Goal: Transaction & Acquisition: Obtain resource

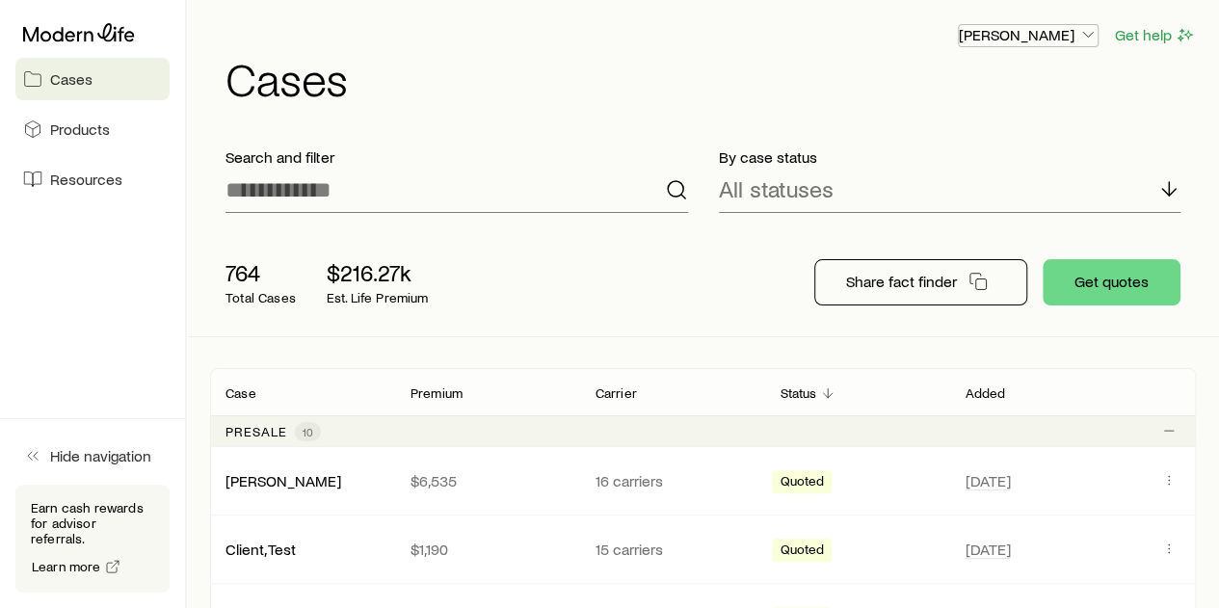
click at [1090, 32] on icon "button" at bounding box center [1087, 34] width 19 height 19
click at [1018, 85] on span "Licenses and contracts" at bounding box center [990, 87] width 158 height 19
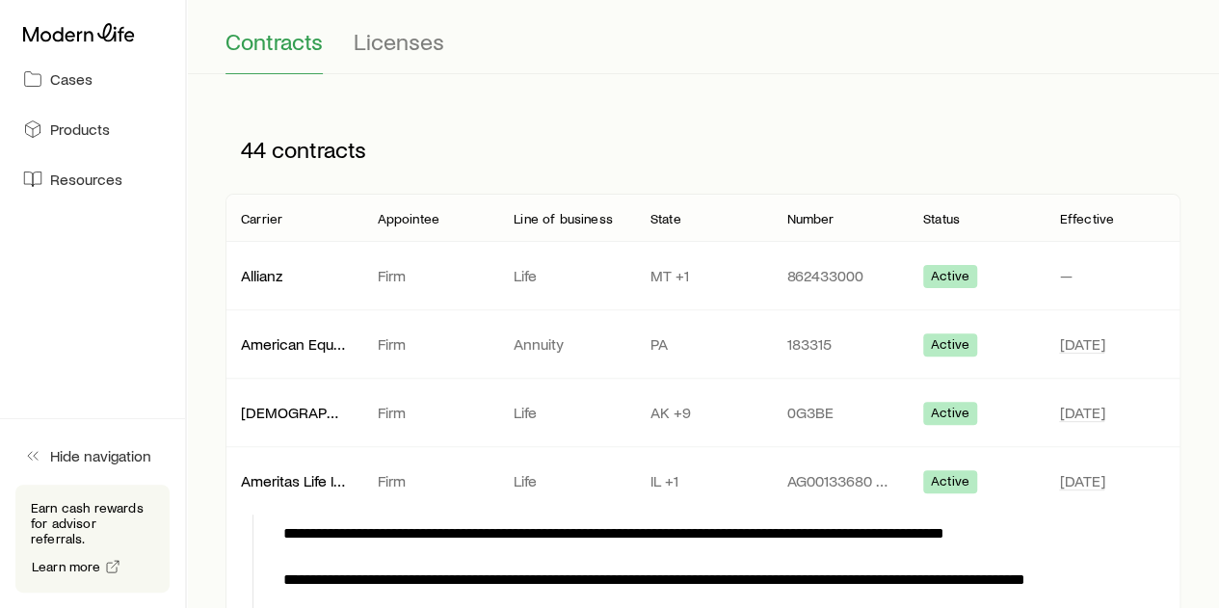
scroll to position [96, 0]
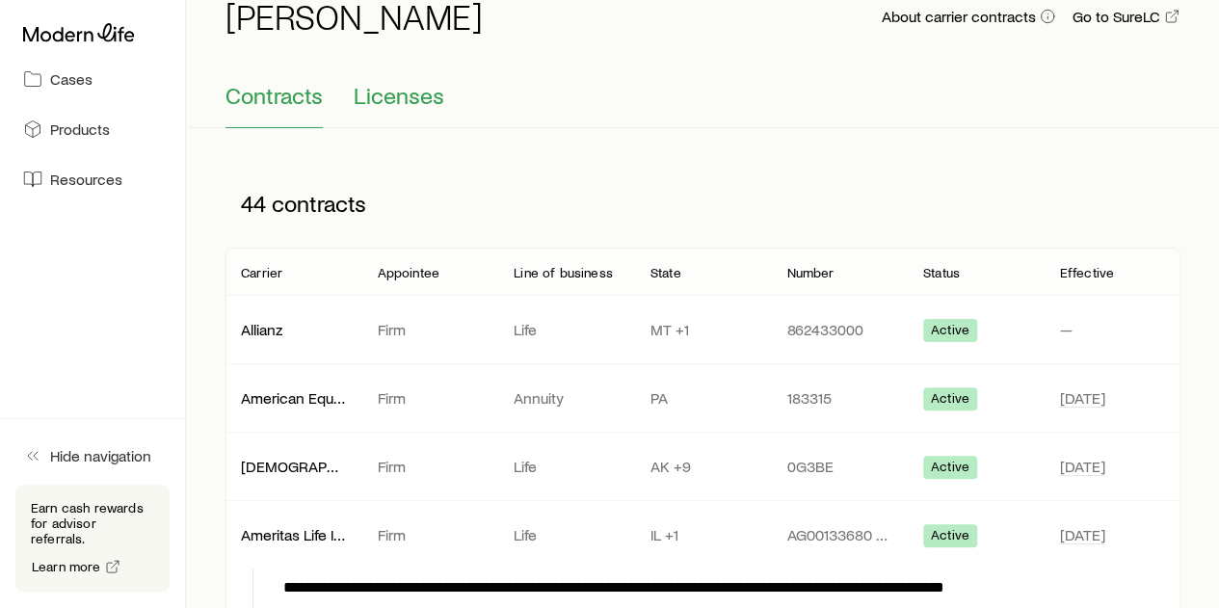
click at [401, 98] on span "Licenses" at bounding box center [399, 95] width 91 height 27
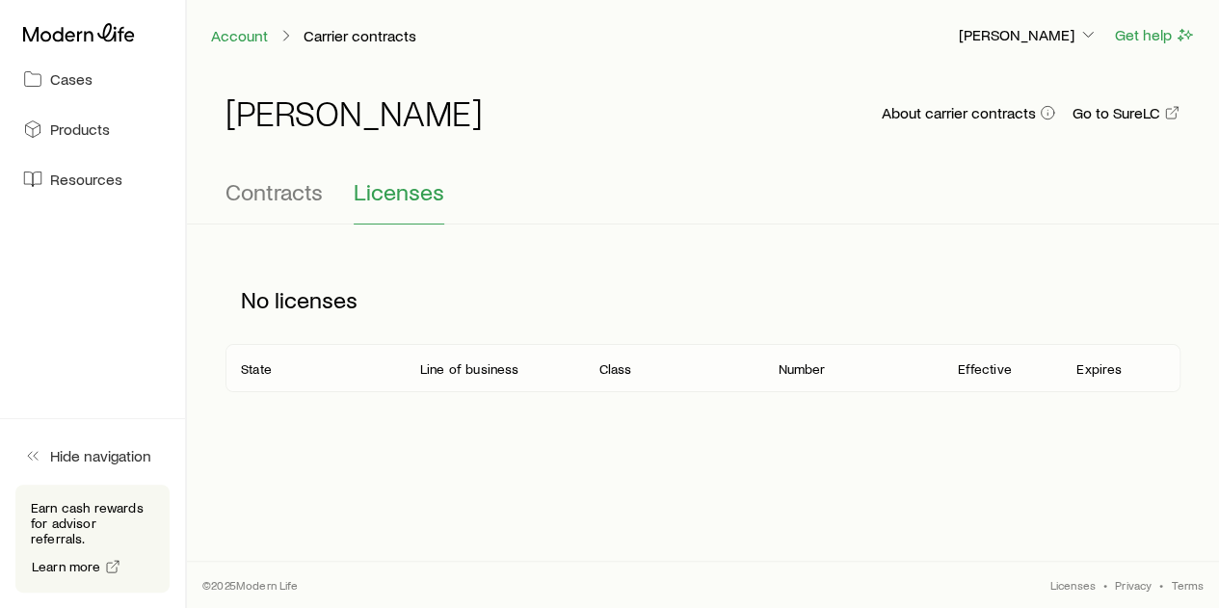
scroll to position [0, 0]
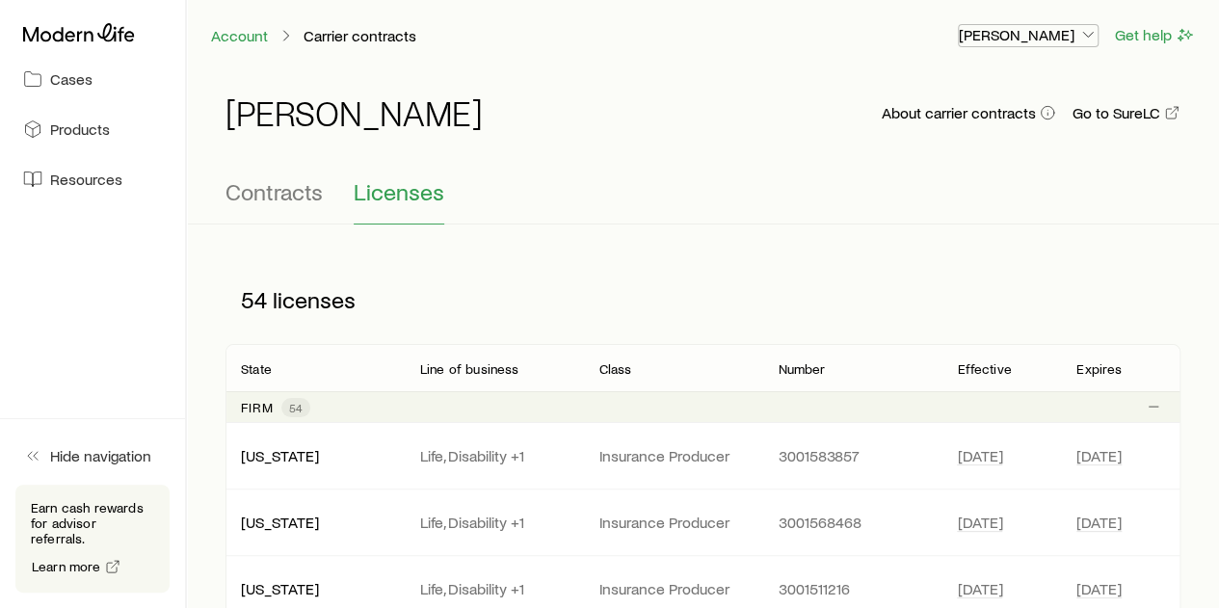
click at [1089, 36] on icon "button" at bounding box center [1087, 34] width 19 height 19
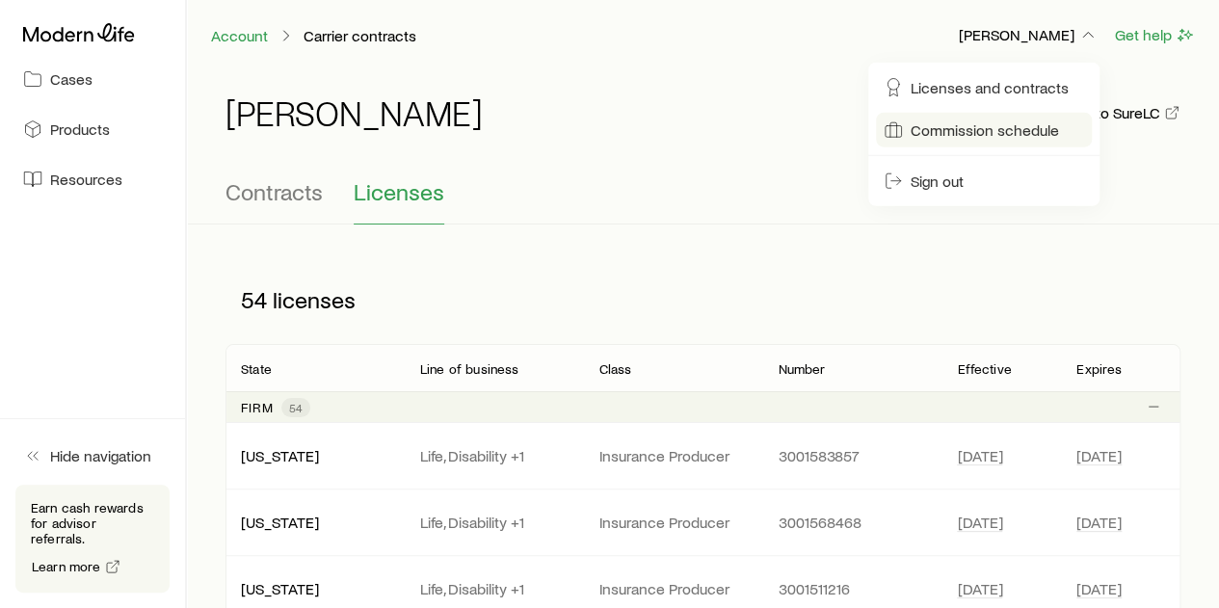
click at [1000, 127] on span "Commission schedule" at bounding box center [985, 129] width 148 height 19
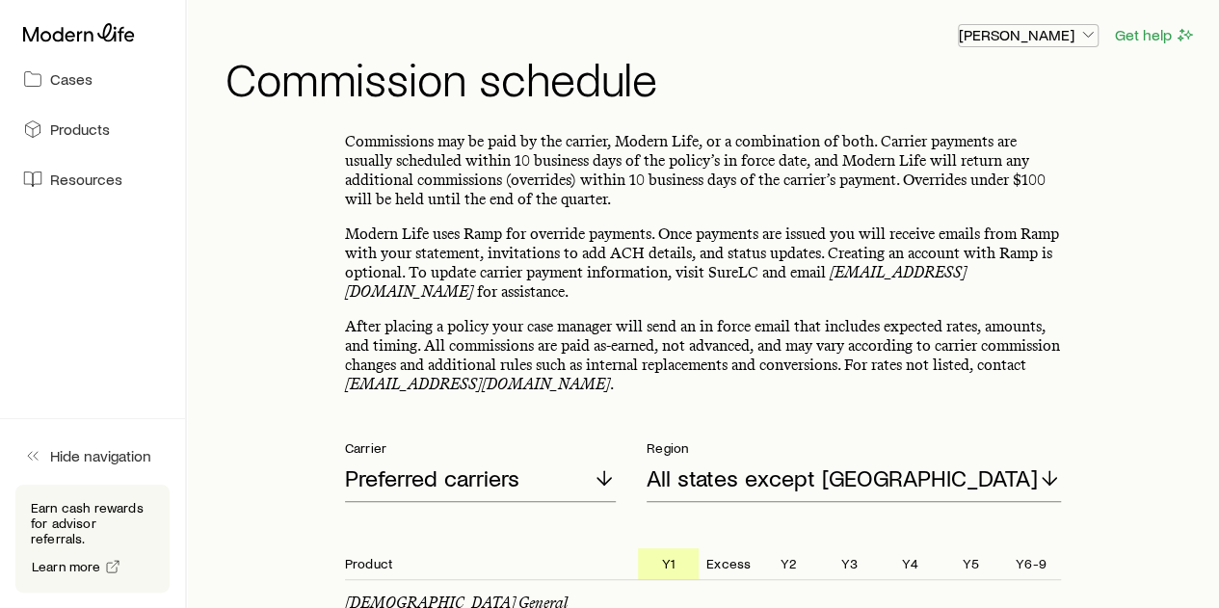
click at [1086, 36] on icon "button" at bounding box center [1087, 34] width 19 height 19
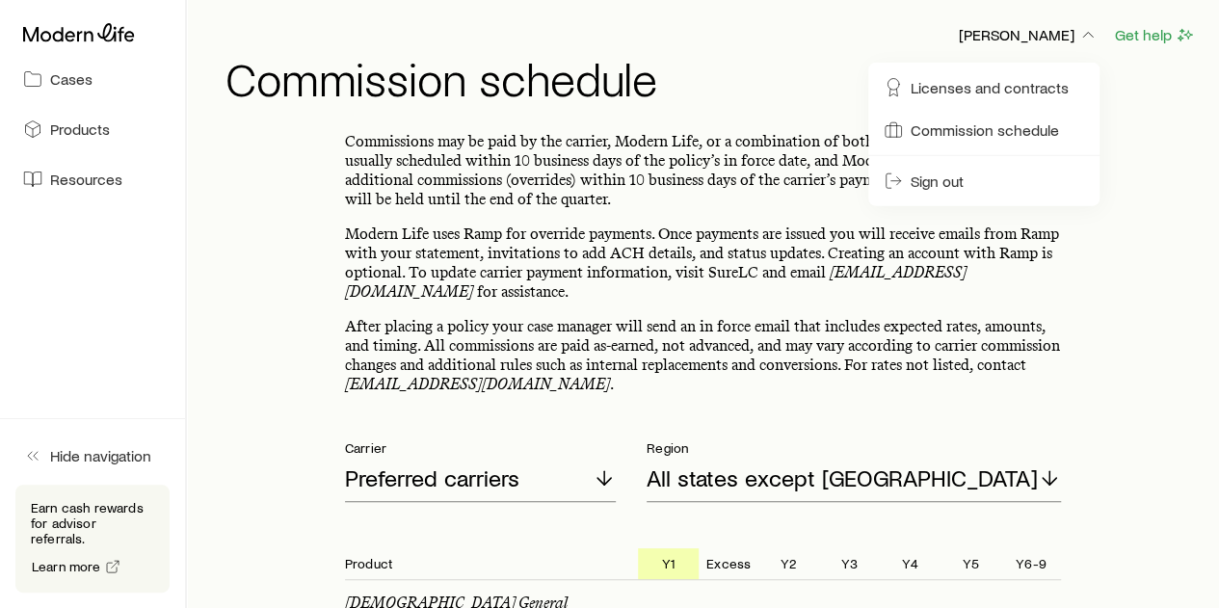
click at [66, 79] on span "Cases" at bounding box center [71, 78] width 42 height 19
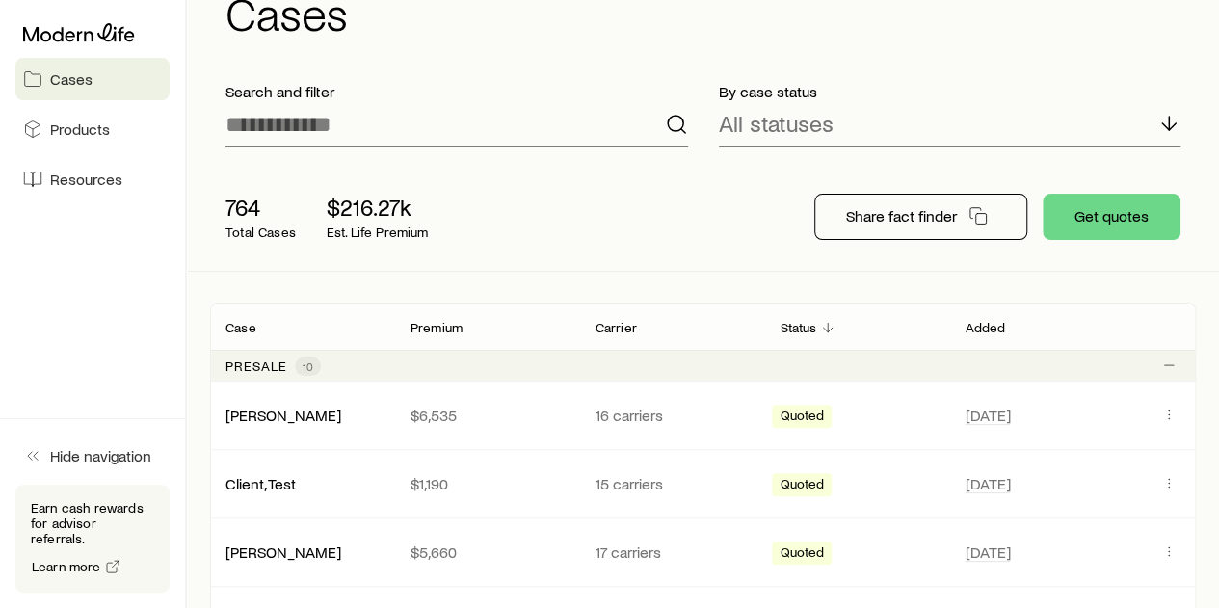
scroll to position [96, 0]
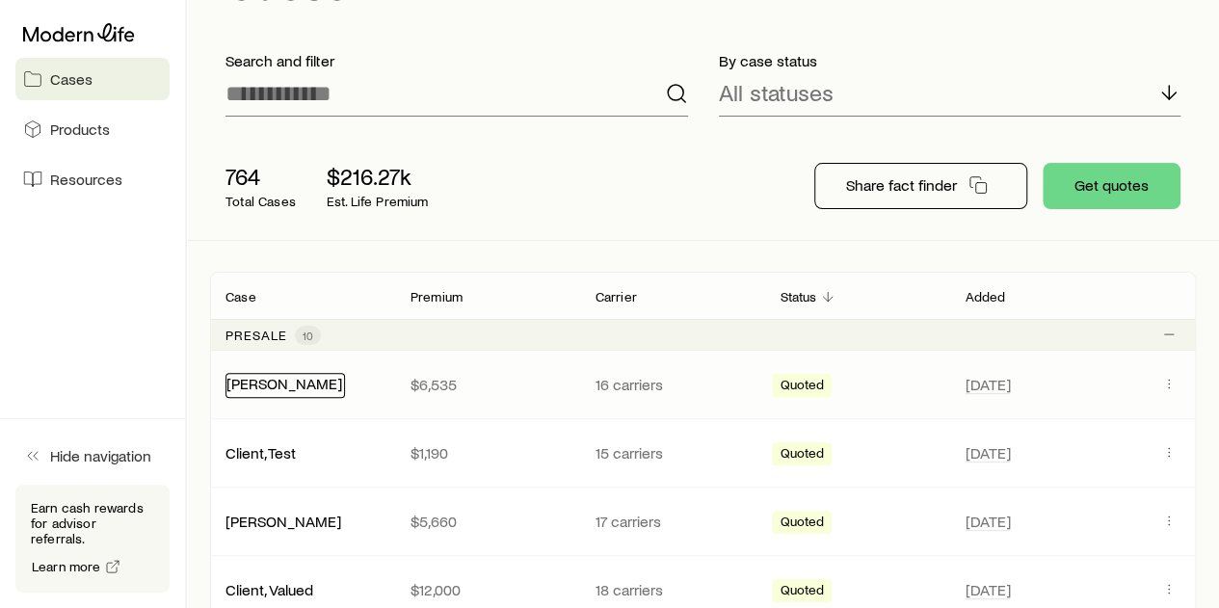
click at [260, 380] on link "[PERSON_NAME]" at bounding box center [284, 383] width 116 height 18
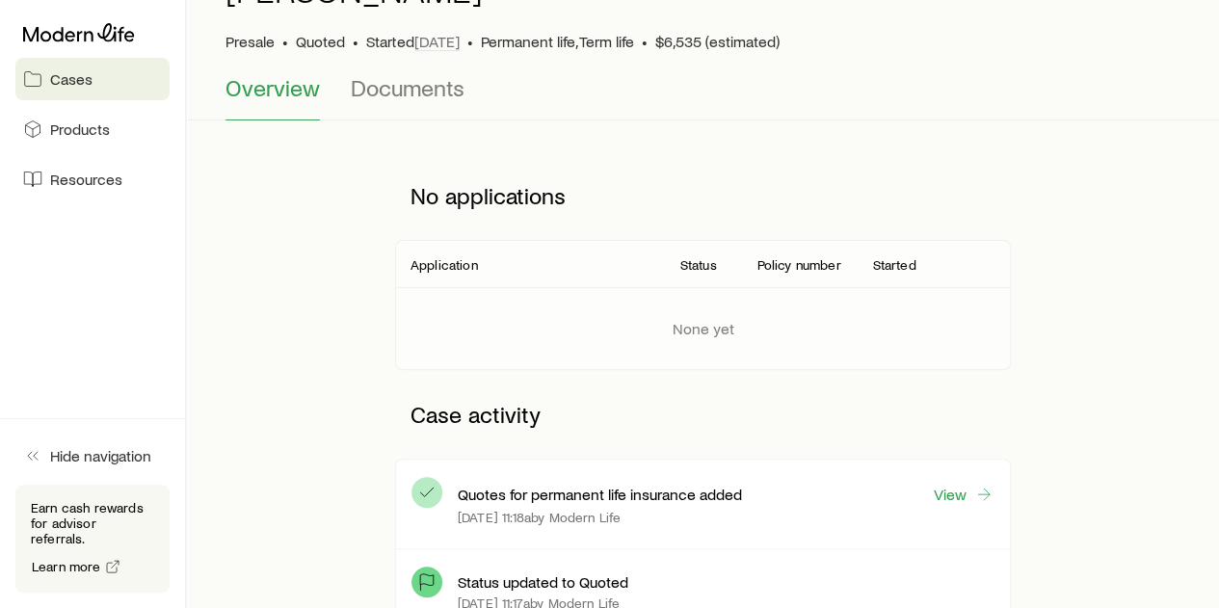
scroll to position [193, 0]
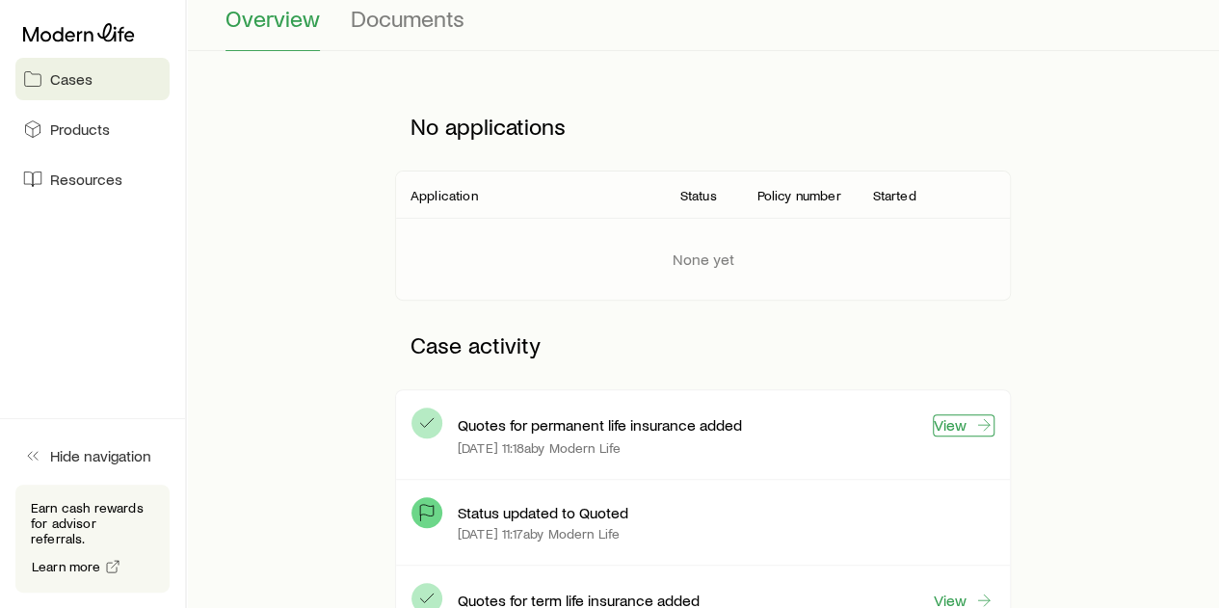
click at [949, 418] on link "View" at bounding box center [964, 425] width 62 height 22
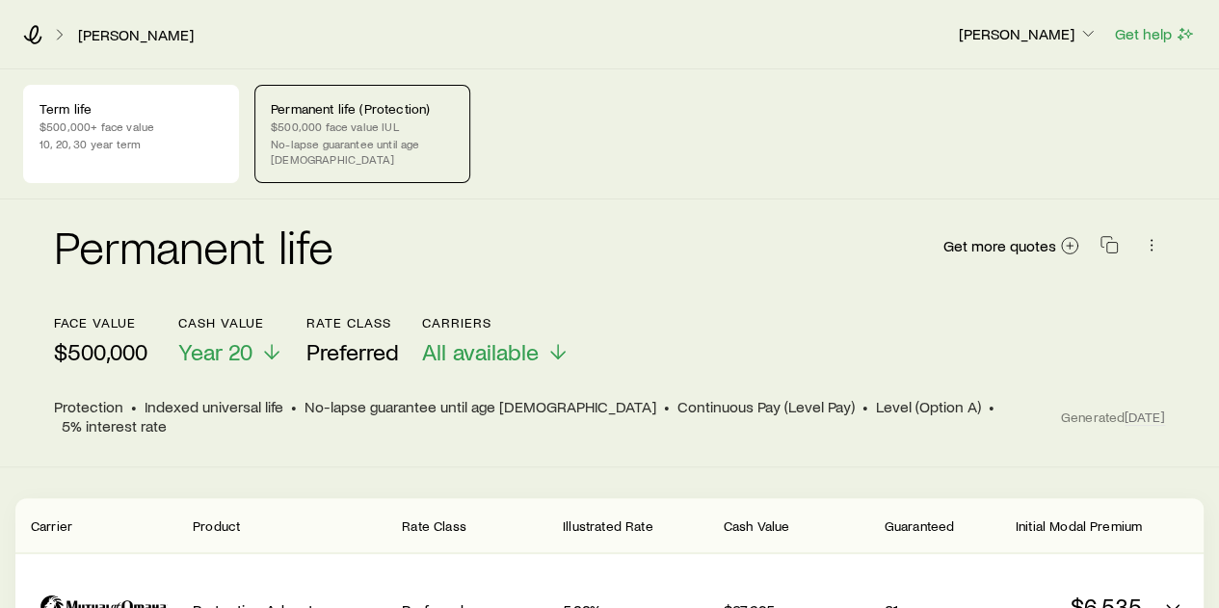
click at [333, 124] on p "$500,000 face value IUL" at bounding box center [362, 126] width 183 height 15
click at [135, 126] on p "$500,000+ face value" at bounding box center [131, 126] width 183 height 15
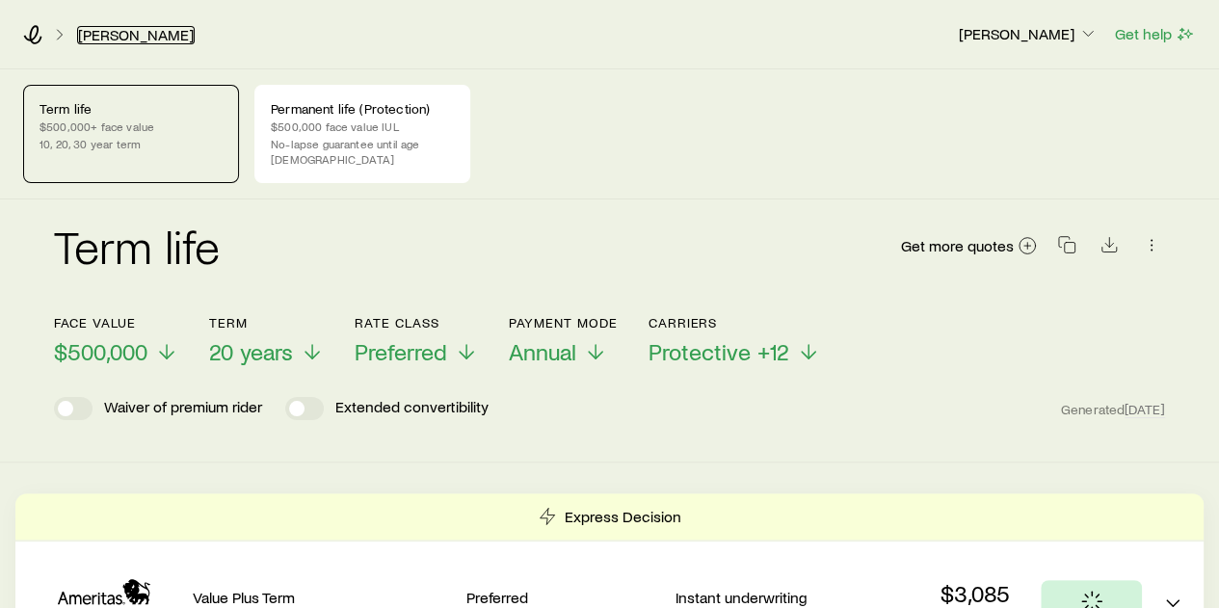
click at [131, 29] on link "[PERSON_NAME]" at bounding box center [136, 35] width 118 height 18
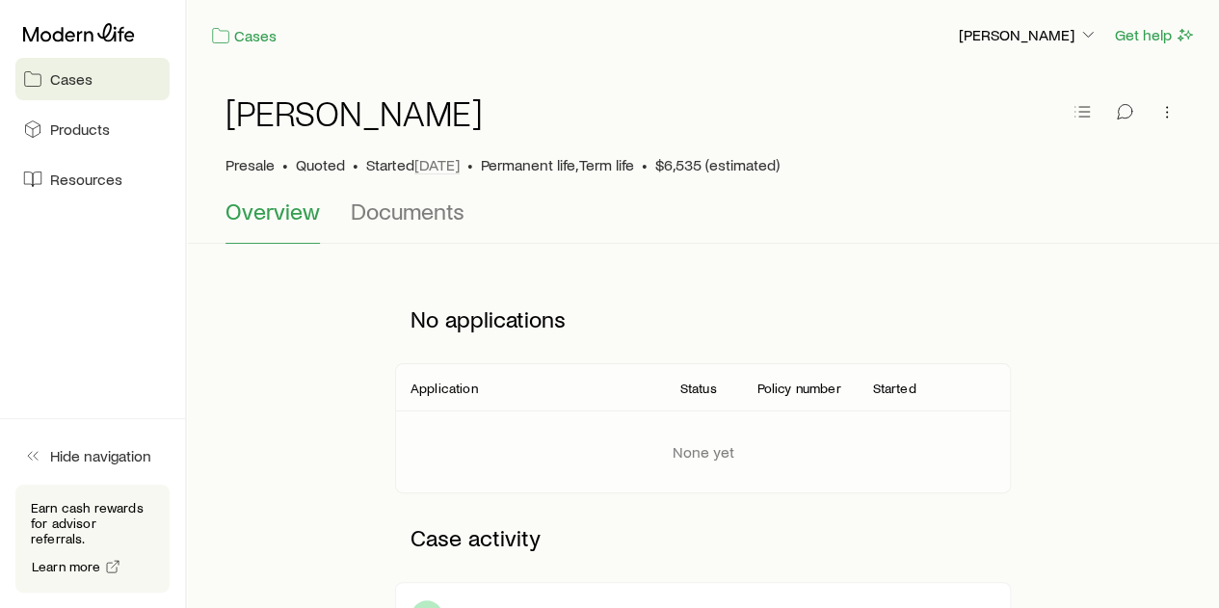
click at [73, 78] on span "Cases" at bounding box center [71, 78] width 42 height 19
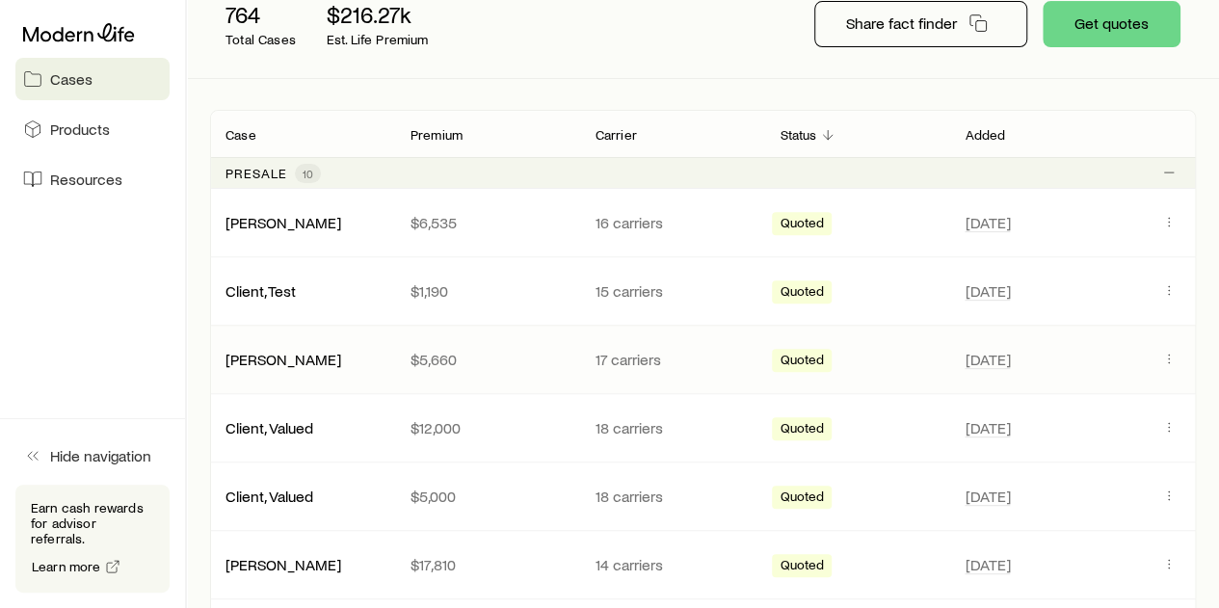
scroll to position [289, 0]
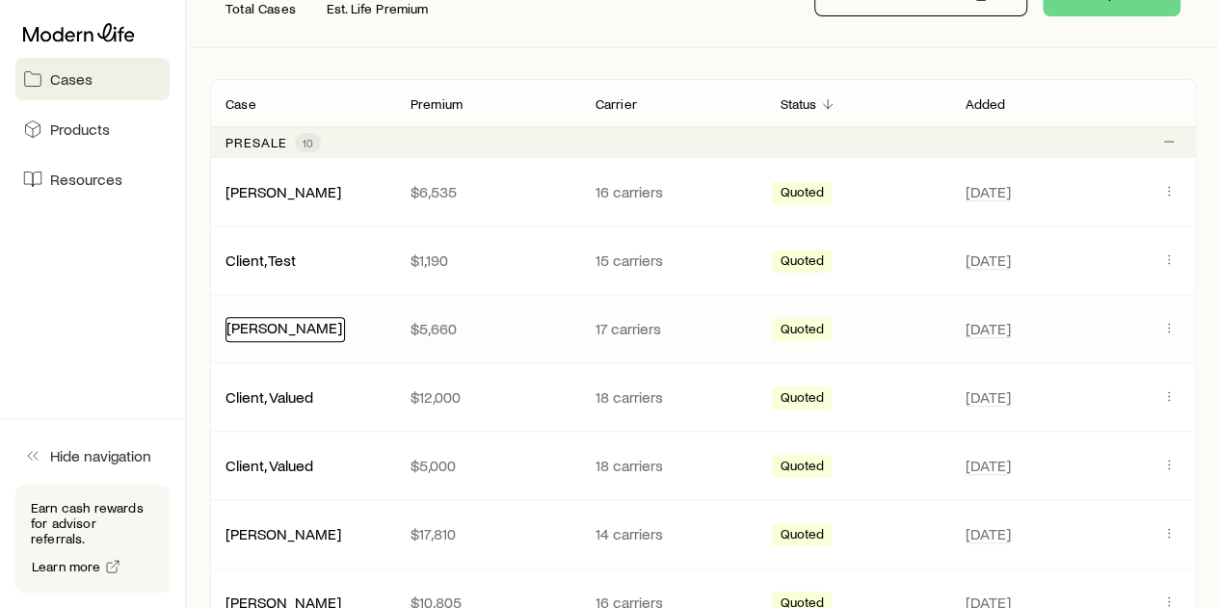
click at [278, 330] on link "[PERSON_NAME]" at bounding box center [284, 327] width 116 height 18
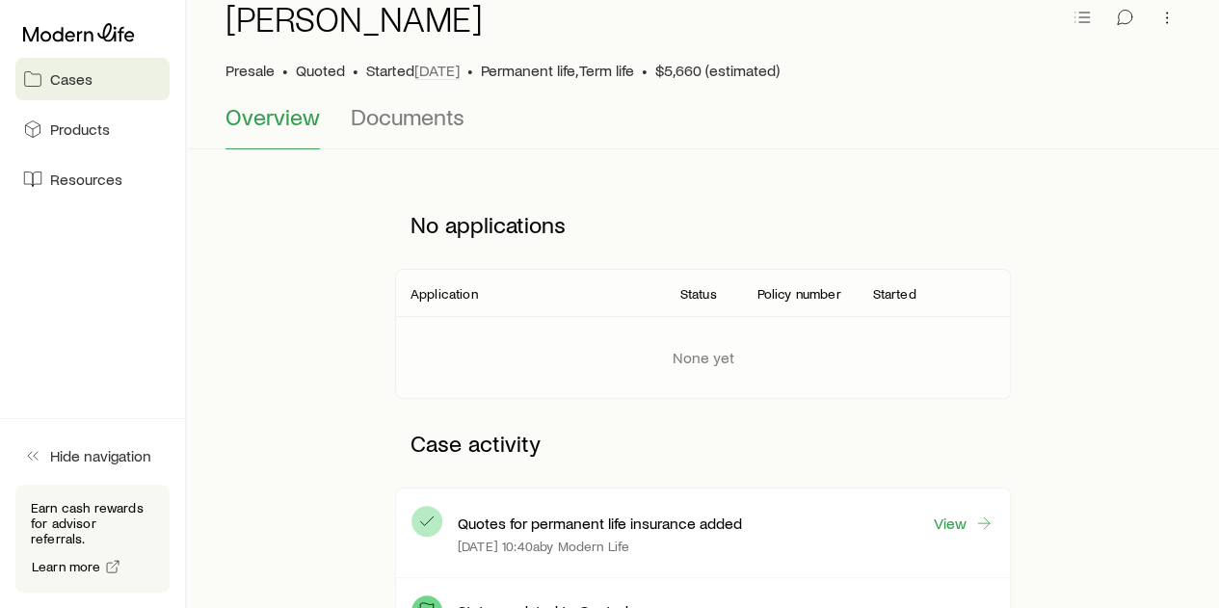
scroll to position [96, 0]
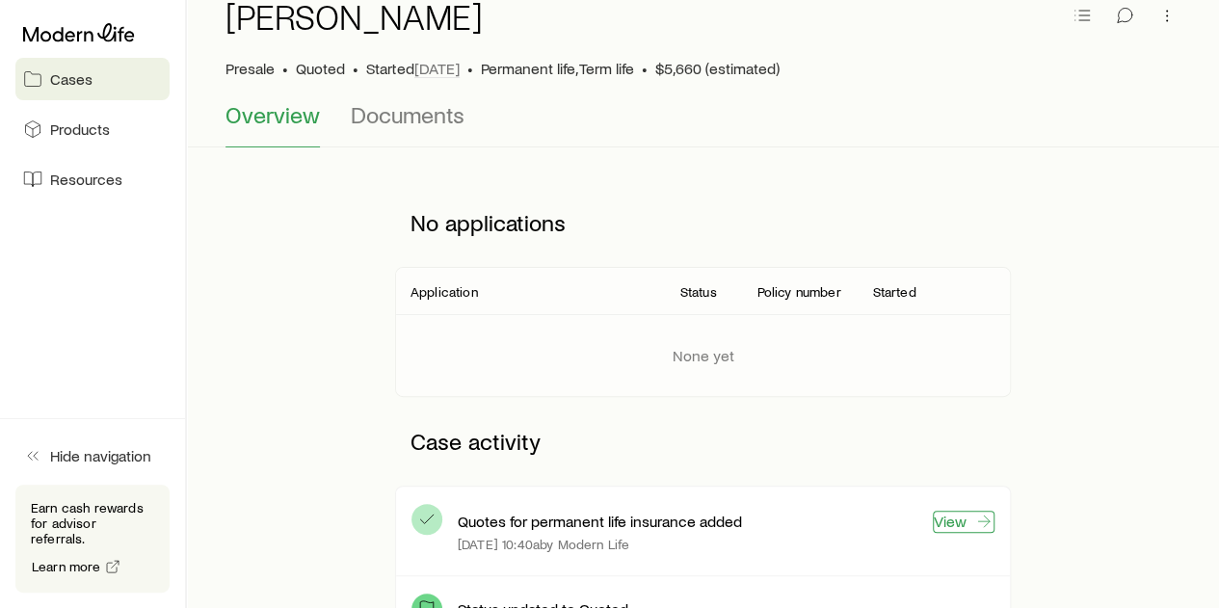
click at [955, 521] on link "View" at bounding box center [964, 522] width 62 height 22
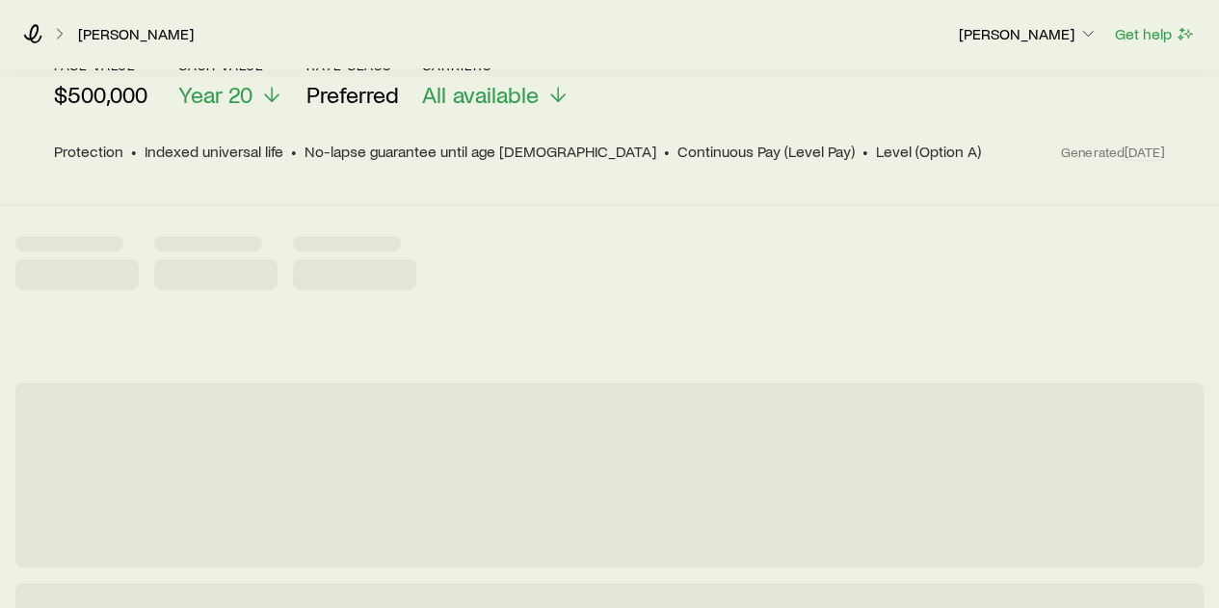
scroll to position [289, 0]
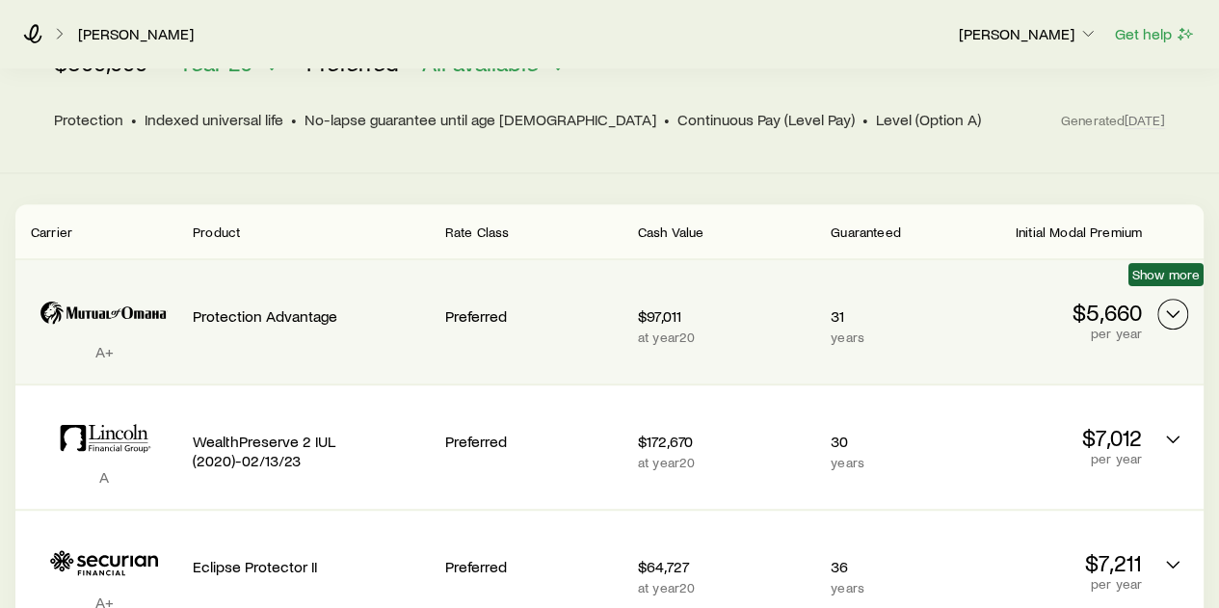
click at [1178, 311] on polyline "Permanent quotes" at bounding box center [1173, 314] width 12 height 6
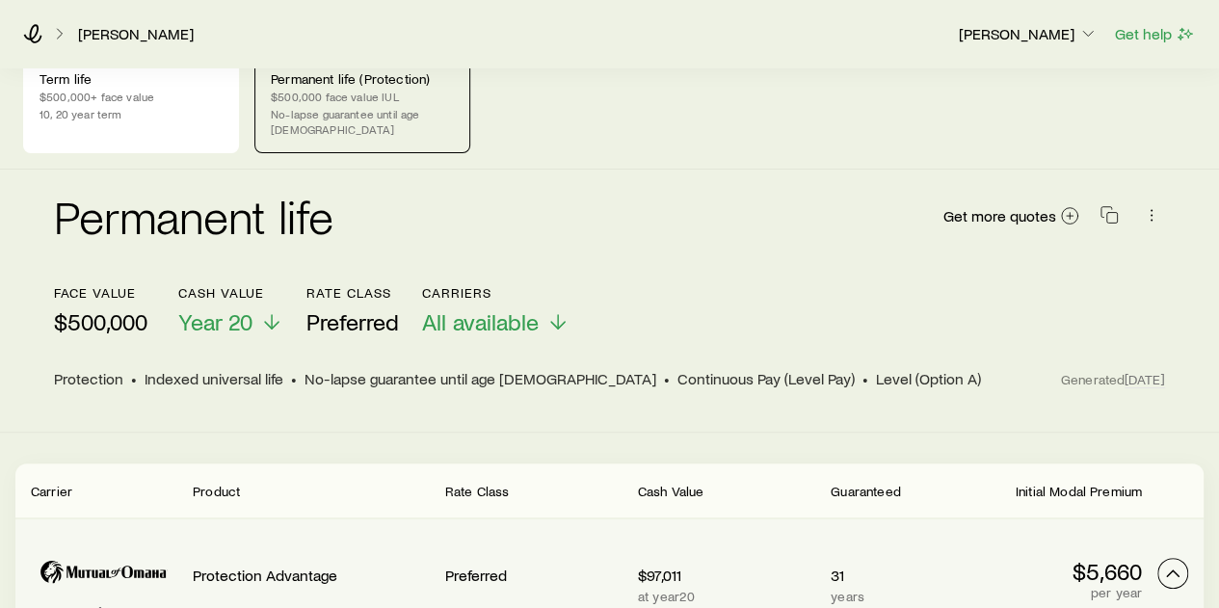
scroll to position [0, 0]
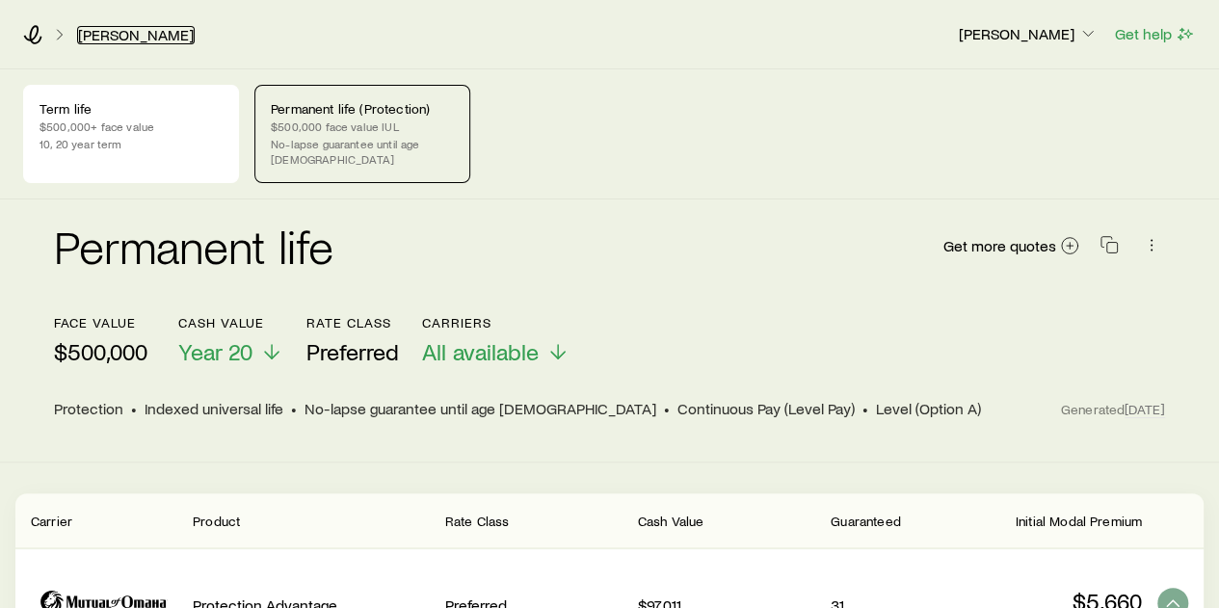
click at [121, 36] on link "[PERSON_NAME]" at bounding box center [136, 35] width 118 height 18
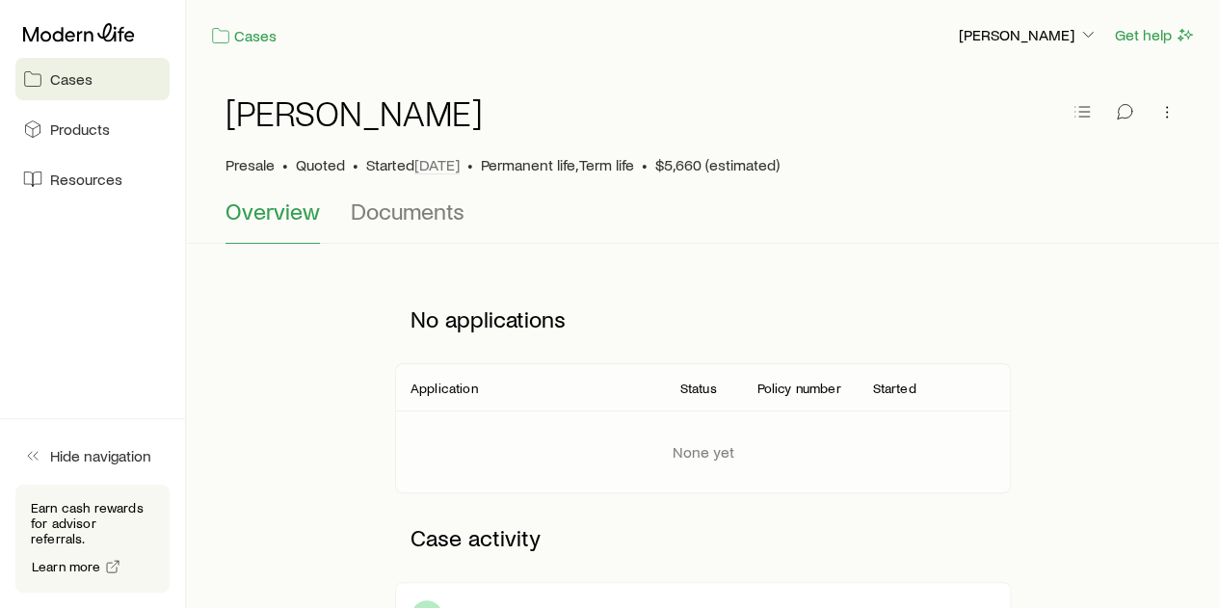
click at [58, 77] on span "Cases" at bounding box center [71, 78] width 42 height 19
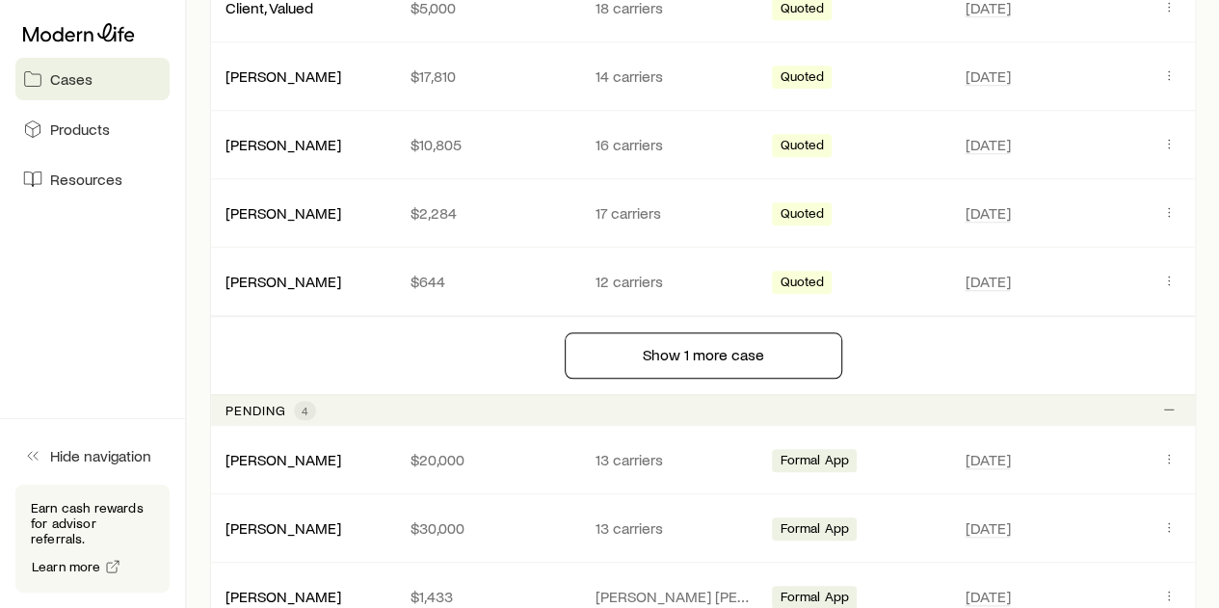
scroll to position [867, 0]
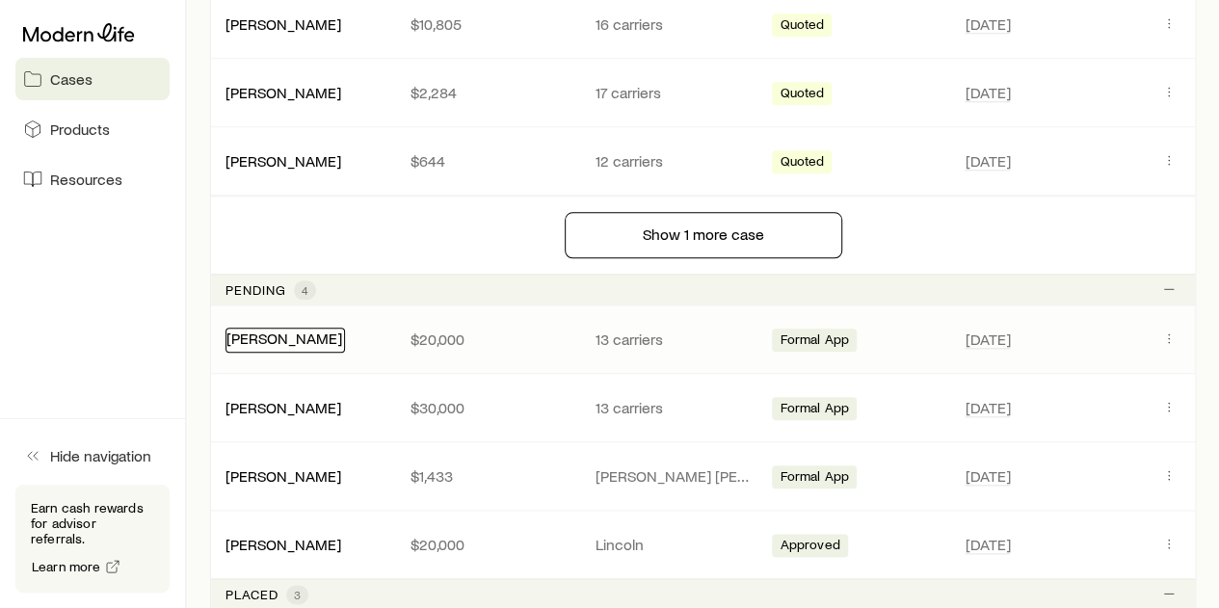
click at [260, 333] on link "[PERSON_NAME]" at bounding box center [284, 338] width 116 height 18
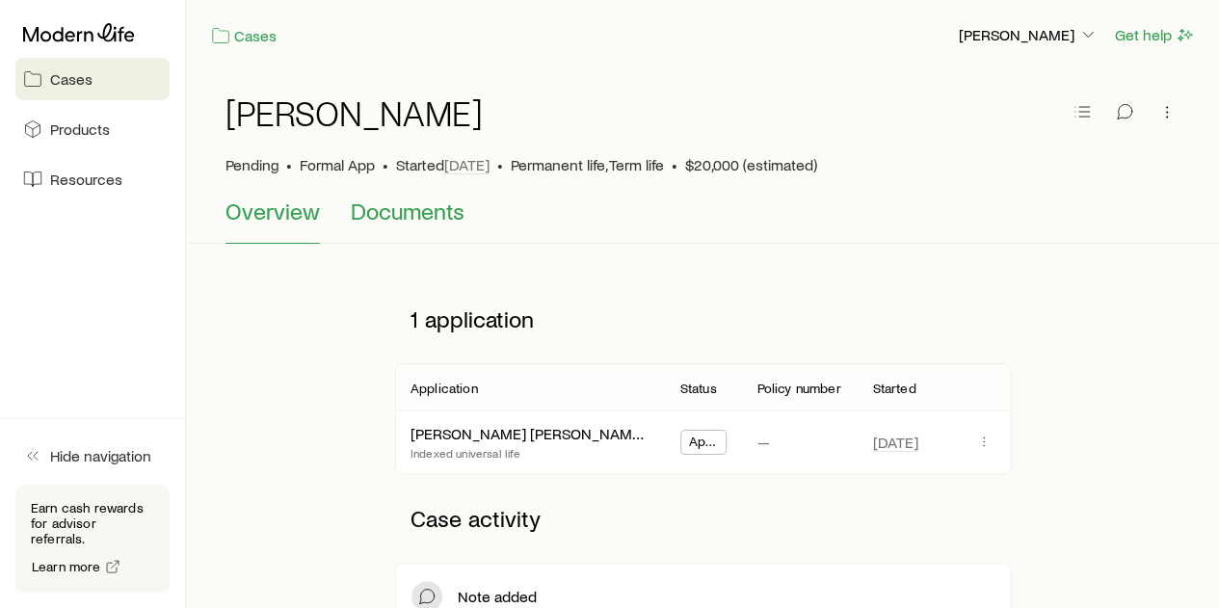
click at [391, 213] on span "Documents" at bounding box center [408, 211] width 114 height 27
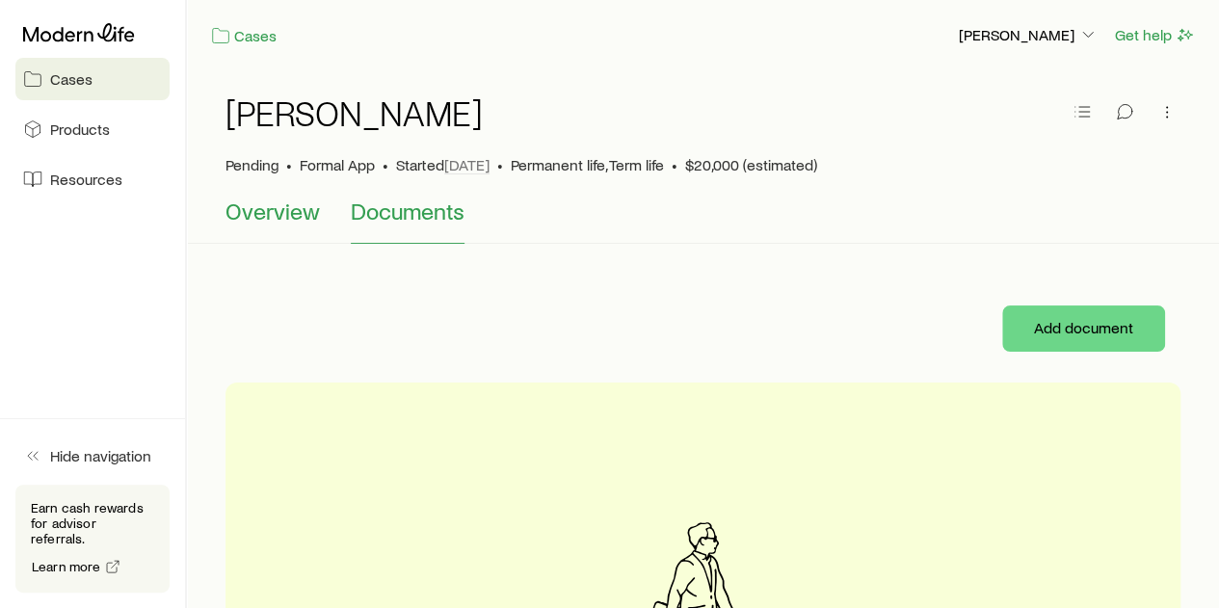
click at [275, 206] on span "Overview" at bounding box center [273, 211] width 94 height 27
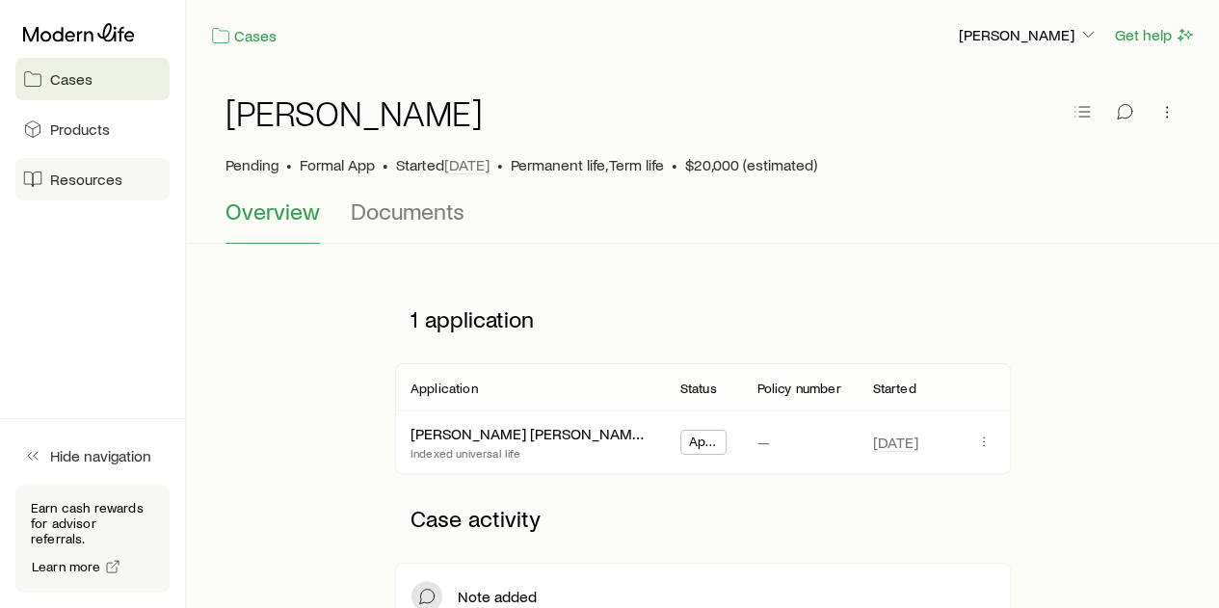
click at [88, 181] on span "Resources" at bounding box center [86, 179] width 72 height 19
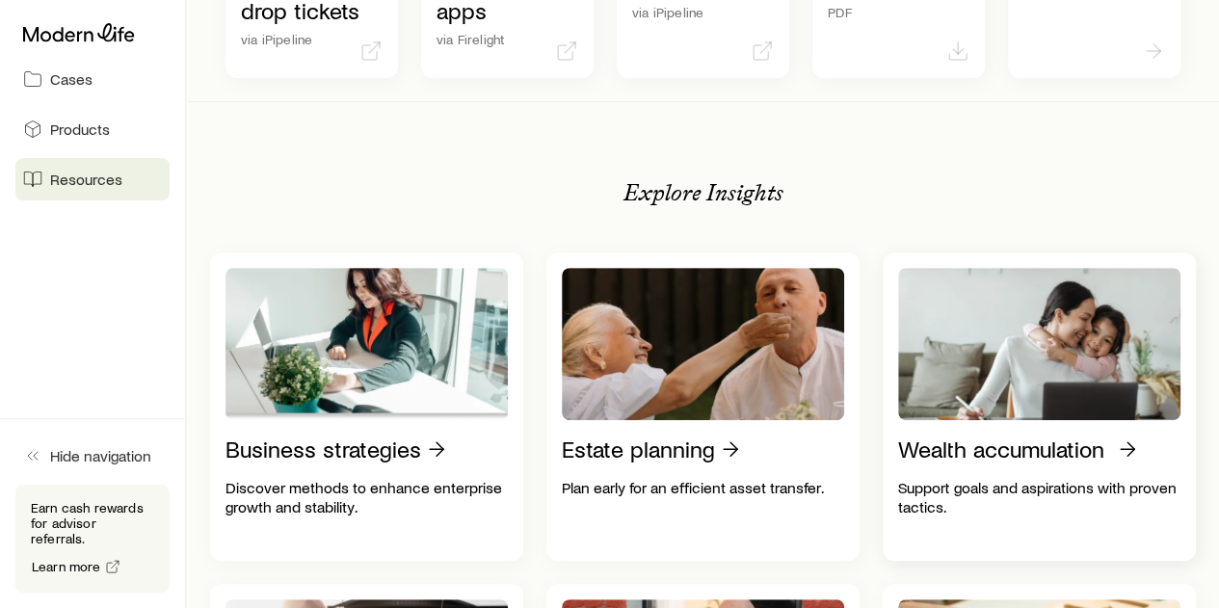
scroll to position [289, 0]
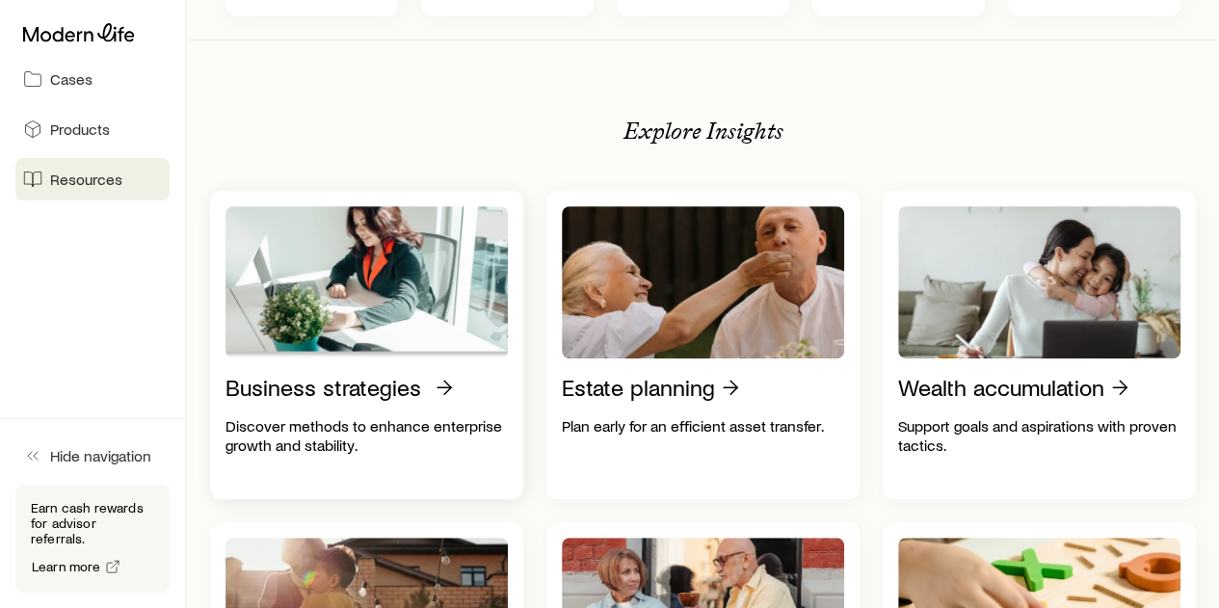
click at [353, 388] on p "Business strategies" at bounding box center [324, 387] width 196 height 27
click at [72, 80] on span "Cases" at bounding box center [71, 78] width 42 height 19
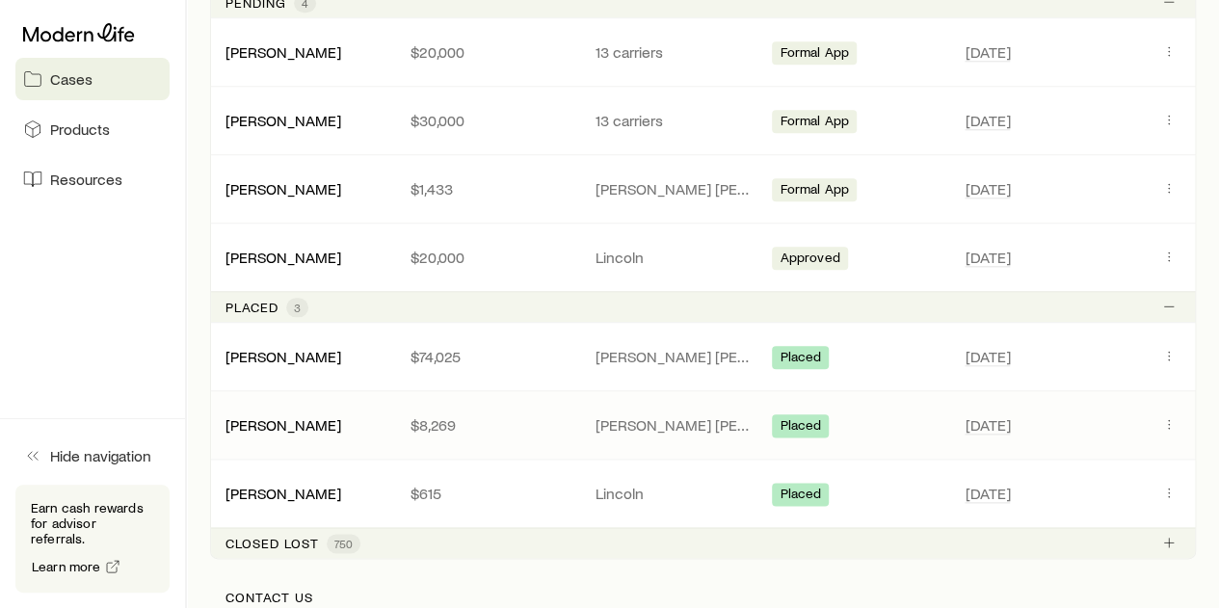
scroll to position [964, 0]
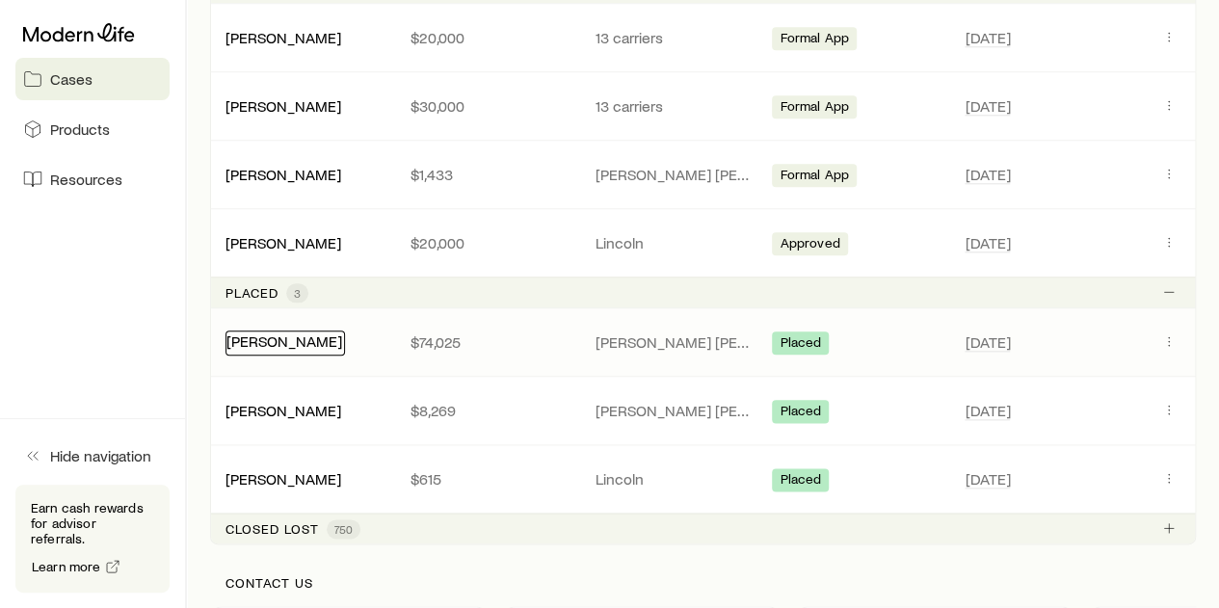
click at [285, 337] on link "[PERSON_NAME]" at bounding box center [284, 341] width 116 height 18
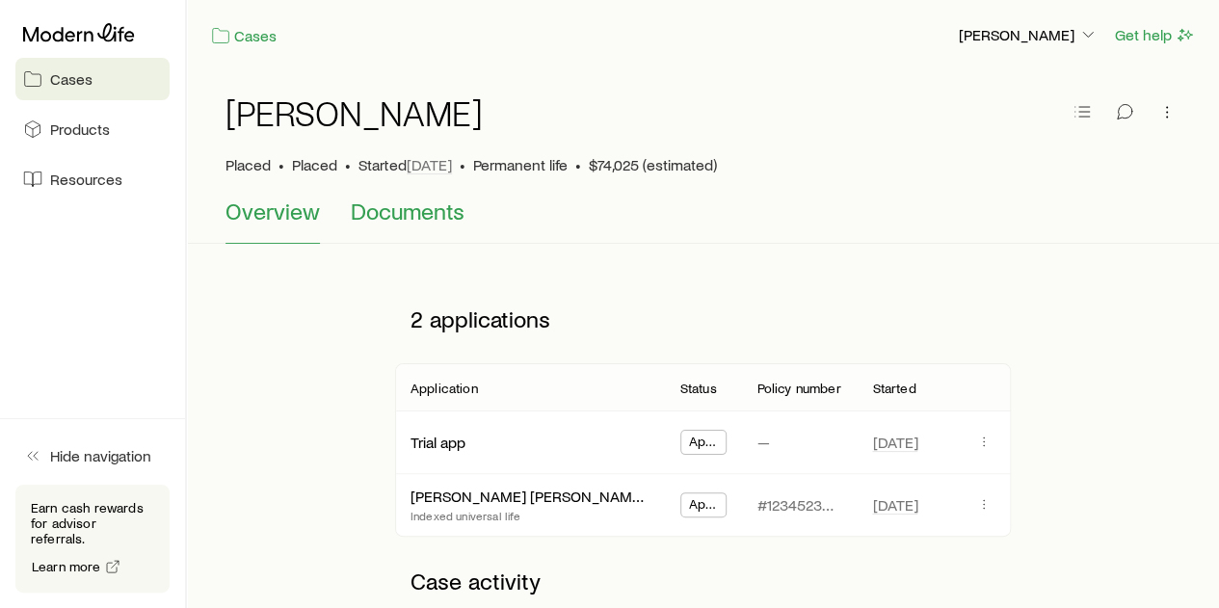
click at [390, 215] on span "Documents" at bounding box center [408, 211] width 114 height 27
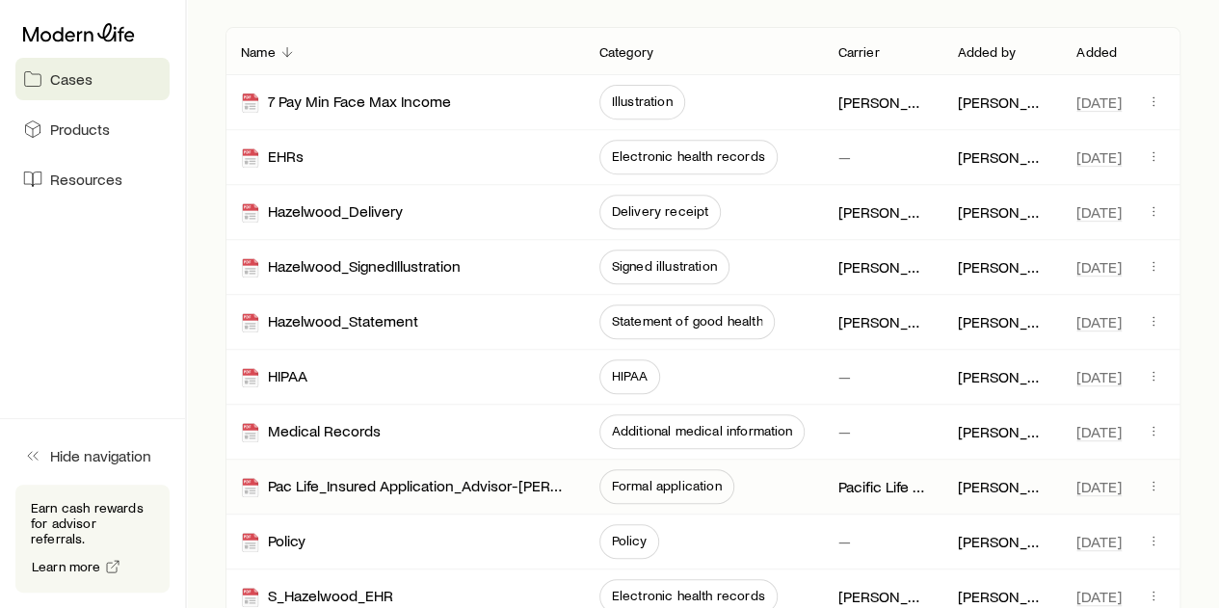
scroll to position [385, 0]
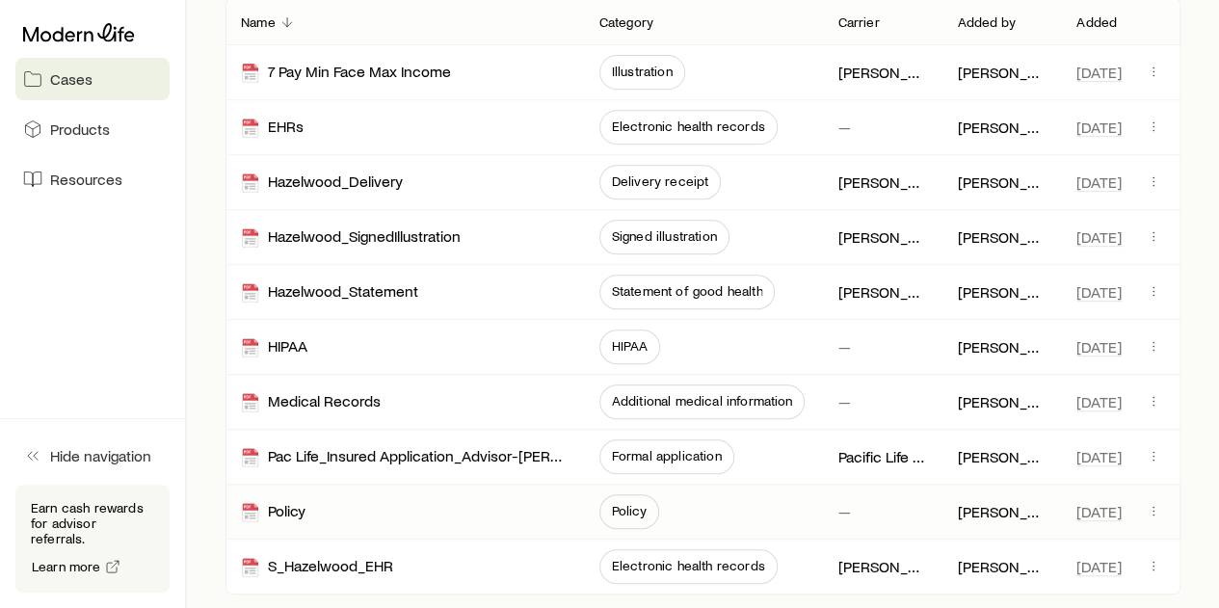
click at [623, 504] on span "Policy" at bounding box center [629, 510] width 35 height 15
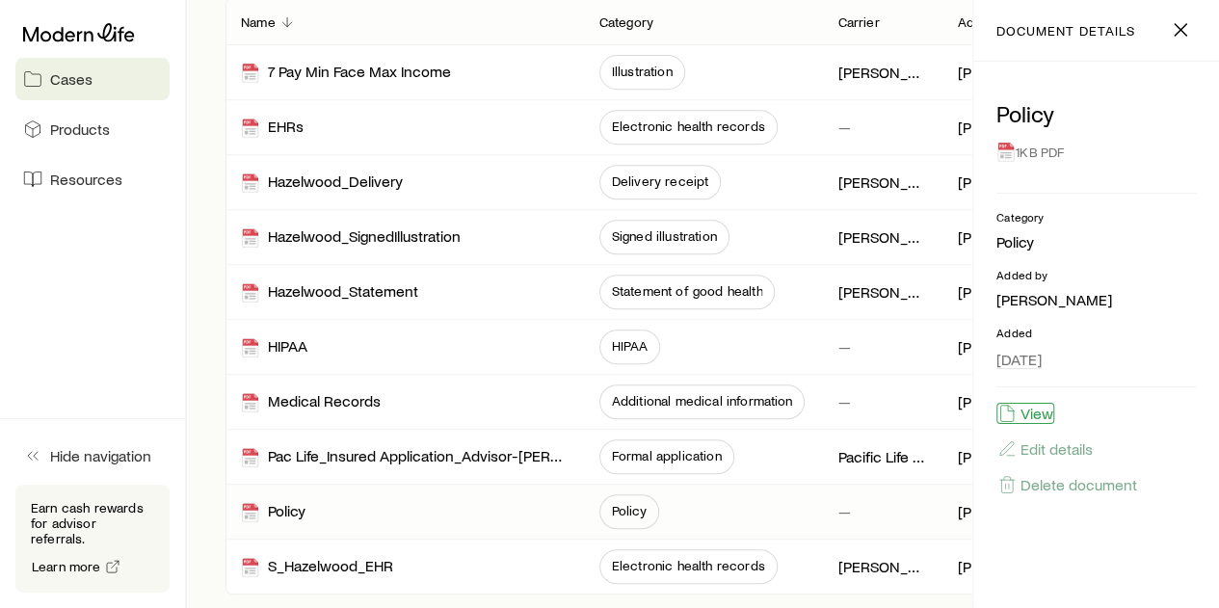
click at [1040, 413] on button "View" at bounding box center [1026, 413] width 58 height 21
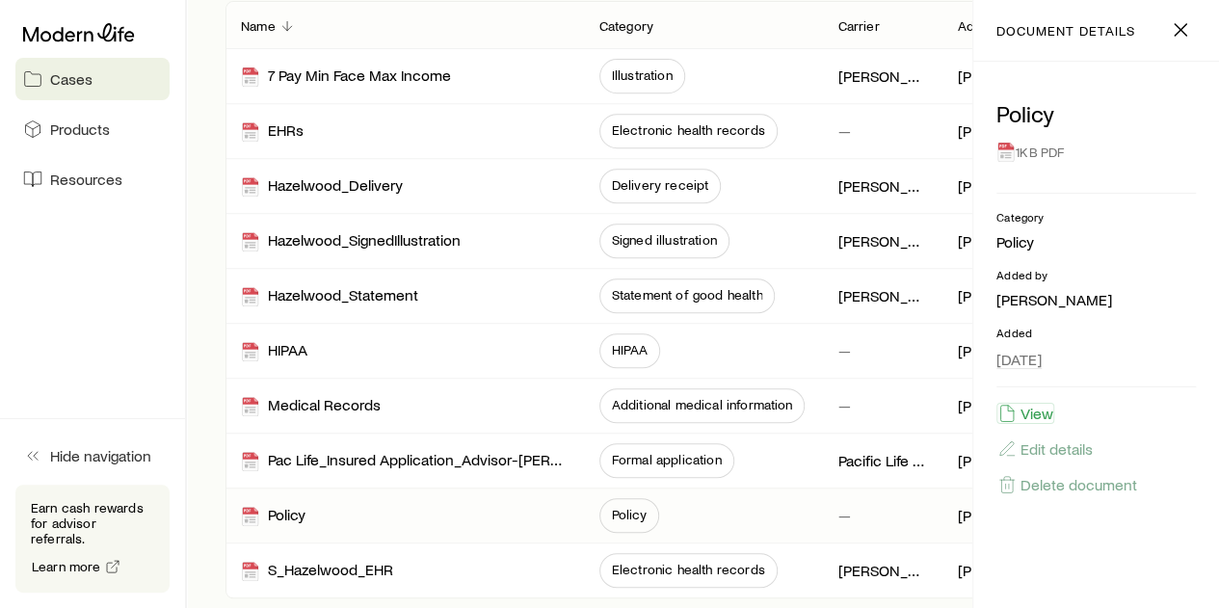
scroll to position [193, 0]
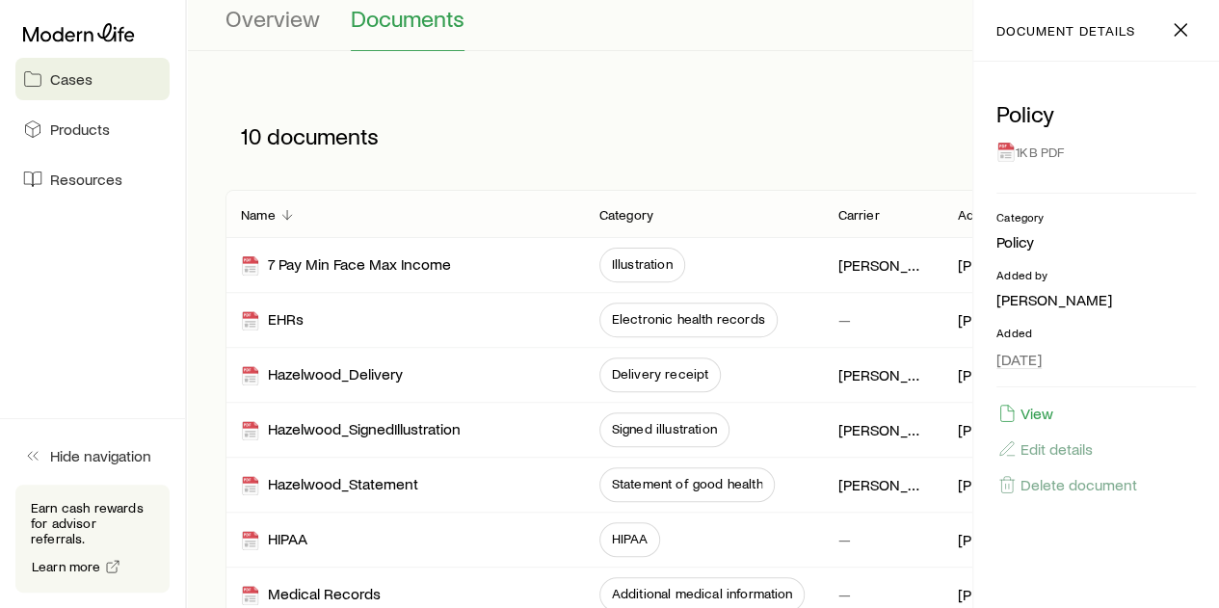
click at [77, 76] on span "Cases" at bounding box center [71, 78] width 42 height 19
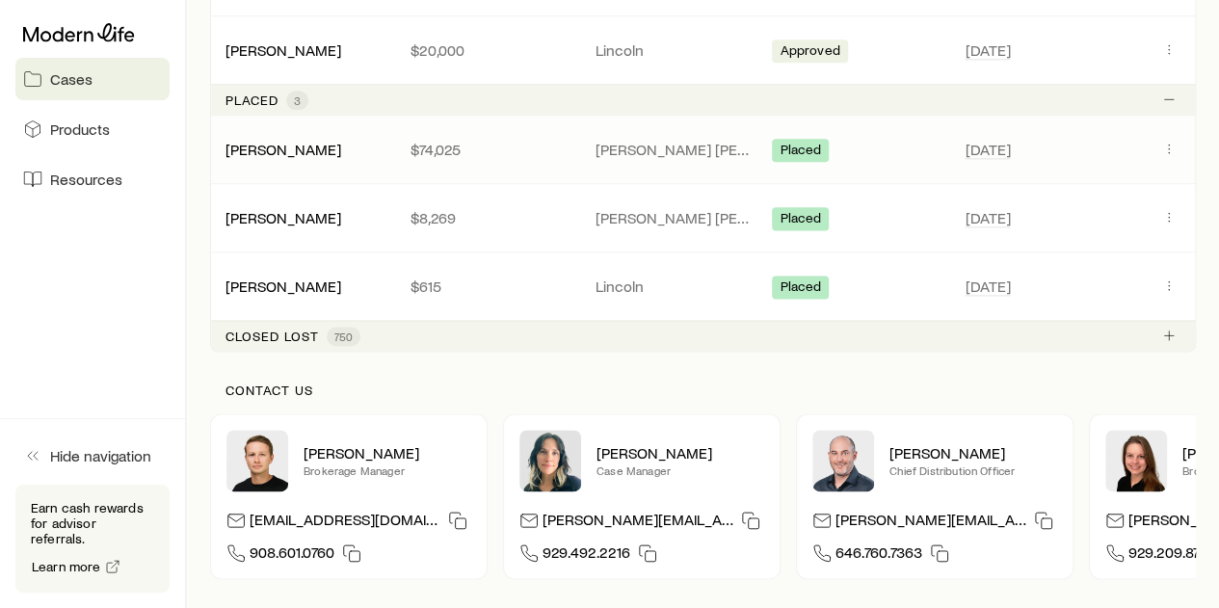
scroll to position [1253, 0]
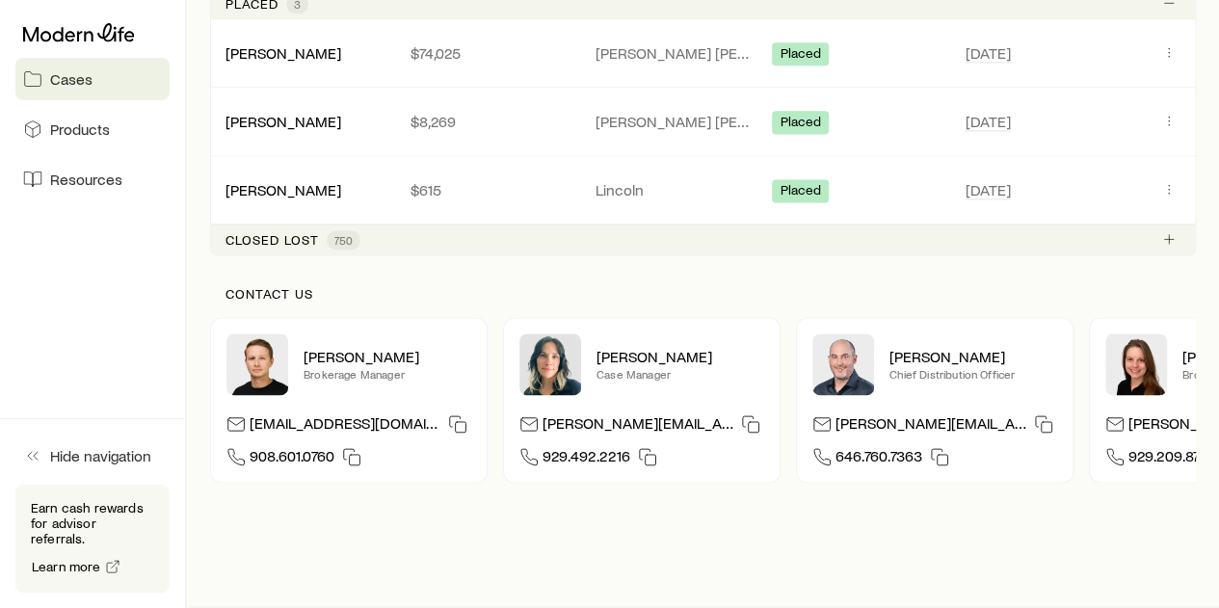
click at [270, 234] on p "Closed lost" at bounding box center [272, 239] width 93 height 15
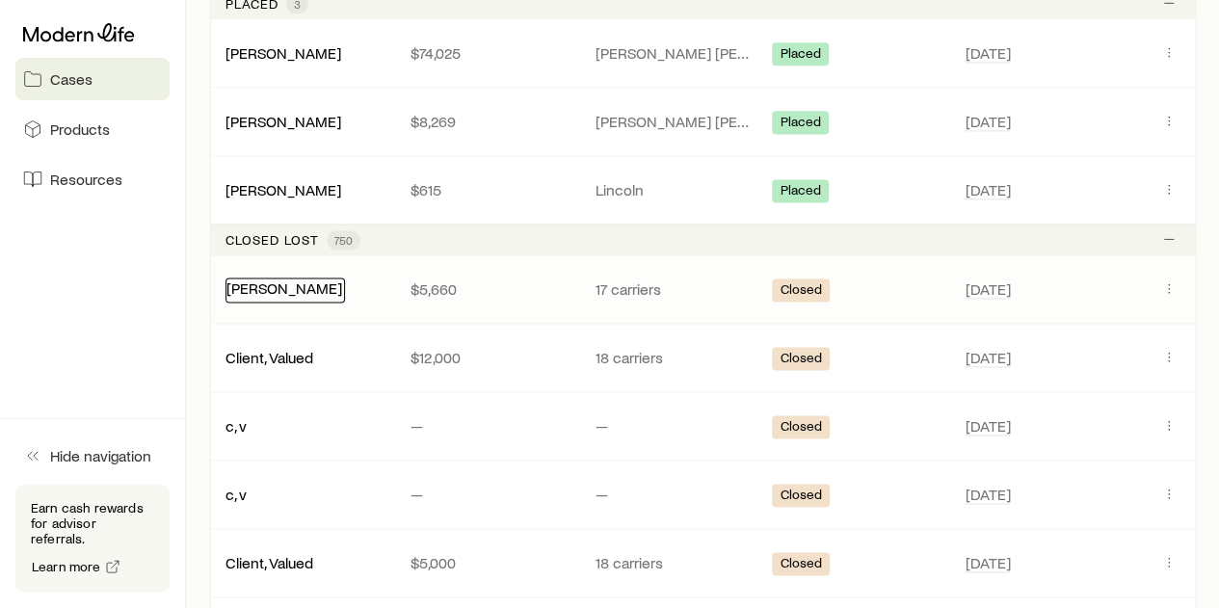
click at [260, 285] on link "[PERSON_NAME]" at bounding box center [284, 288] width 116 height 18
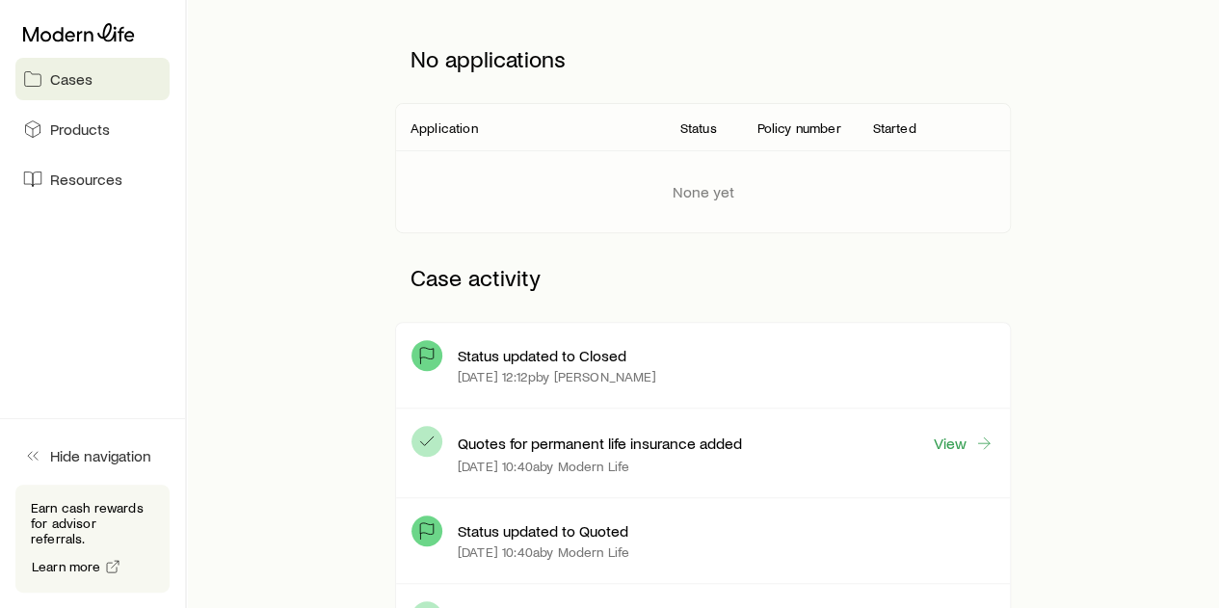
scroll to position [289, 0]
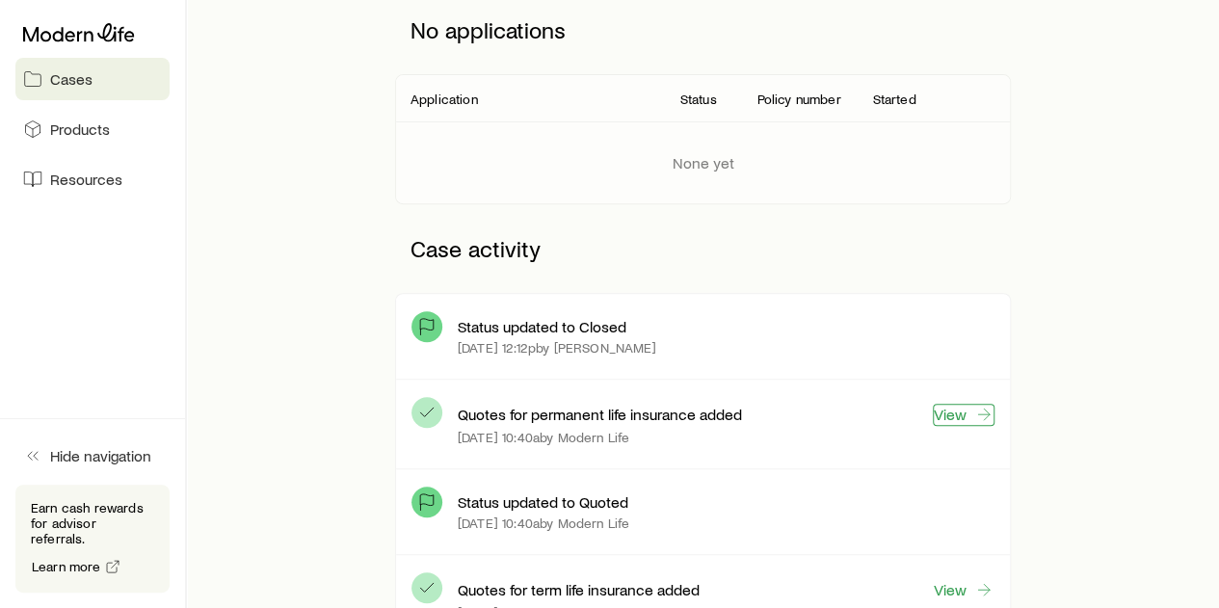
click at [973, 409] on link "View" at bounding box center [964, 415] width 62 height 22
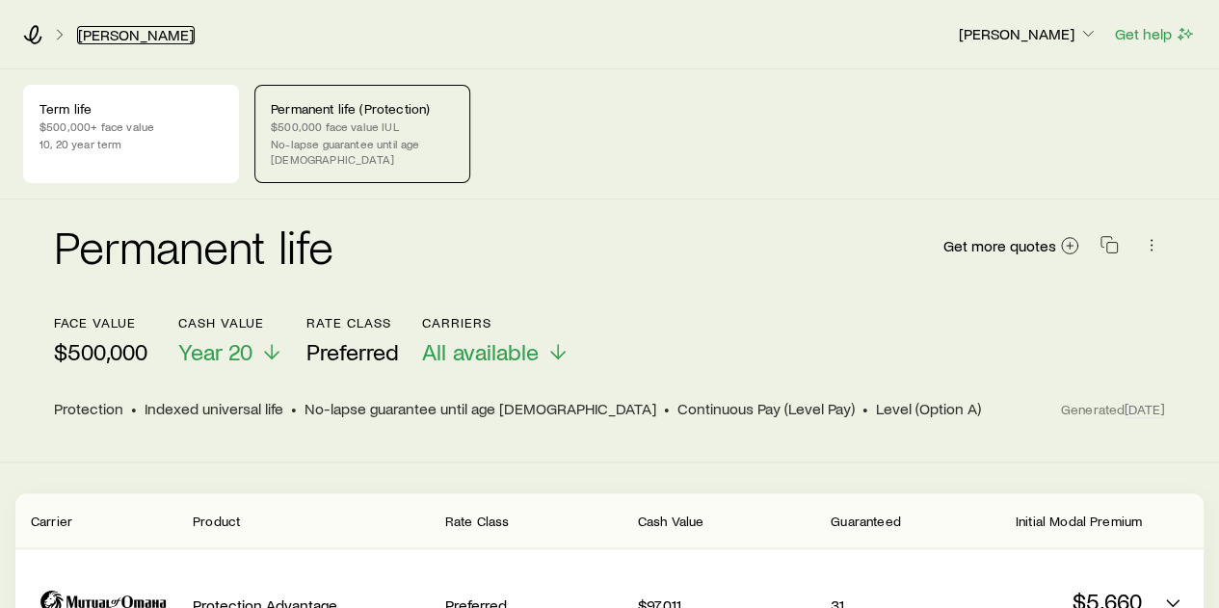
click at [112, 30] on link "[PERSON_NAME]" at bounding box center [136, 35] width 118 height 18
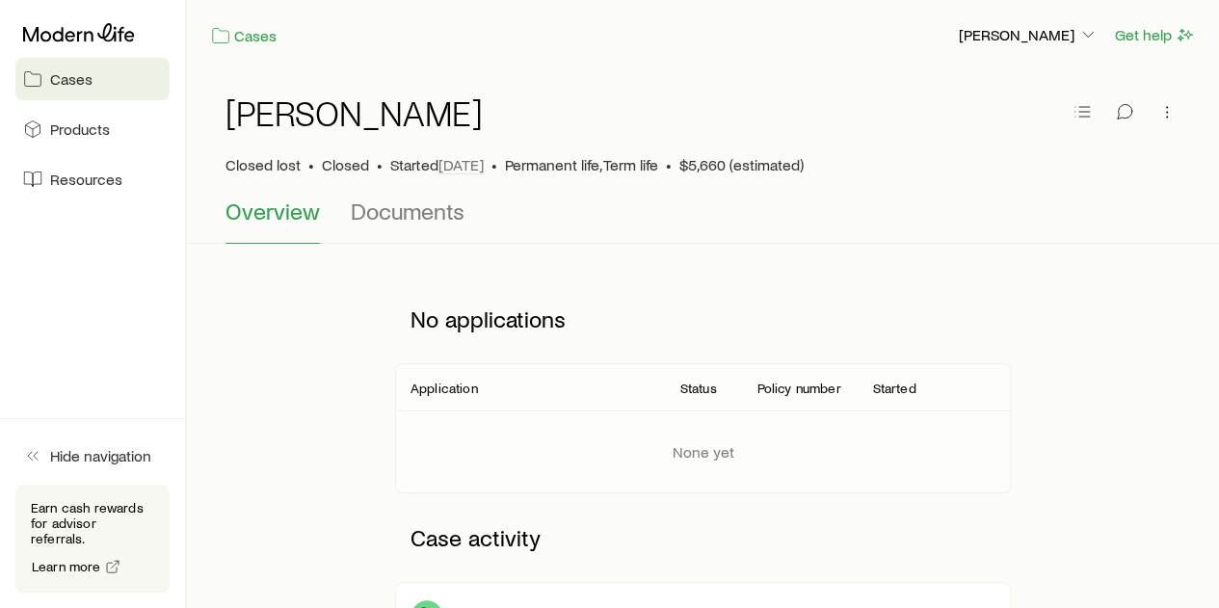
click at [61, 78] on span "Cases" at bounding box center [71, 78] width 42 height 19
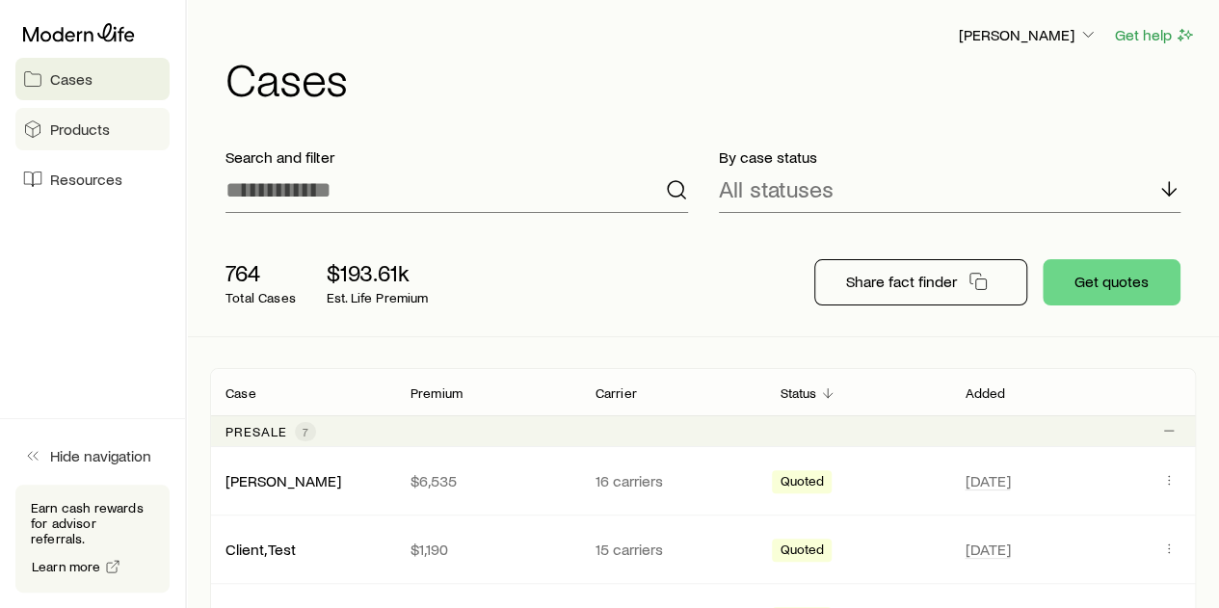
click at [68, 126] on span "Products" at bounding box center [80, 129] width 60 height 19
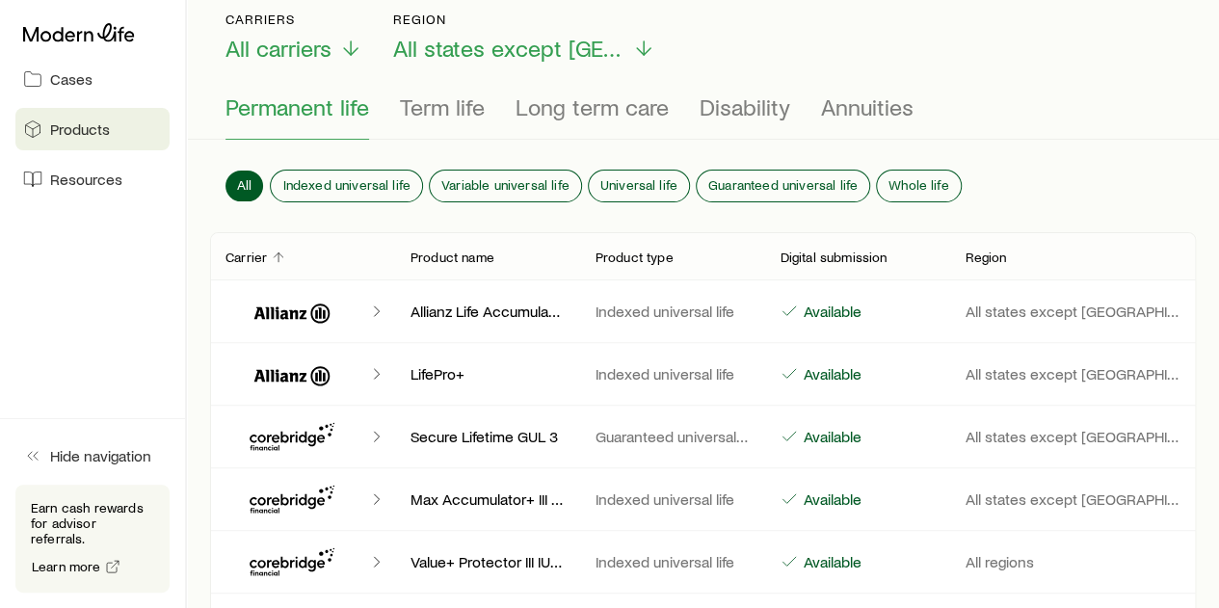
scroll to position [96, 0]
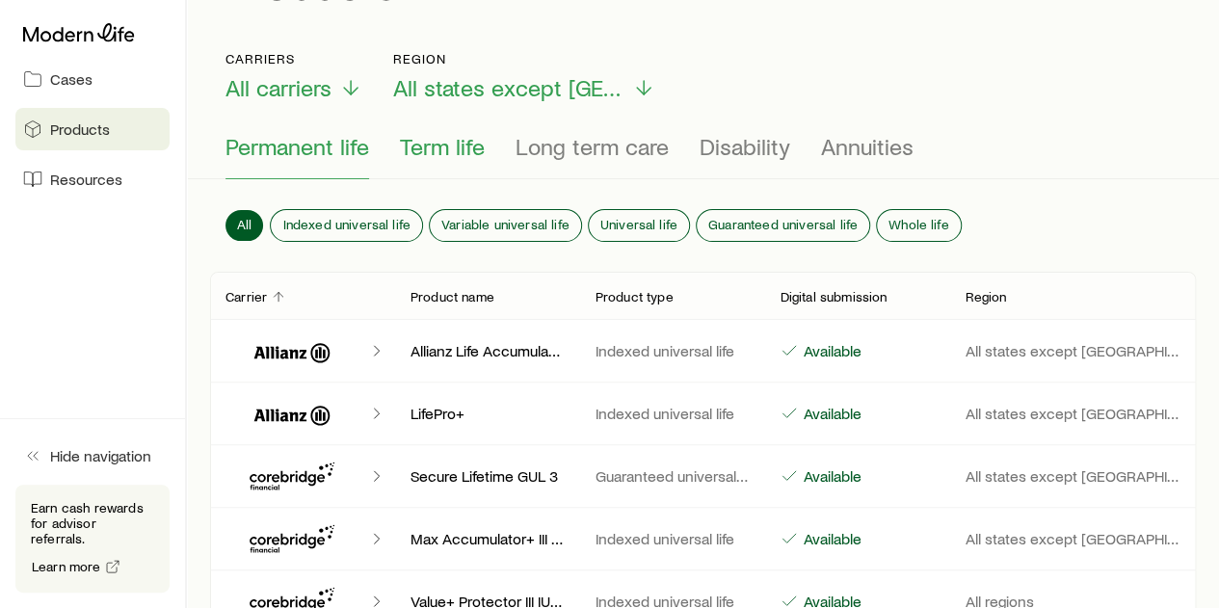
click at [440, 144] on span "Term life" at bounding box center [442, 146] width 85 height 27
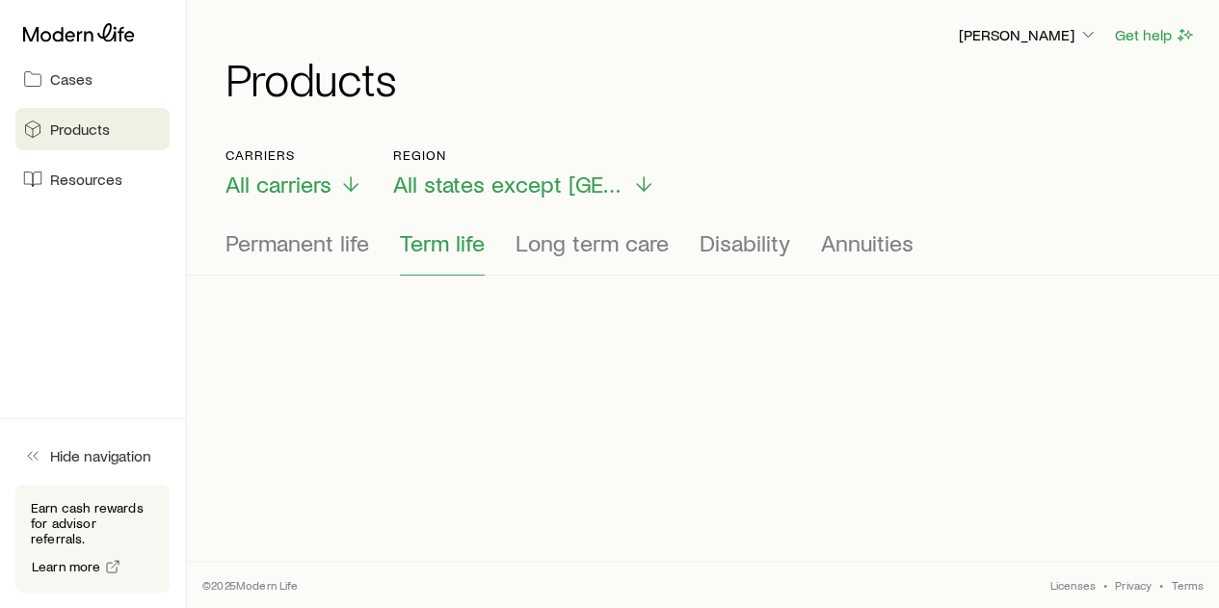
scroll to position [0, 0]
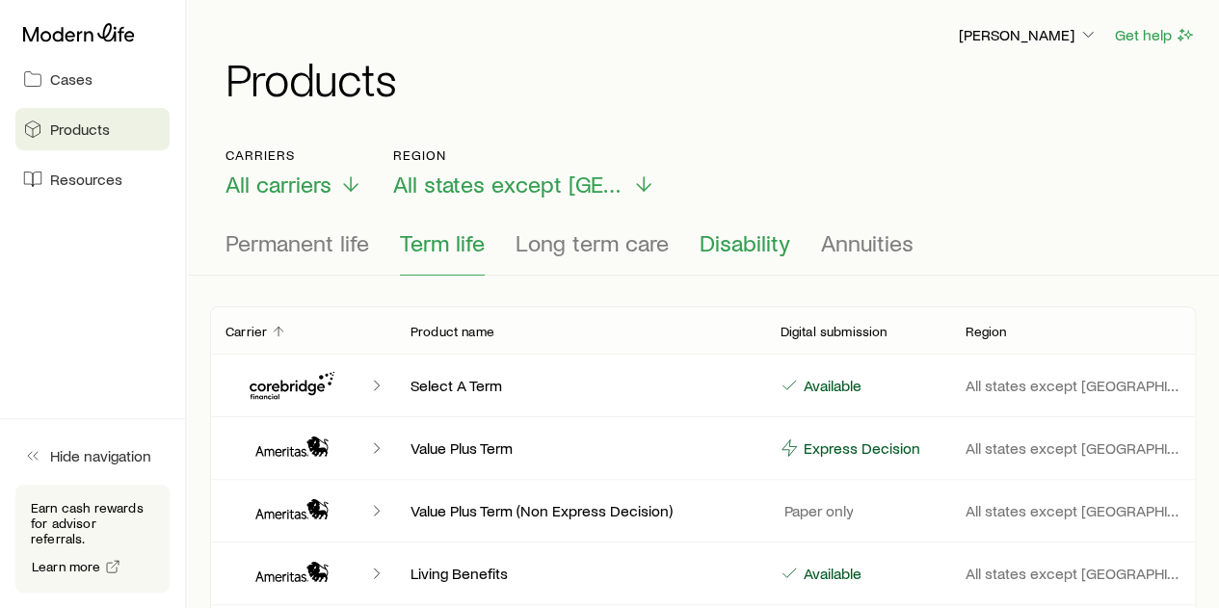
click at [755, 242] on span "Disability" at bounding box center [745, 242] width 91 height 27
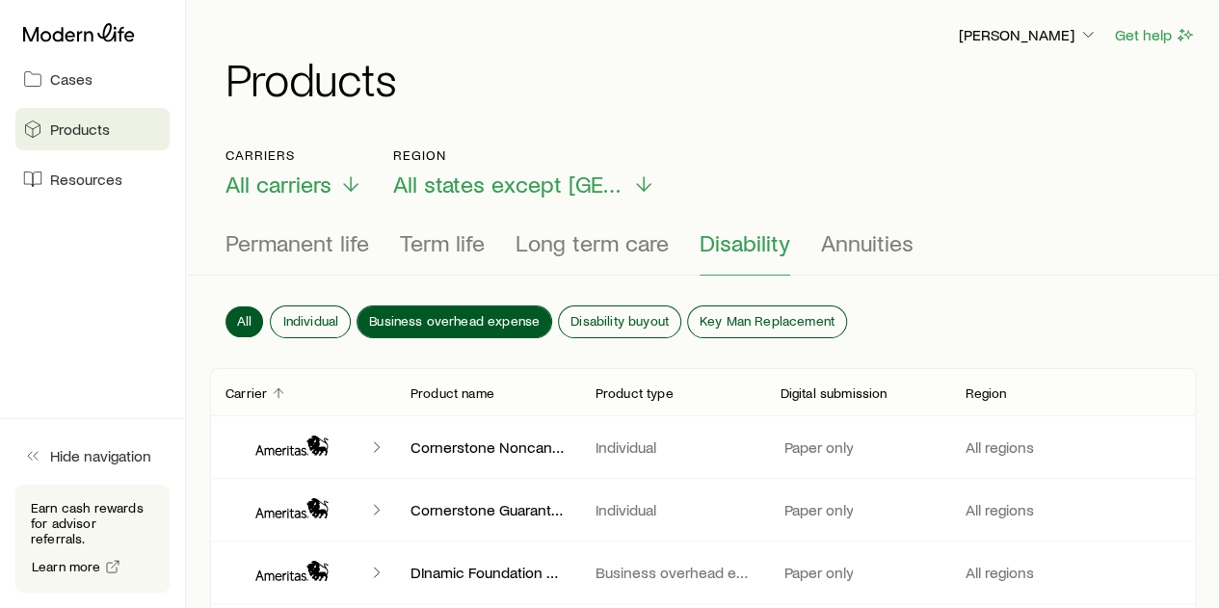
click at [403, 315] on span "Business overhead expense" at bounding box center [454, 320] width 171 height 15
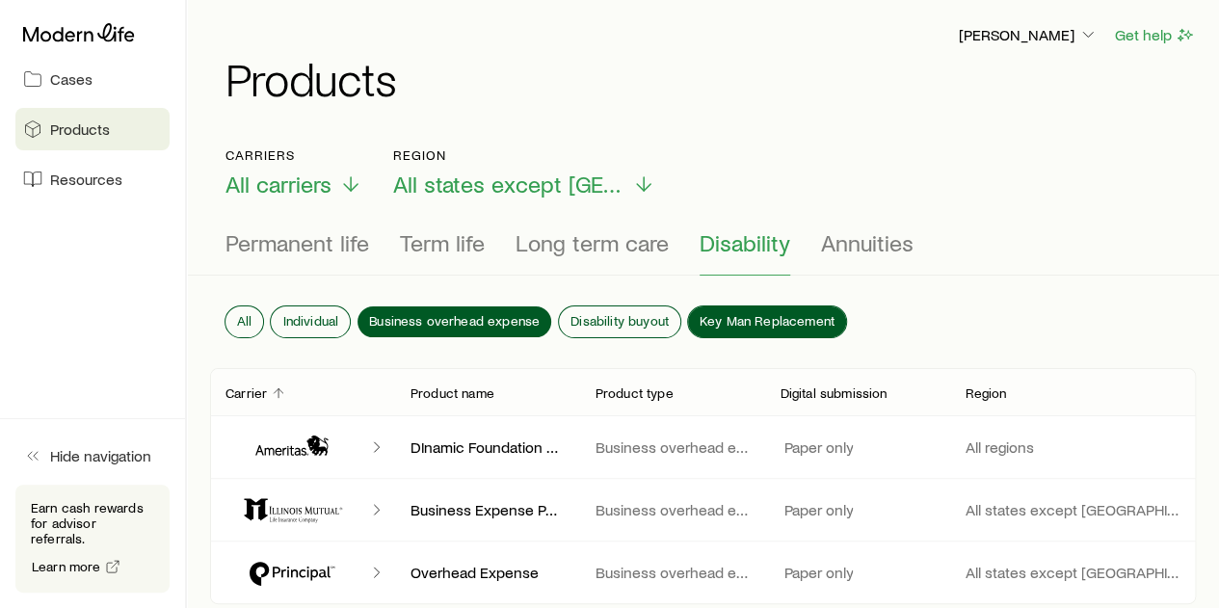
click at [781, 313] on span "Key Man Replacement" at bounding box center [767, 320] width 135 height 15
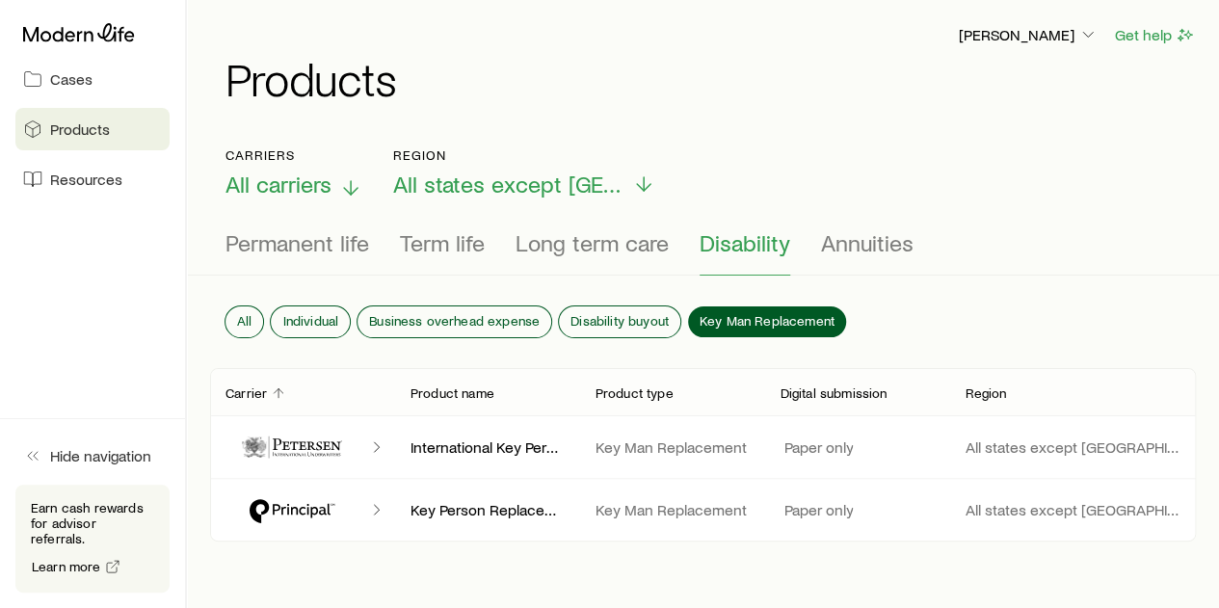
click at [349, 184] on icon at bounding box center [350, 187] width 23 height 23
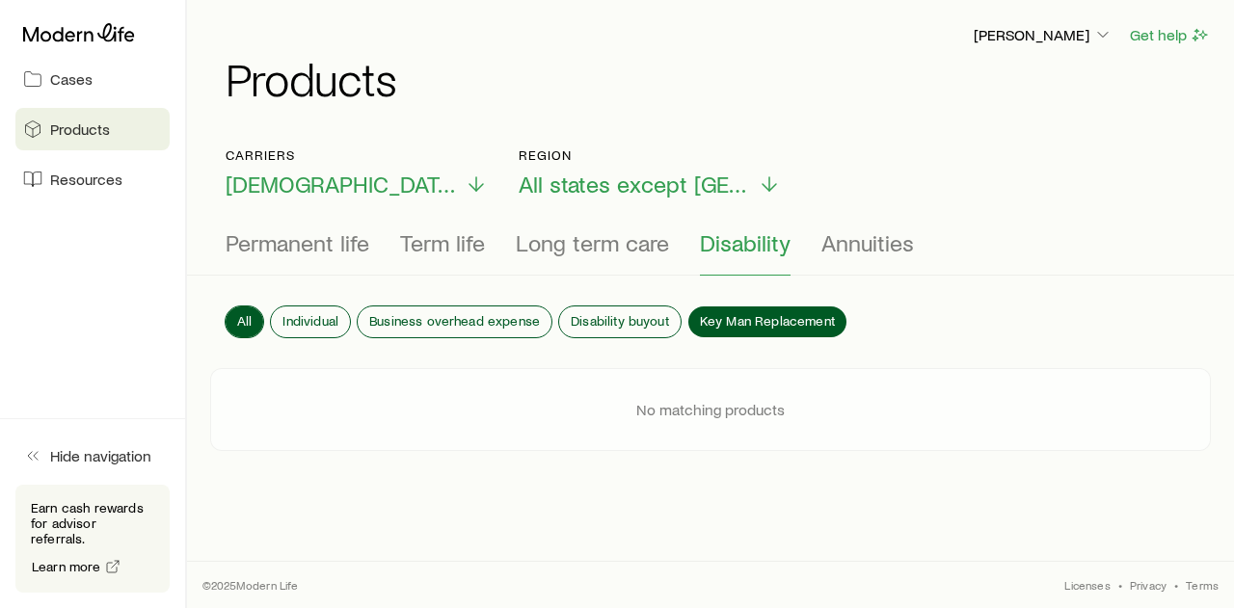
click at [243, 313] on span "All" at bounding box center [244, 320] width 14 height 15
click at [251, 312] on button "All" at bounding box center [245, 321] width 38 height 31
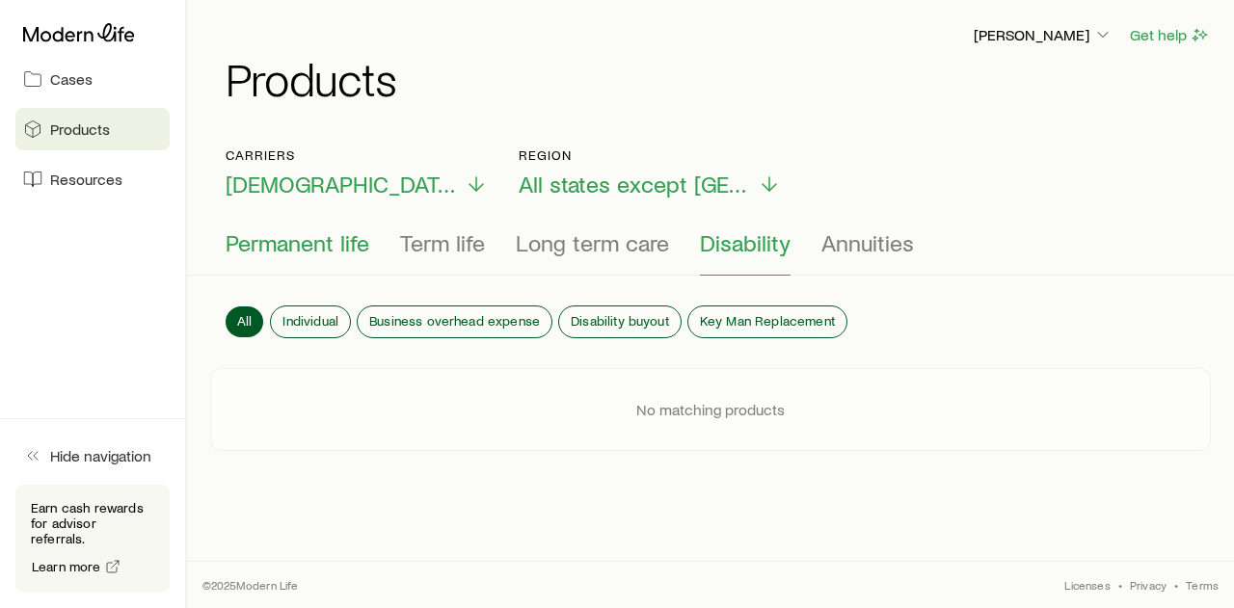
click at [306, 248] on span "Permanent life" at bounding box center [298, 242] width 144 height 27
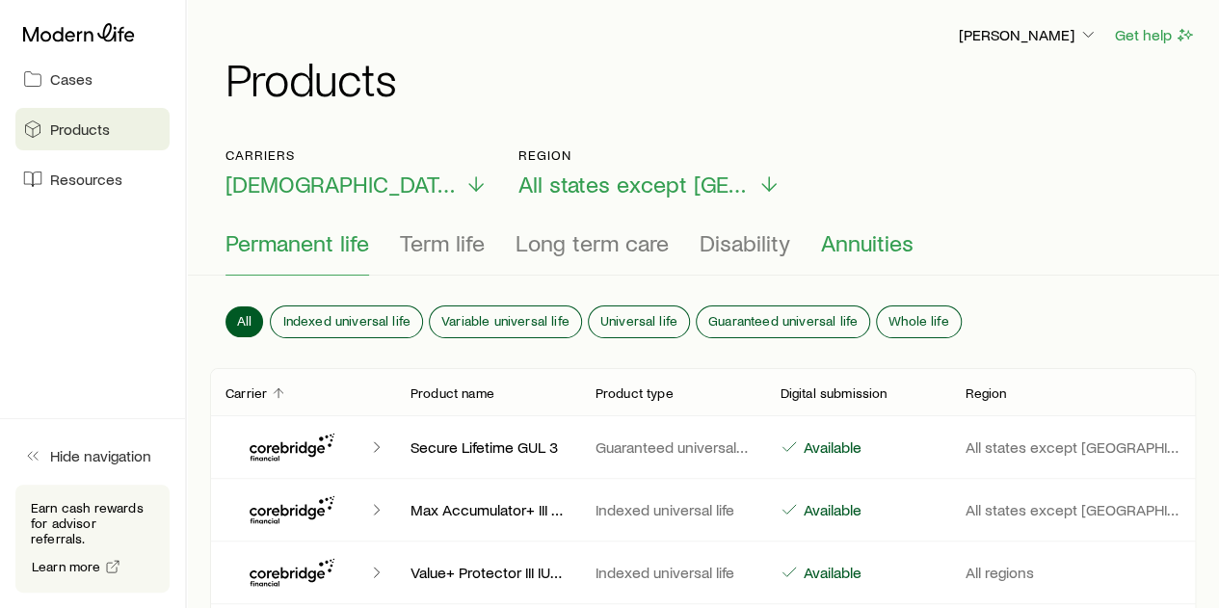
click at [870, 245] on span "Annuities" at bounding box center [867, 242] width 93 height 27
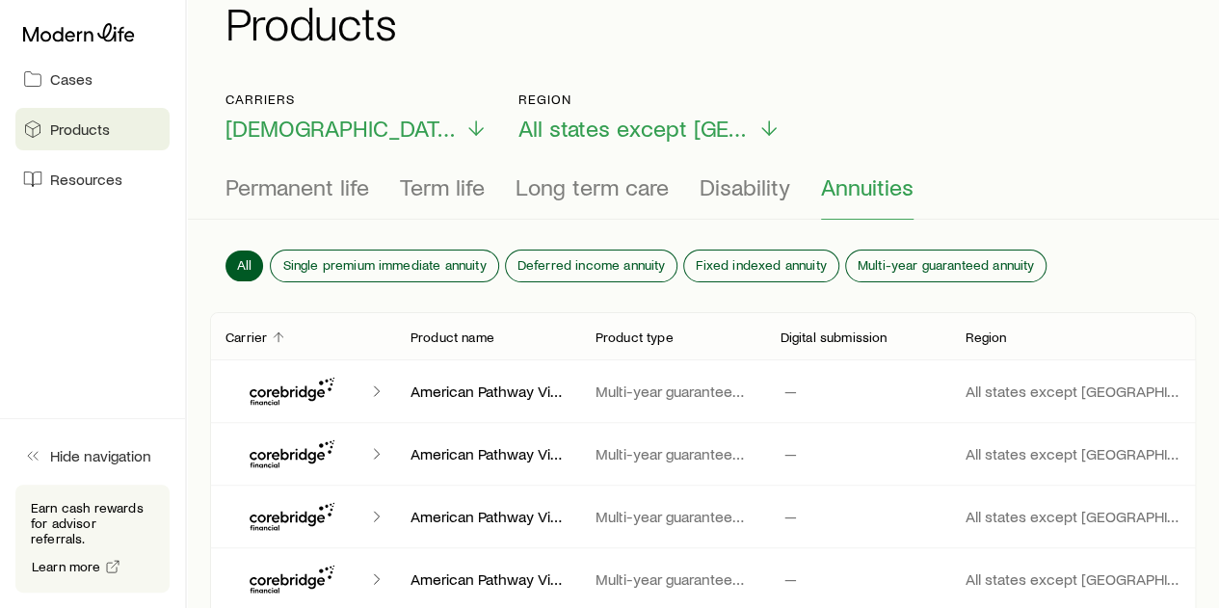
scroll to position [96, 0]
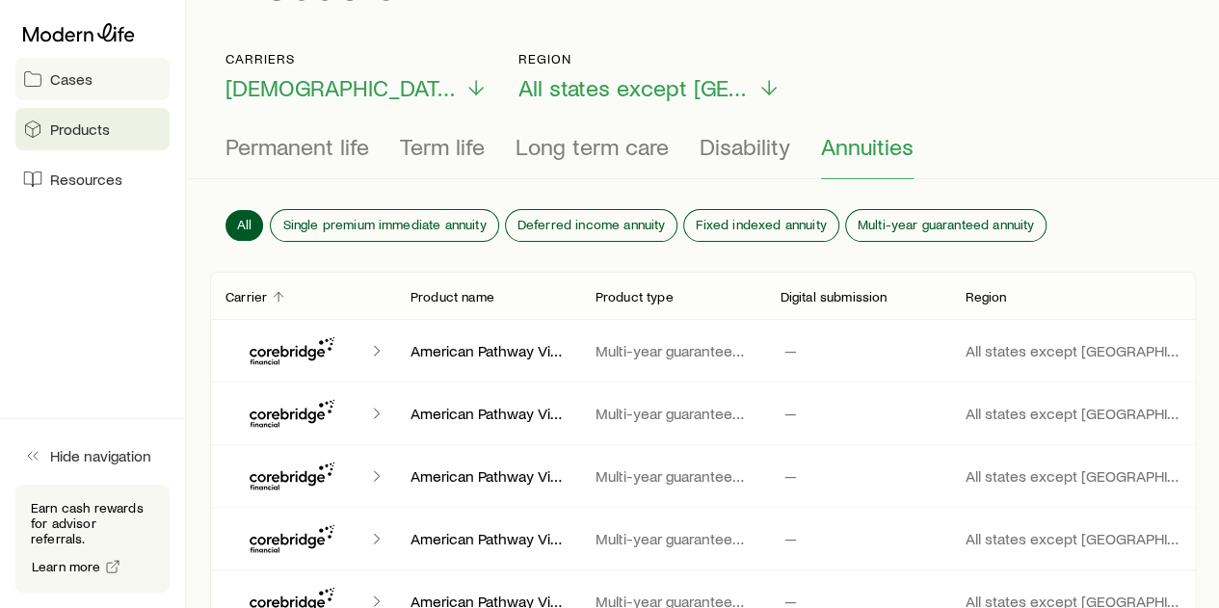
click at [62, 78] on span "Cases" at bounding box center [71, 78] width 42 height 19
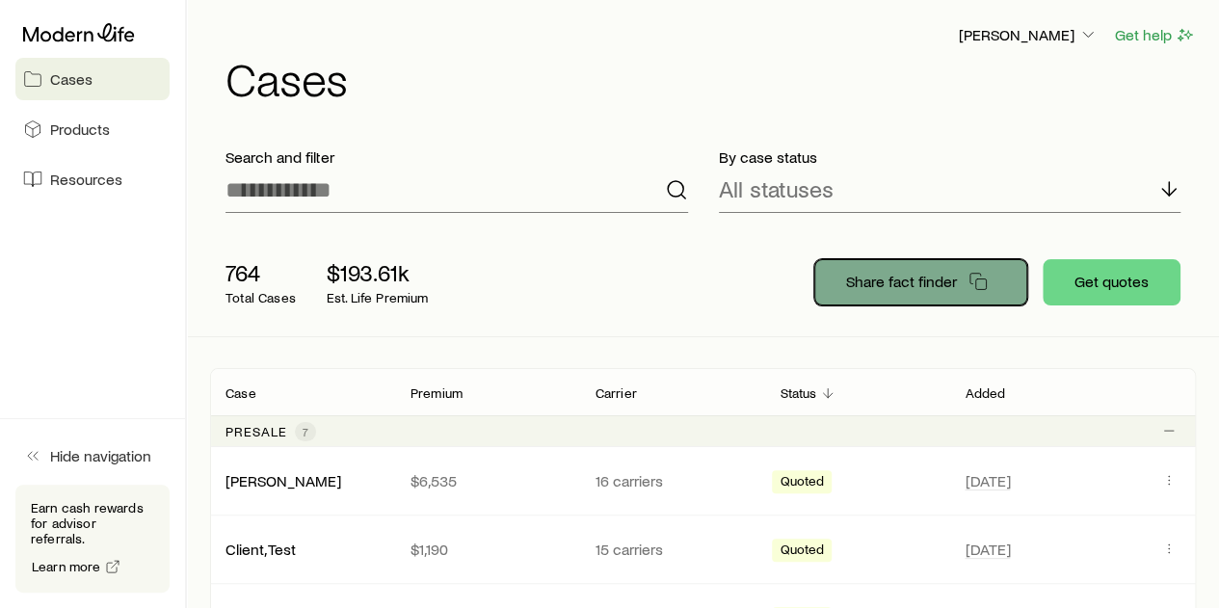
click at [925, 279] on p "Share fact finder" at bounding box center [901, 281] width 111 height 19
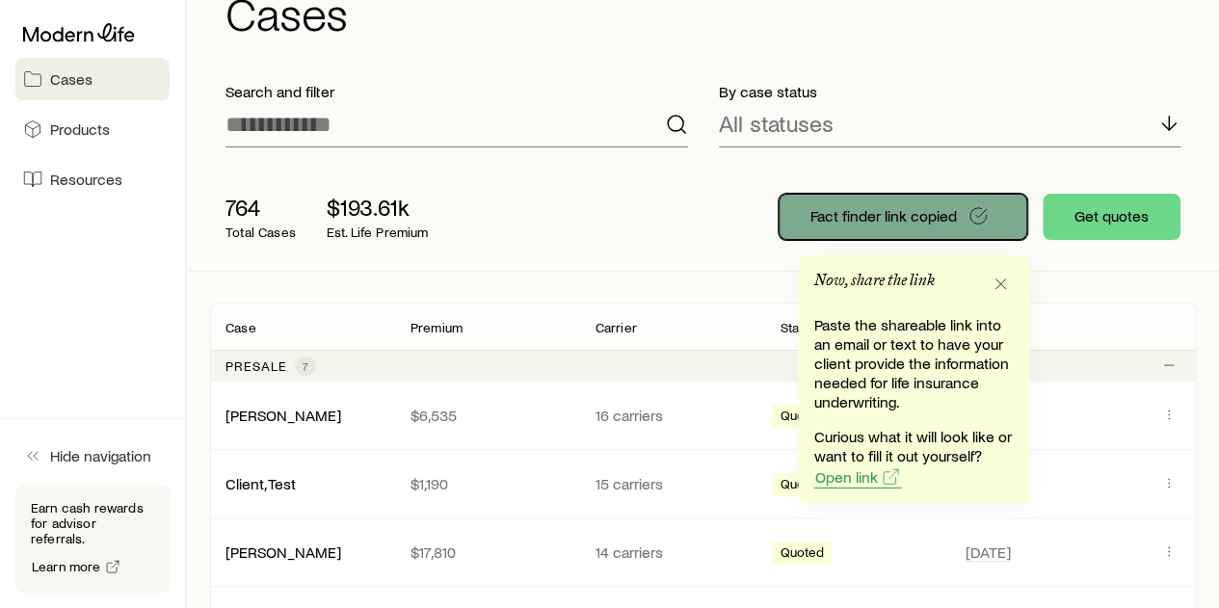
scroll to position [96, 0]
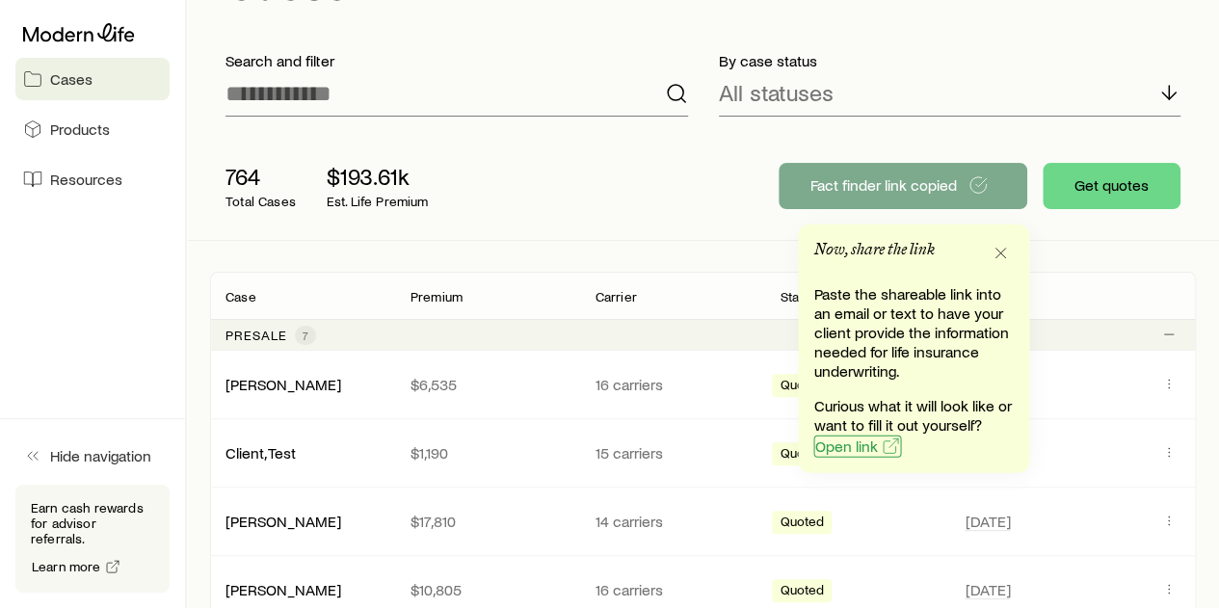
click at [861, 446] on span "Open link" at bounding box center [845, 446] width 63 height 15
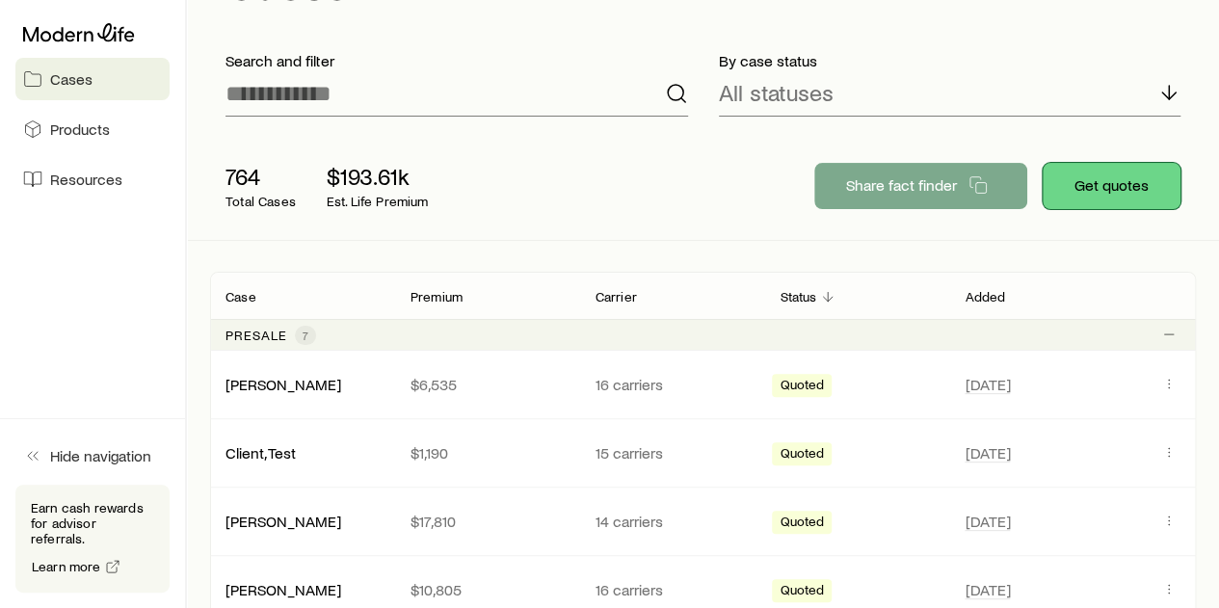
click at [1137, 181] on button "Get quotes" at bounding box center [1112, 186] width 138 height 46
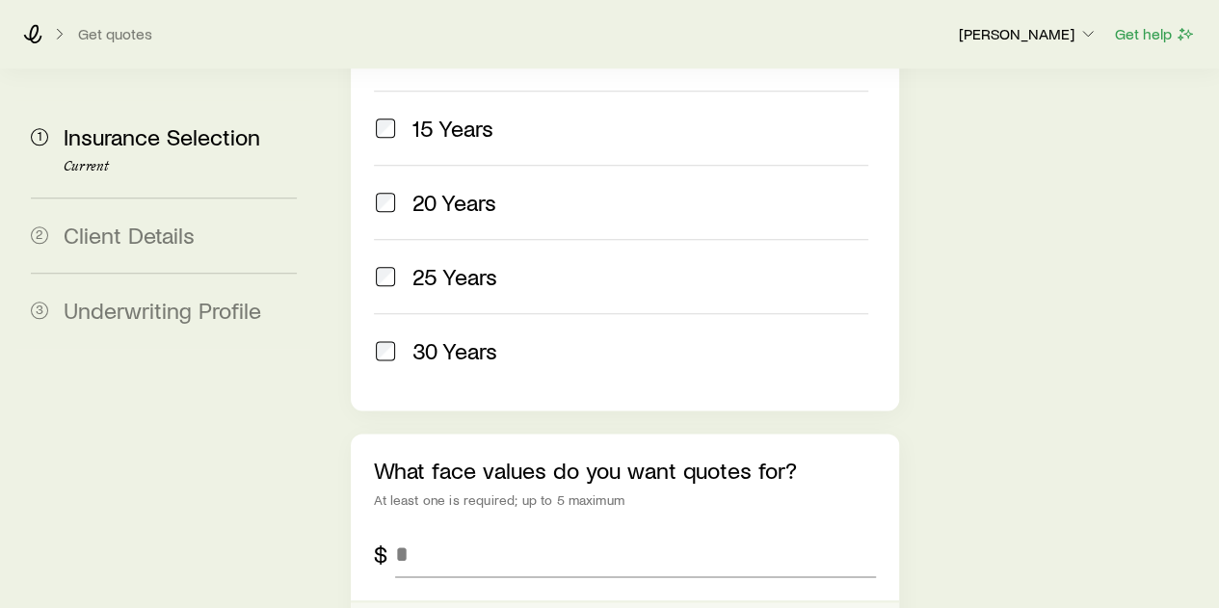
scroll to position [1060, 0]
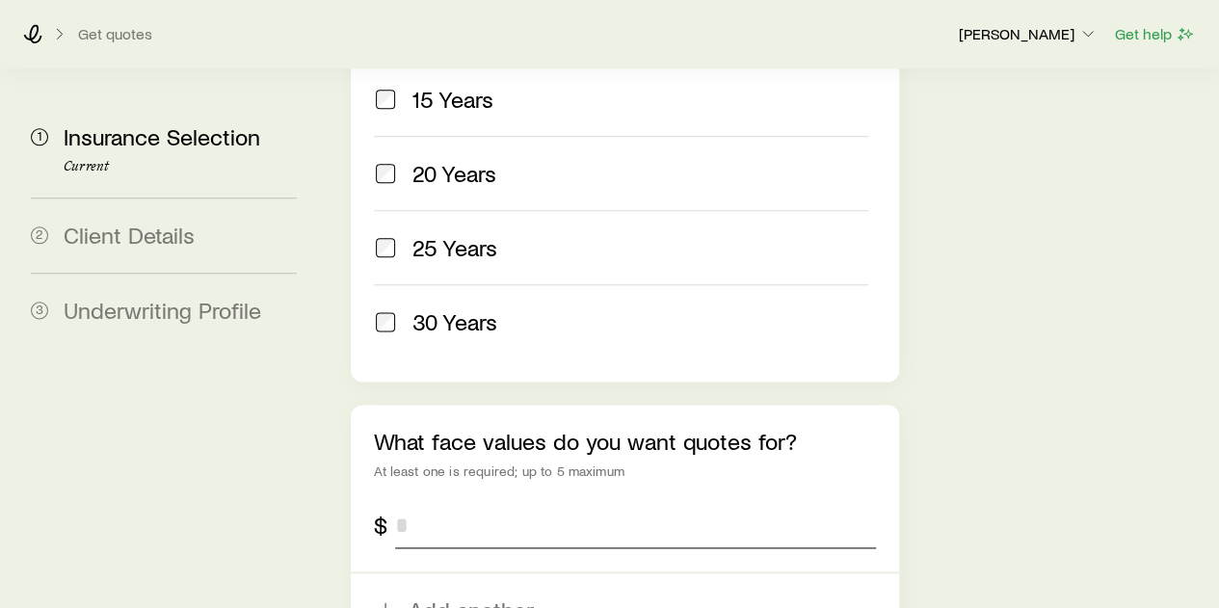
click at [459, 502] on input "tel" at bounding box center [635, 525] width 480 height 46
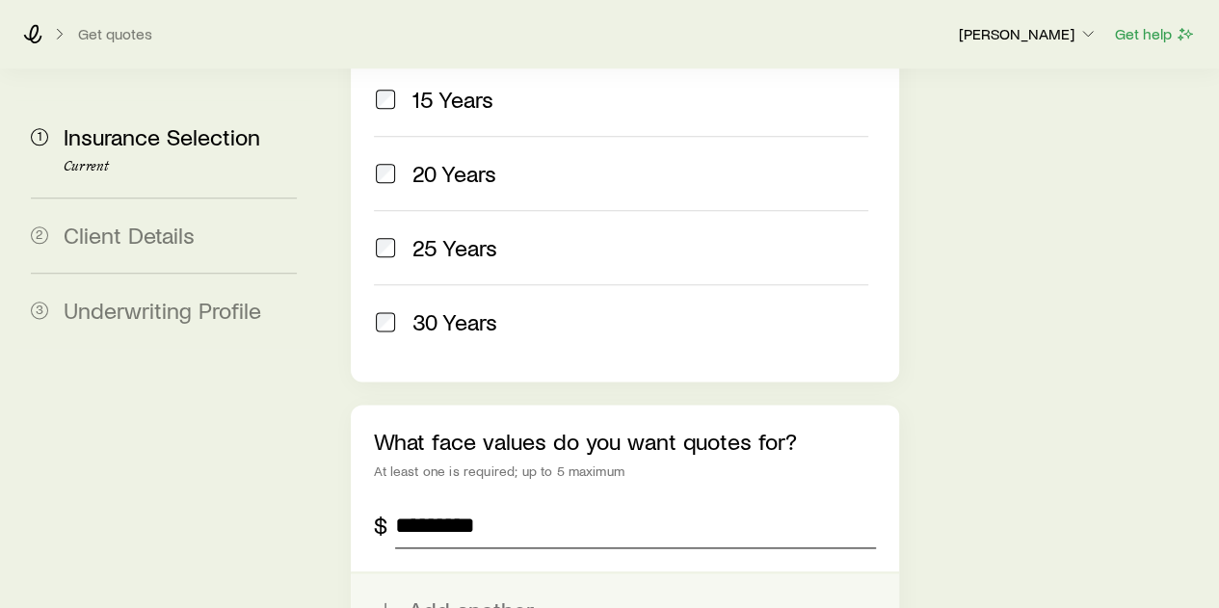
type input "*********"
click at [442, 573] on button "Add another" at bounding box center [624, 609] width 547 height 73
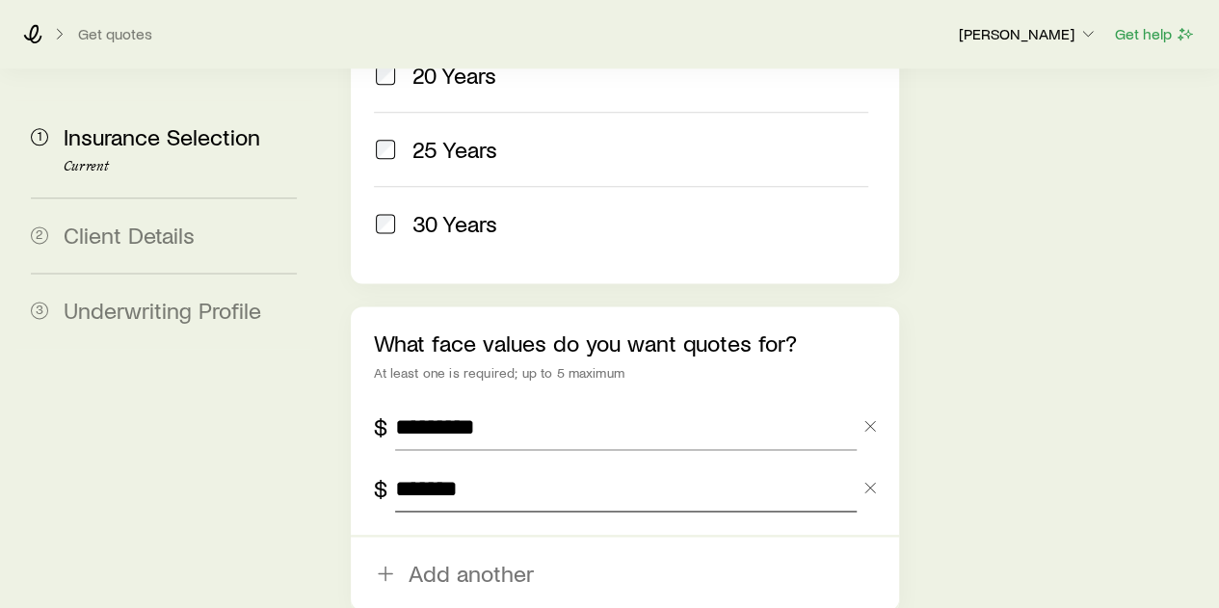
scroll to position [1253, 0]
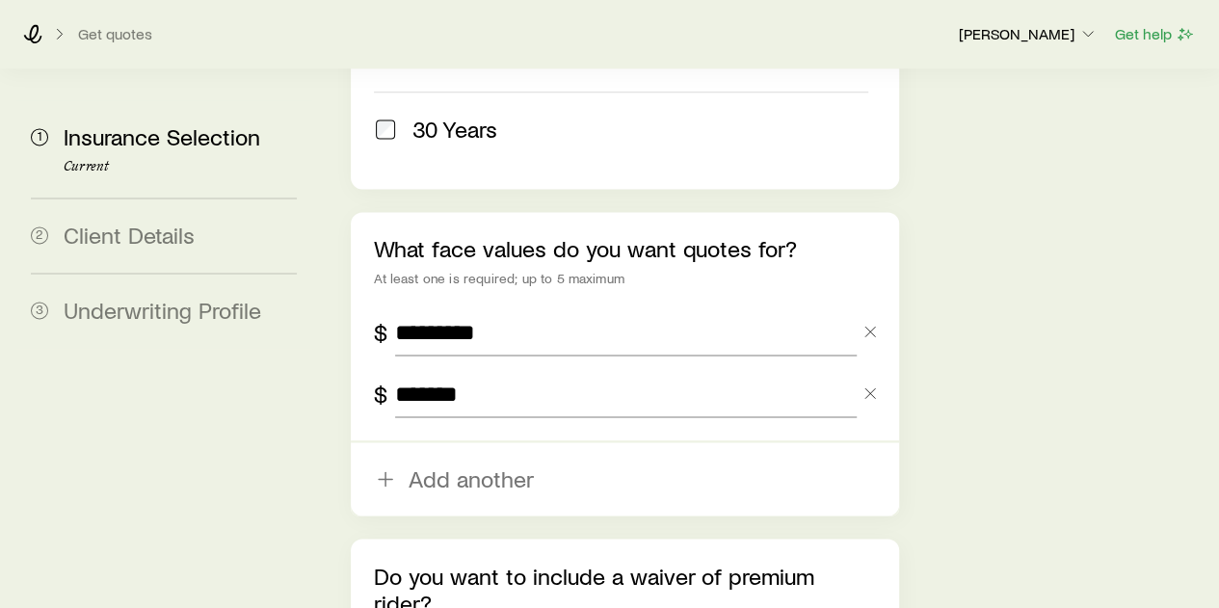
type input "*******"
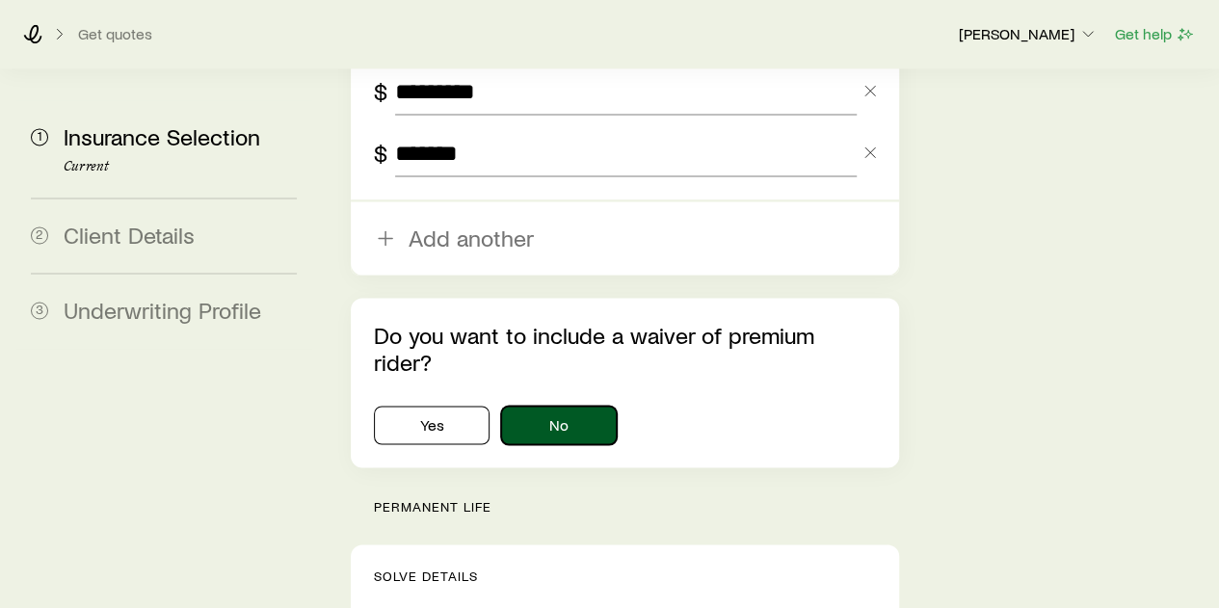
scroll to position [1542, 0]
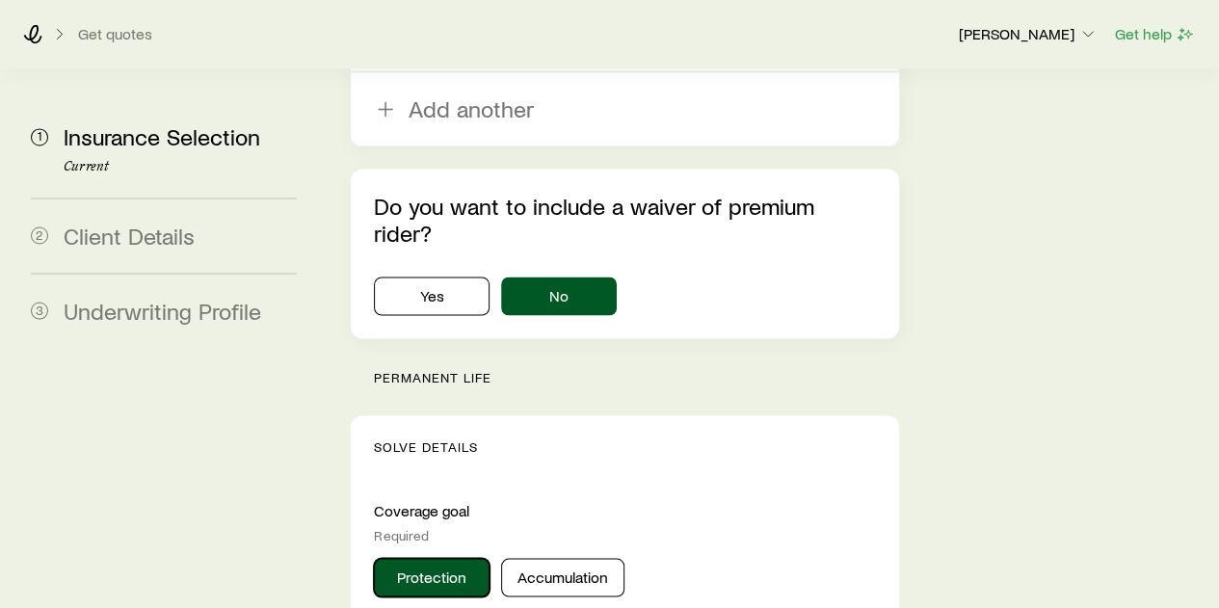
scroll to position [1735, 0]
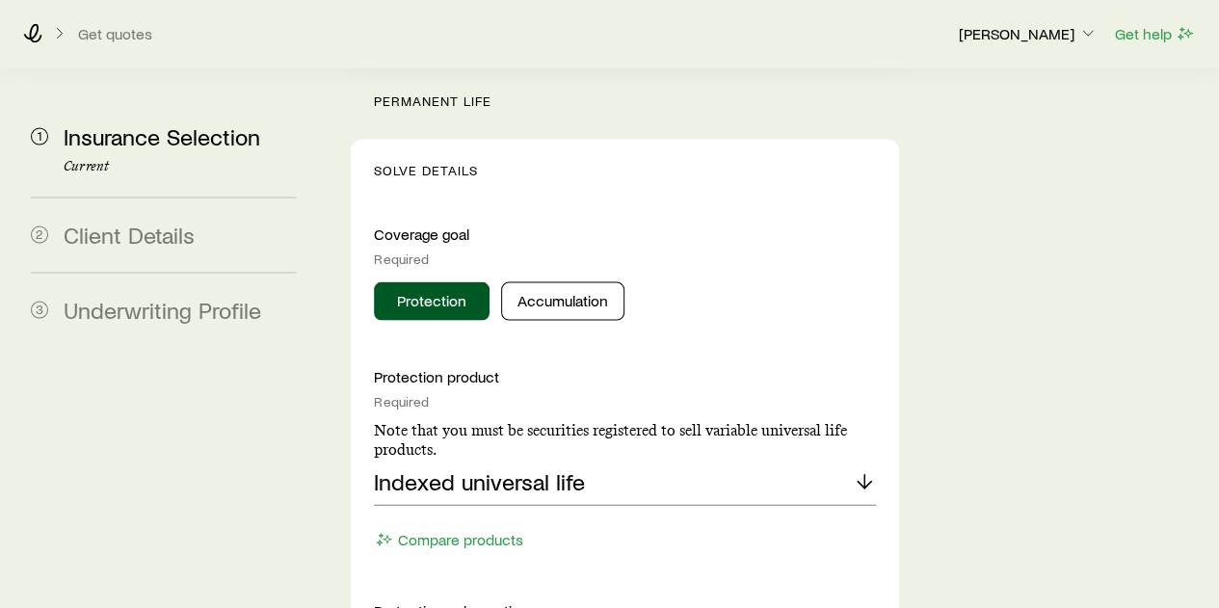
scroll to position [1927, 0]
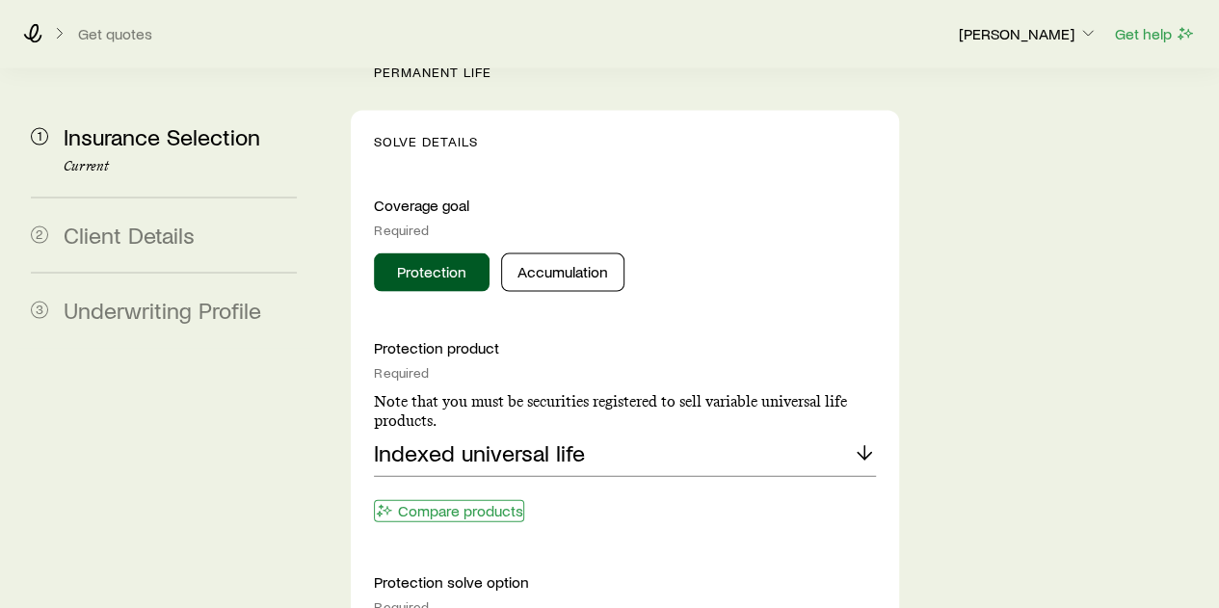
click at [465, 500] on button "Compare products" at bounding box center [449, 511] width 150 height 22
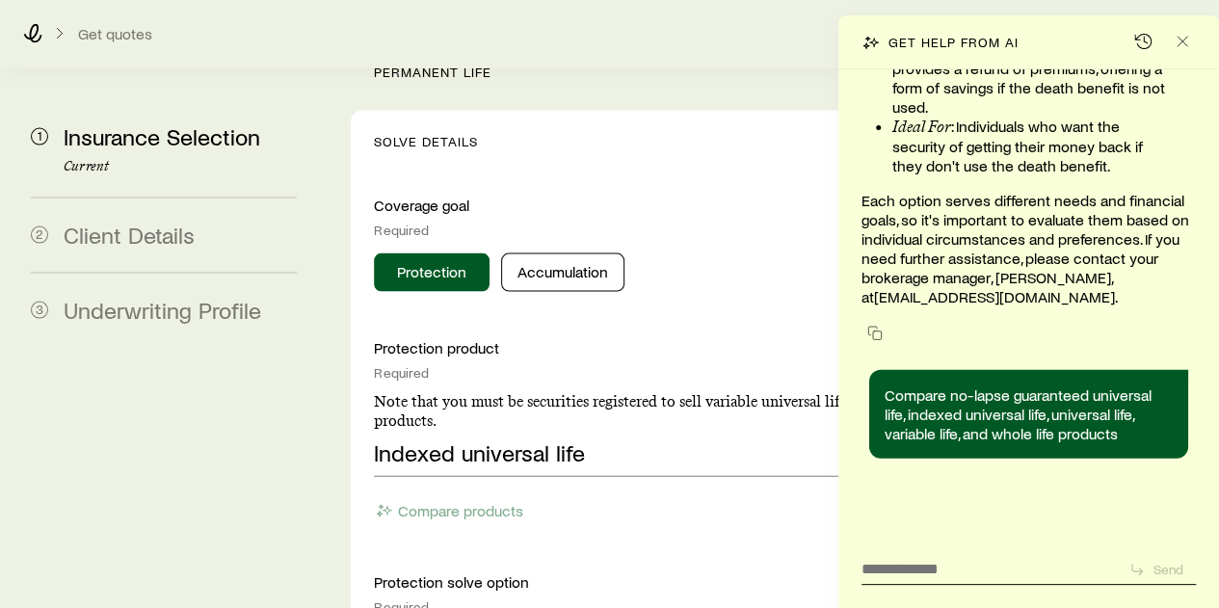
scroll to position [221913, 0]
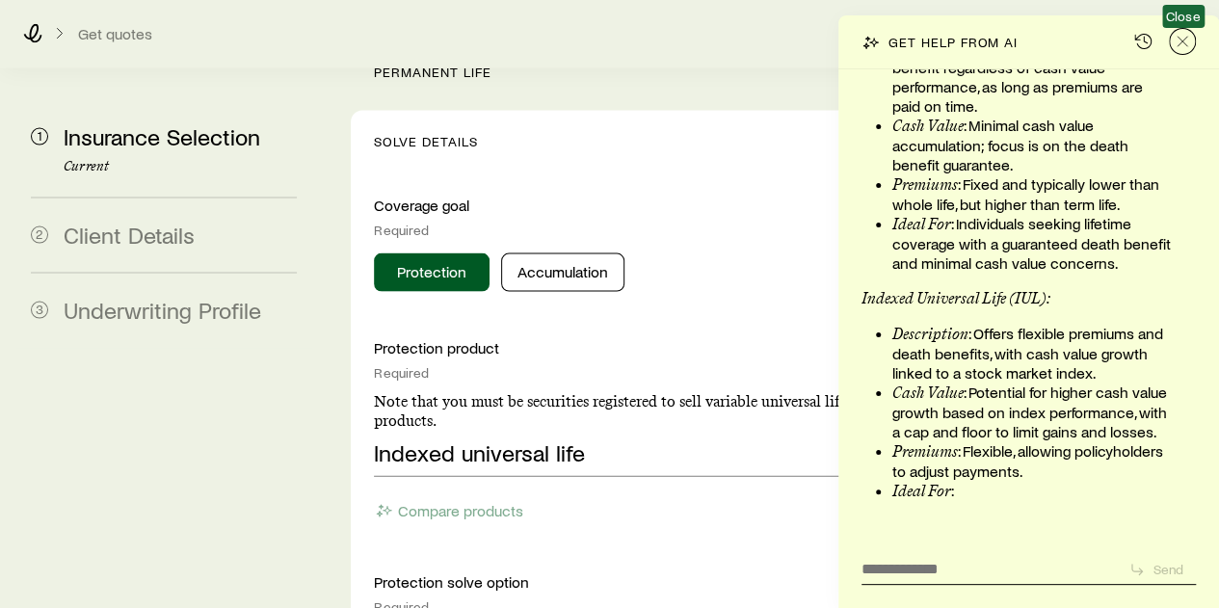
click at [1182, 34] on icon "Close" at bounding box center [1182, 41] width 19 height 19
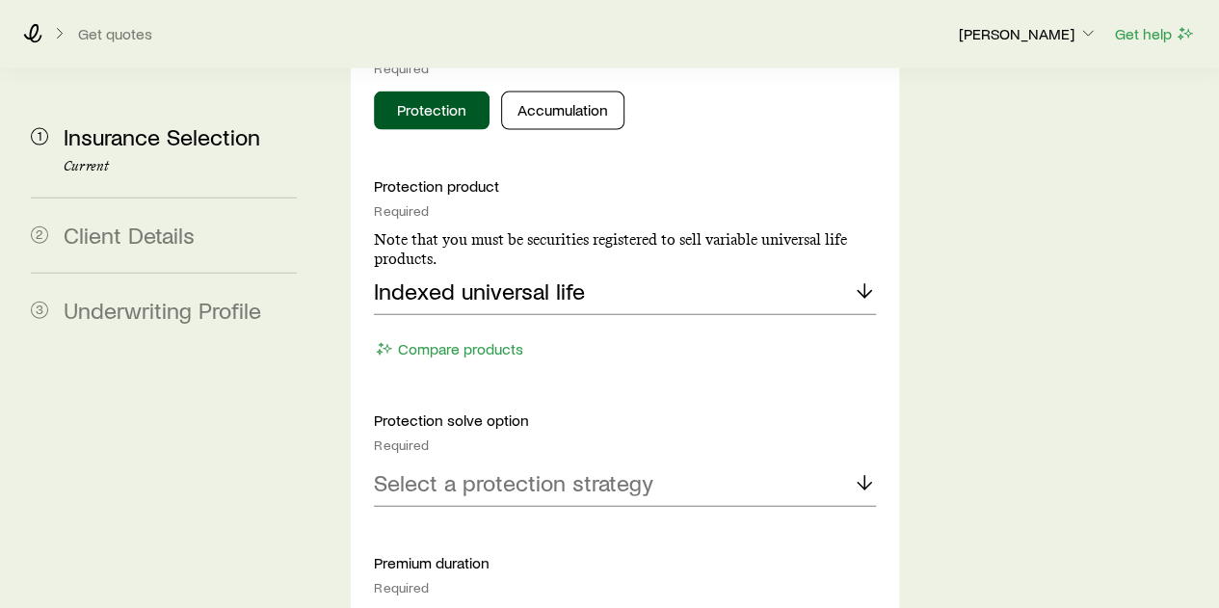
scroll to position [2120, 0]
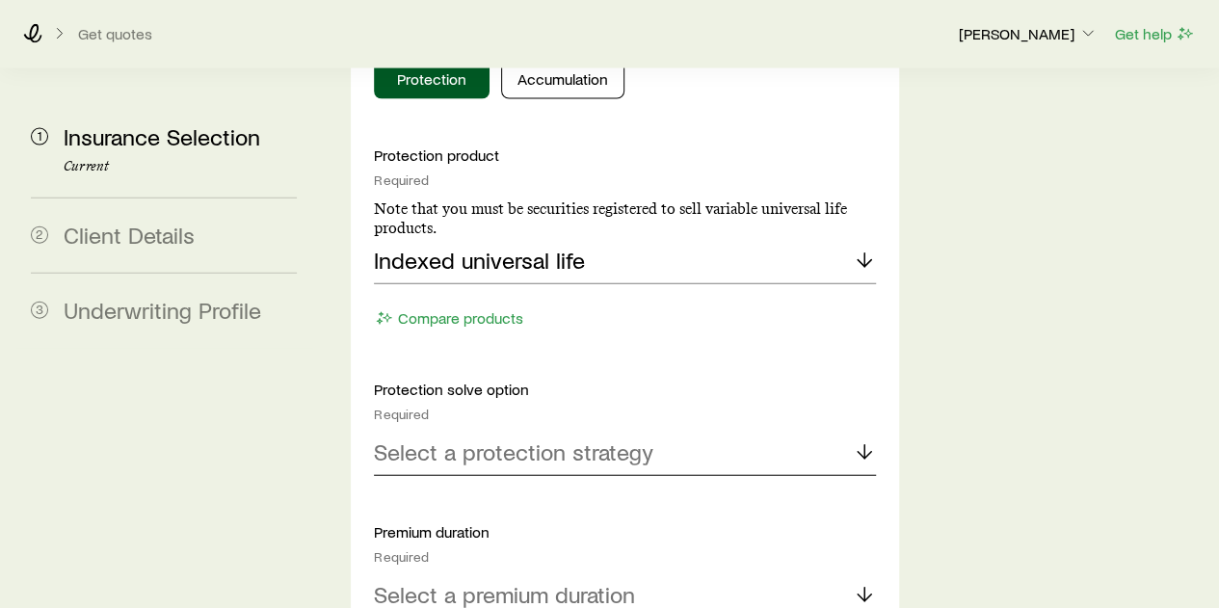
click at [484, 439] on p "Select a protection strategy" at bounding box center [513, 452] width 279 height 27
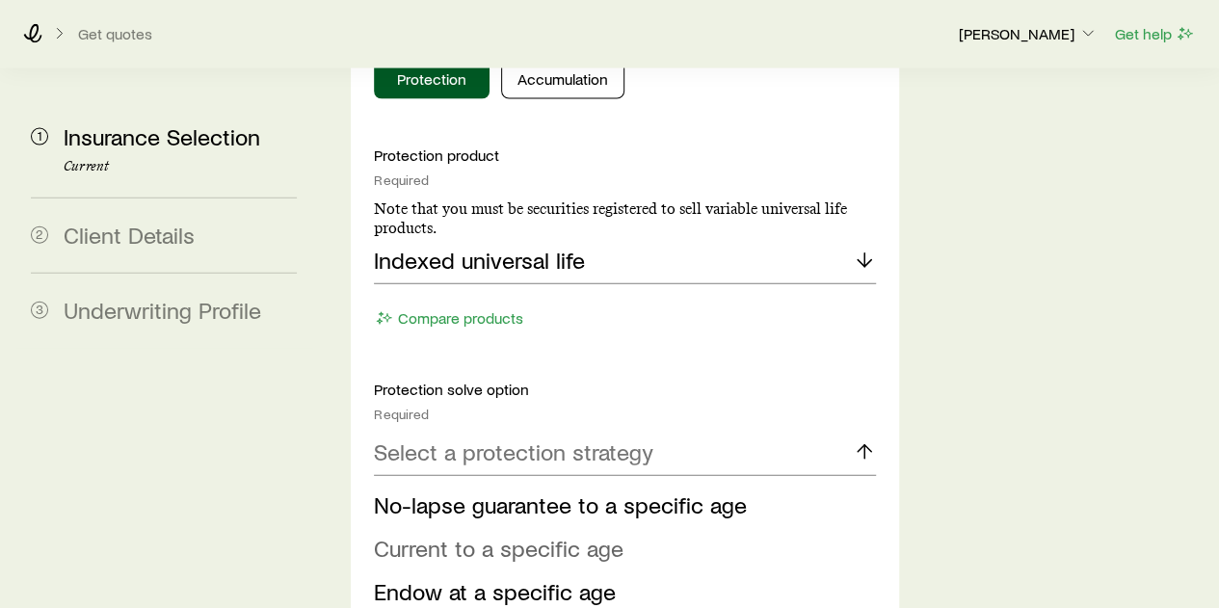
click at [441, 534] on span "Current to a specific age" at bounding box center [499, 548] width 250 height 28
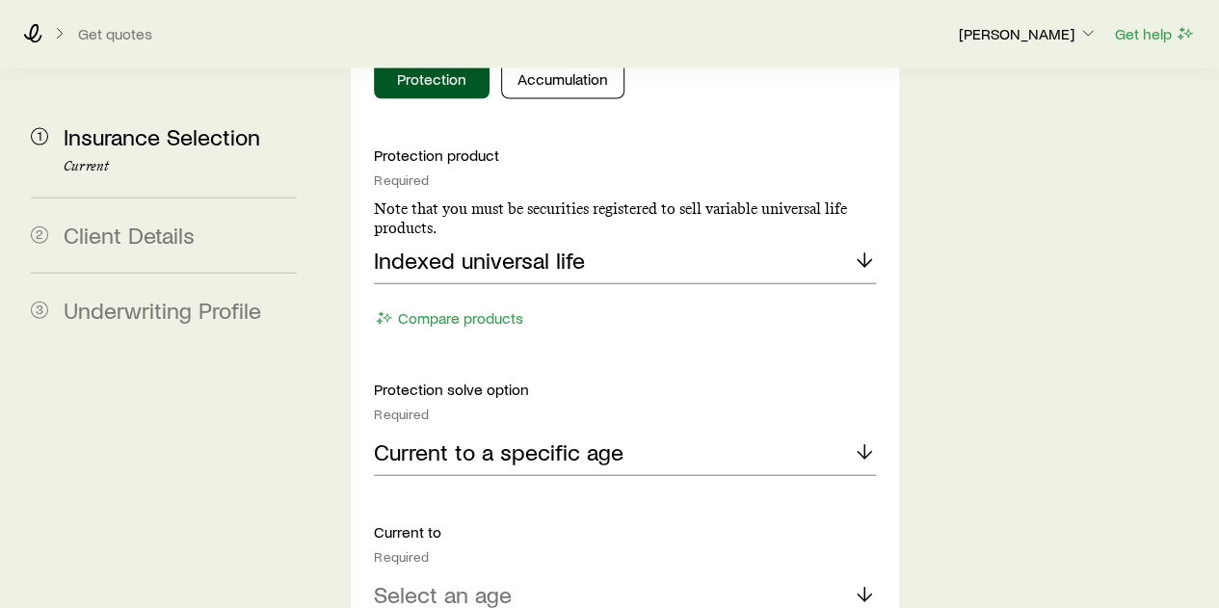
click at [459, 581] on p "Select an age" at bounding box center [443, 594] width 138 height 27
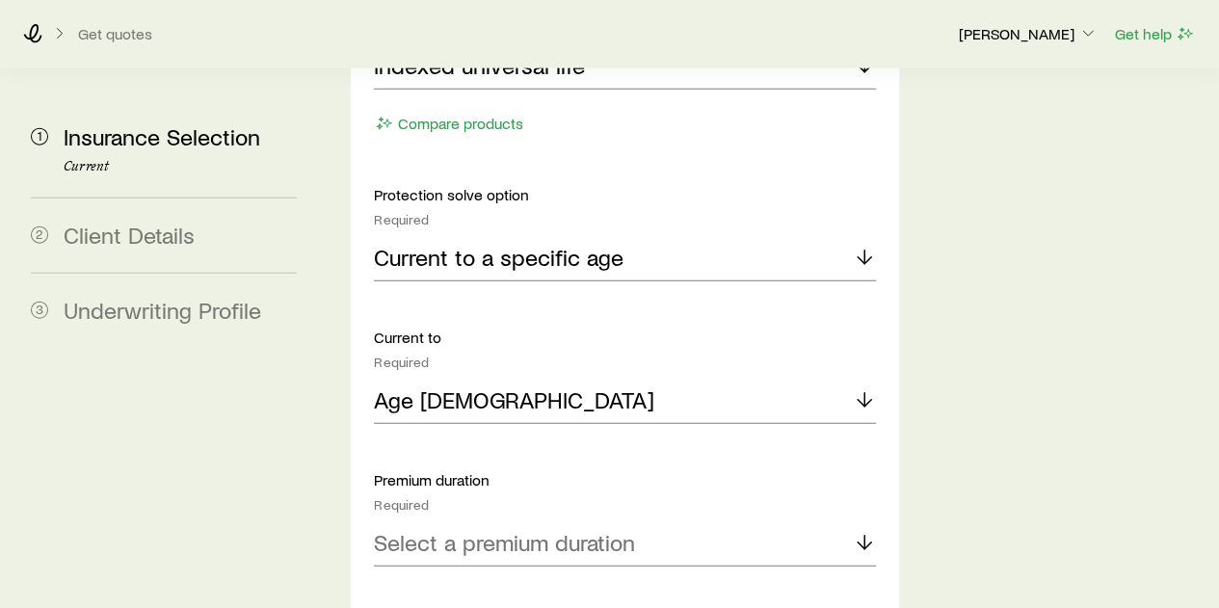
scroll to position [2409, 0]
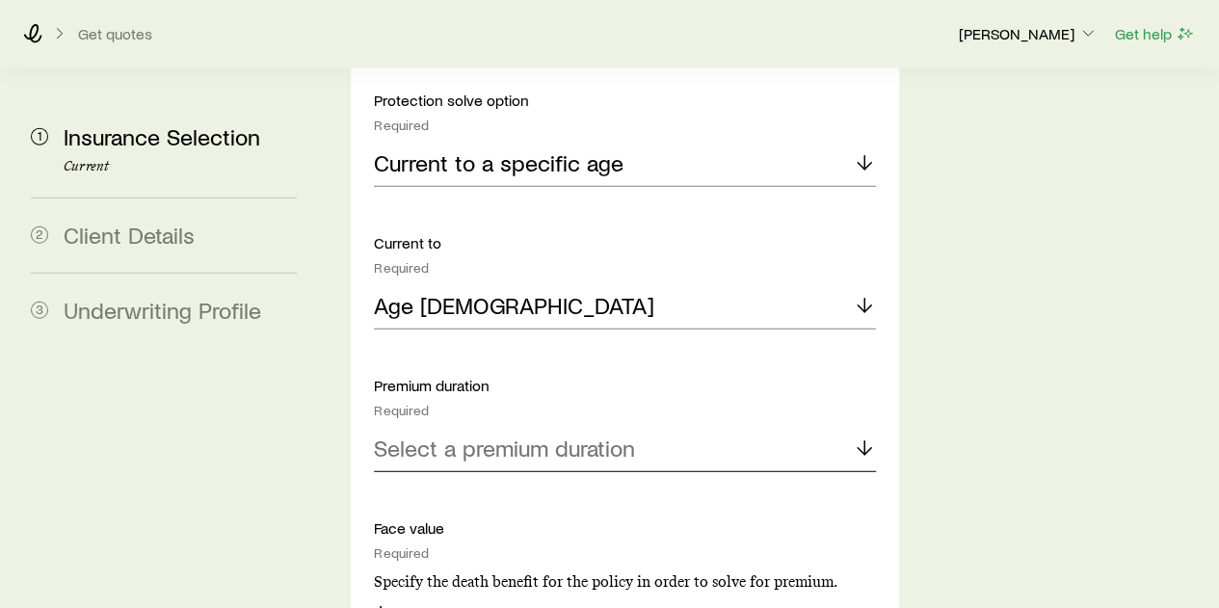
click at [499, 435] on p "Select a premium duration" at bounding box center [504, 448] width 261 height 27
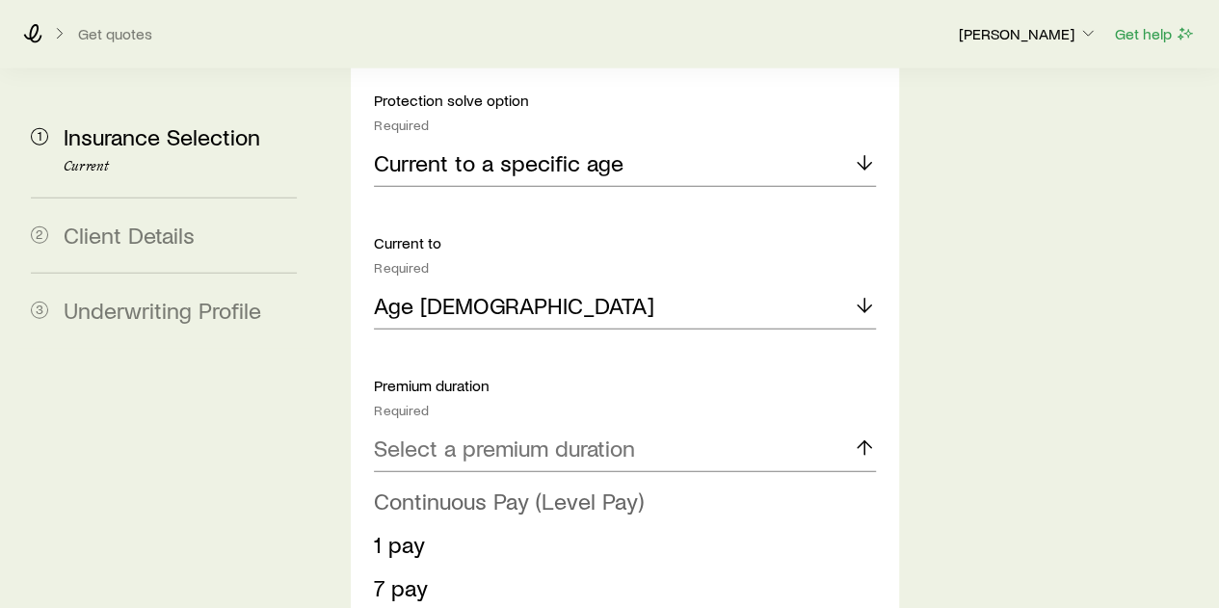
click at [453, 487] on span "Continuous Pay (Level Pay)" at bounding box center [509, 501] width 270 height 28
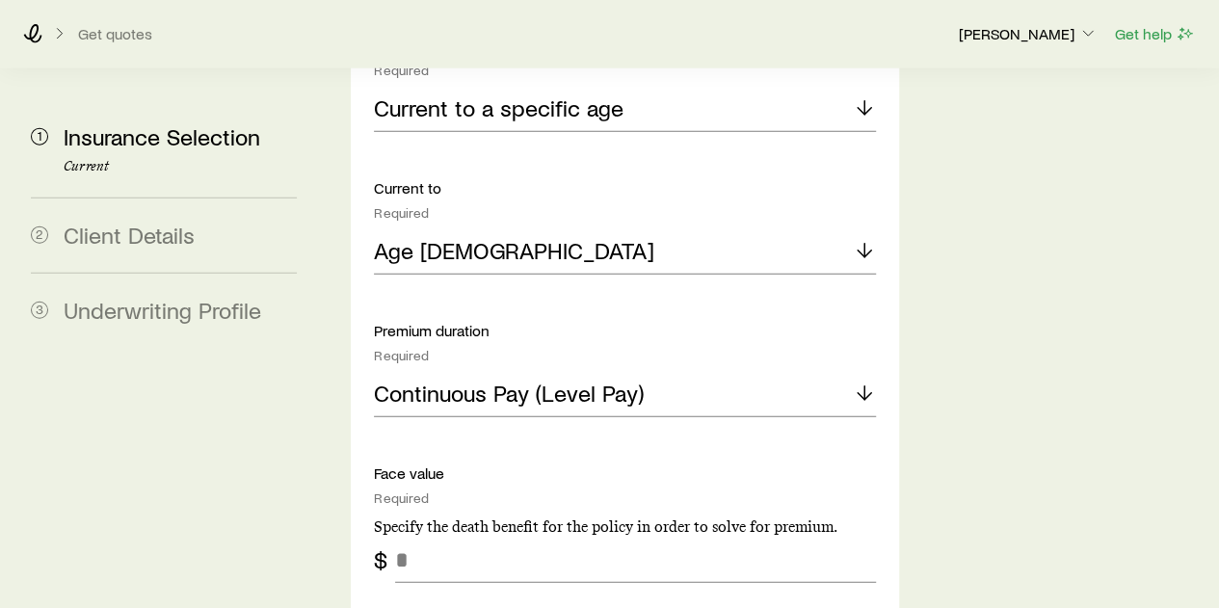
scroll to position [2506, 0]
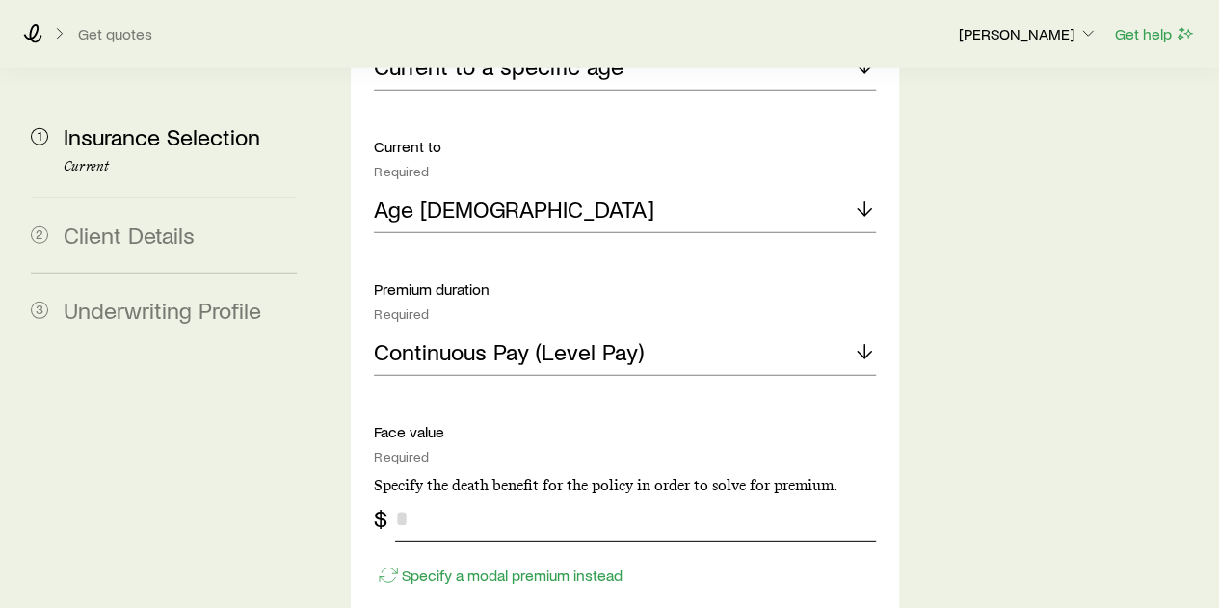
click at [446, 495] on input "tel" at bounding box center [635, 518] width 480 height 46
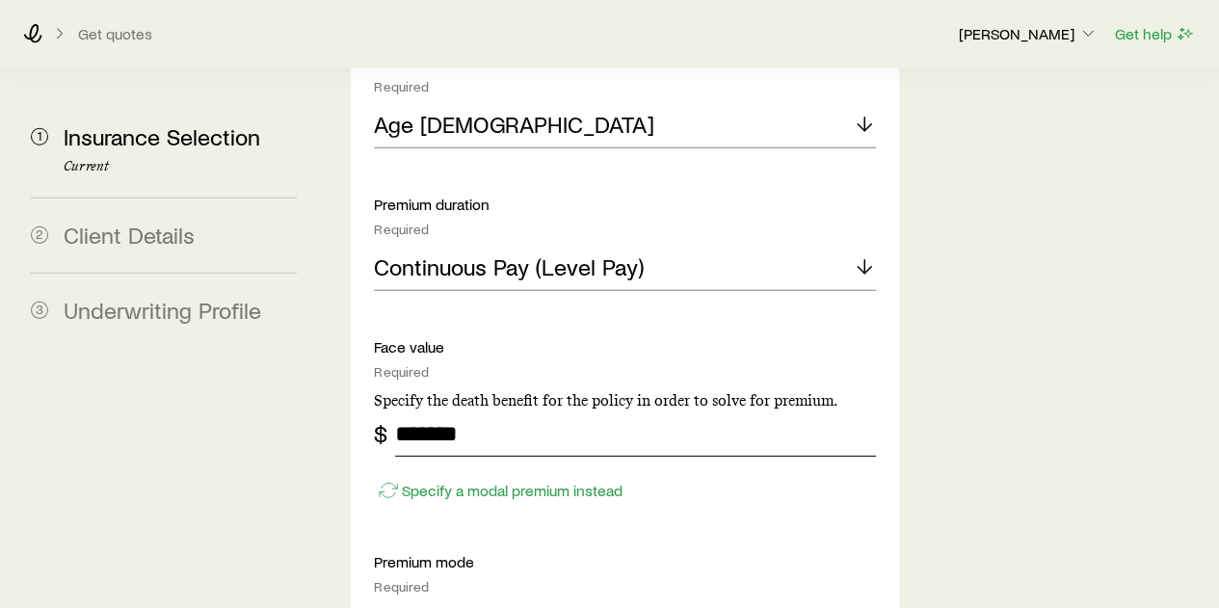
scroll to position [2698, 0]
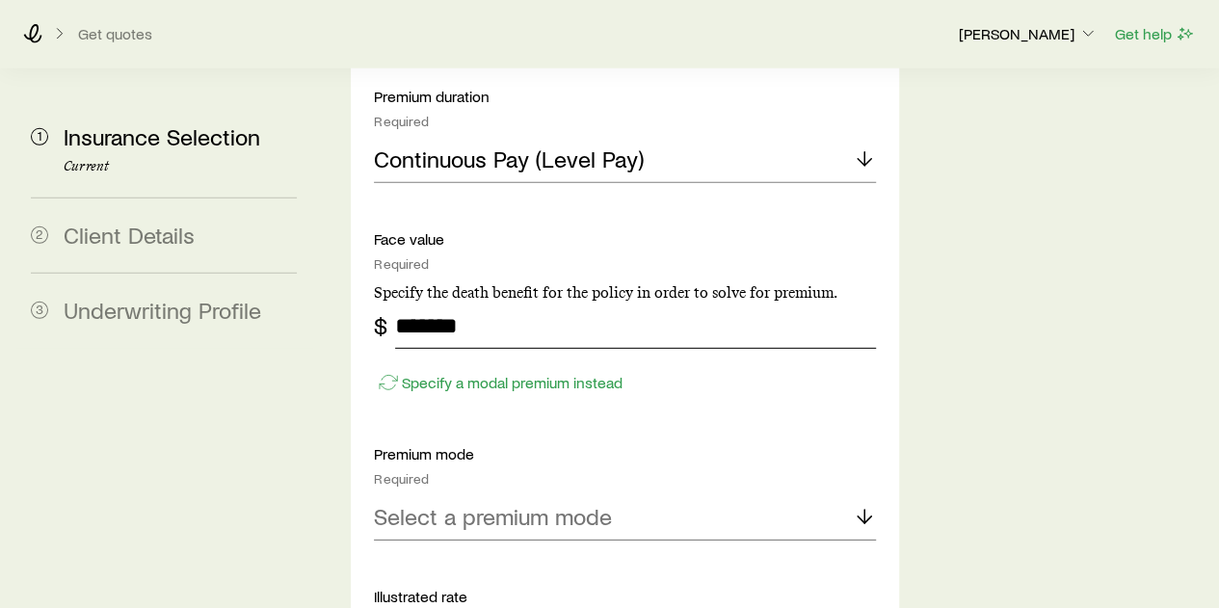
type input "*******"
click at [455, 503] on p "Select a premium mode" at bounding box center [493, 516] width 238 height 27
click at [406, 555] on span "Annual" at bounding box center [407, 569] width 67 height 28
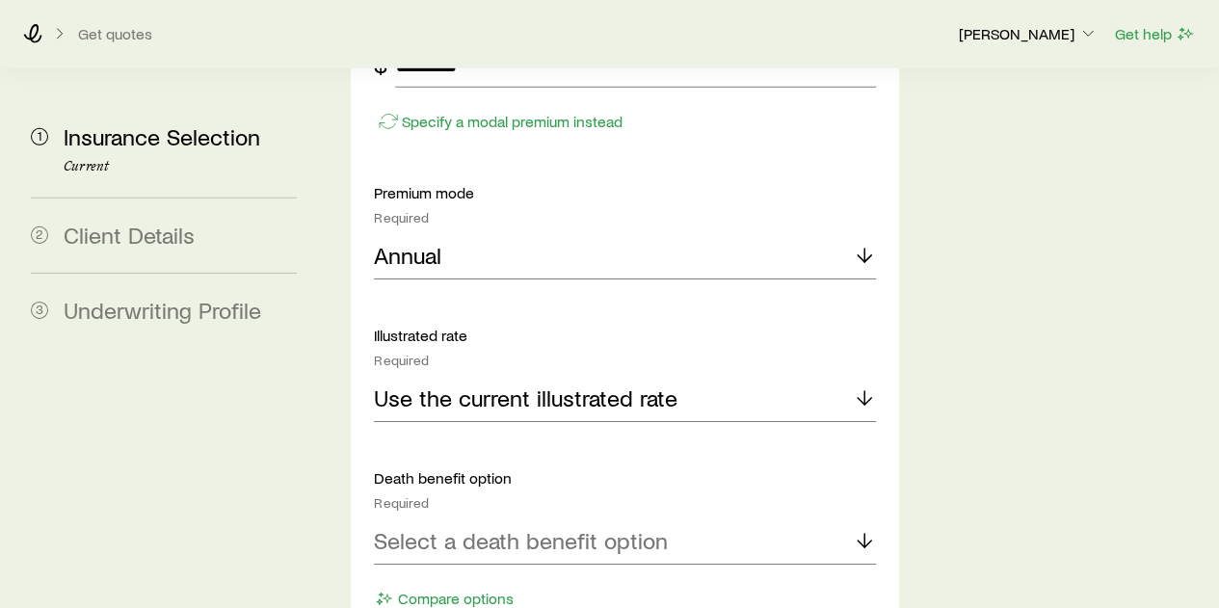
scroll to position [2988, 0]
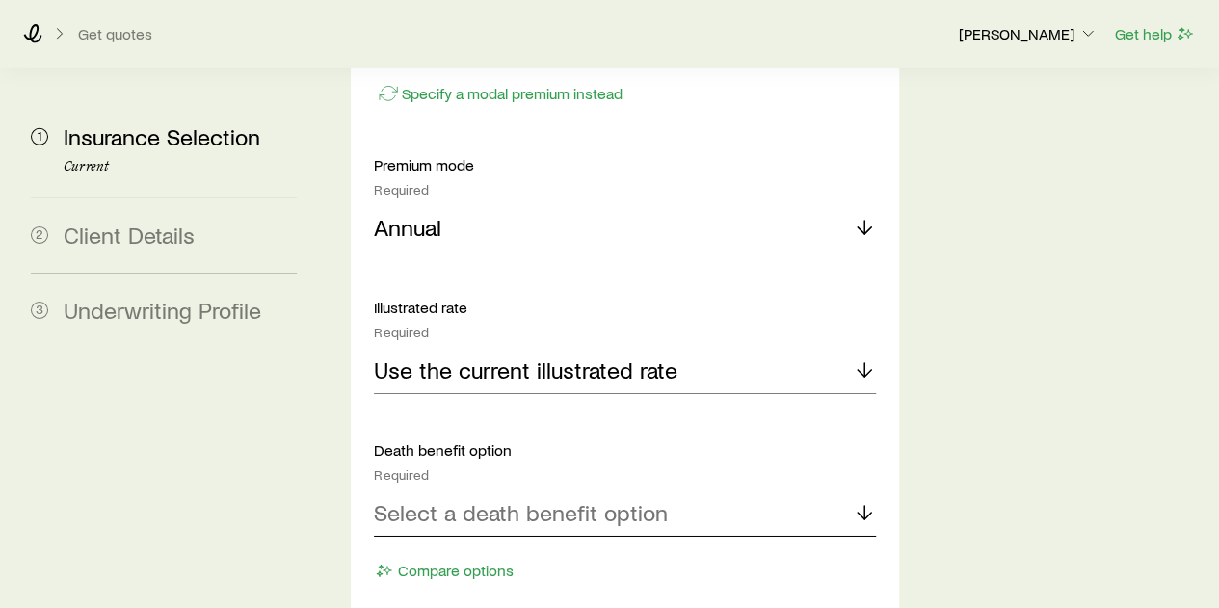
click at [481, 499] on p "Select a death benefit option" at bounding box center [521, 512] width 294 height 27
click at [449, 551] on span "Level (Option A)" at bounding box center [454, 565] width 161 height 28
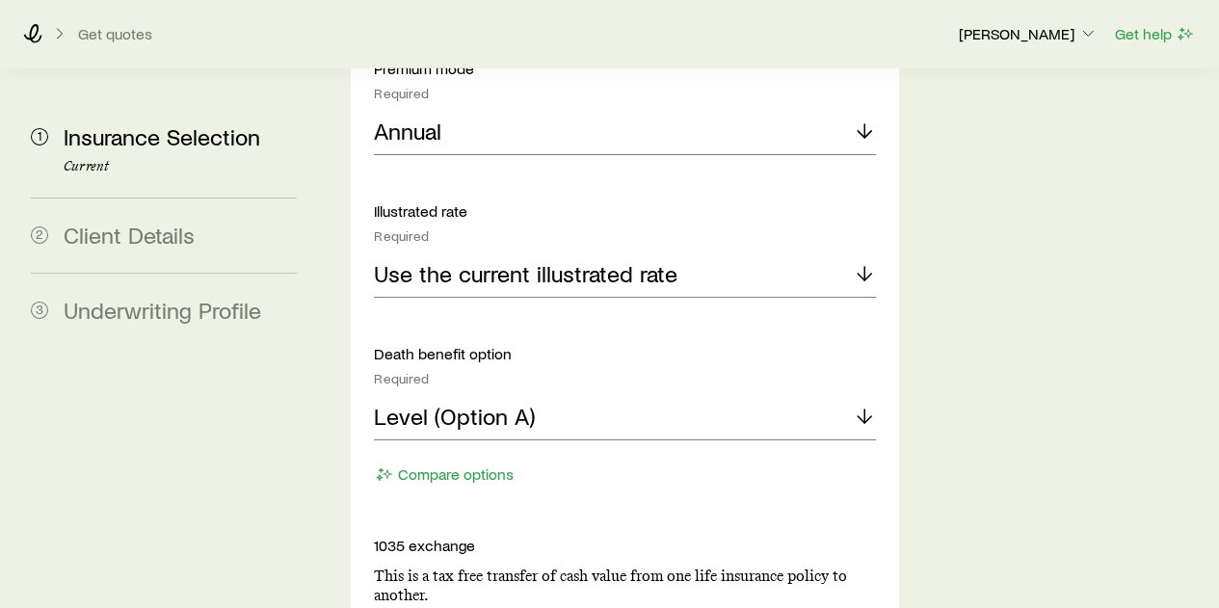
scroll to position [3180, 0]
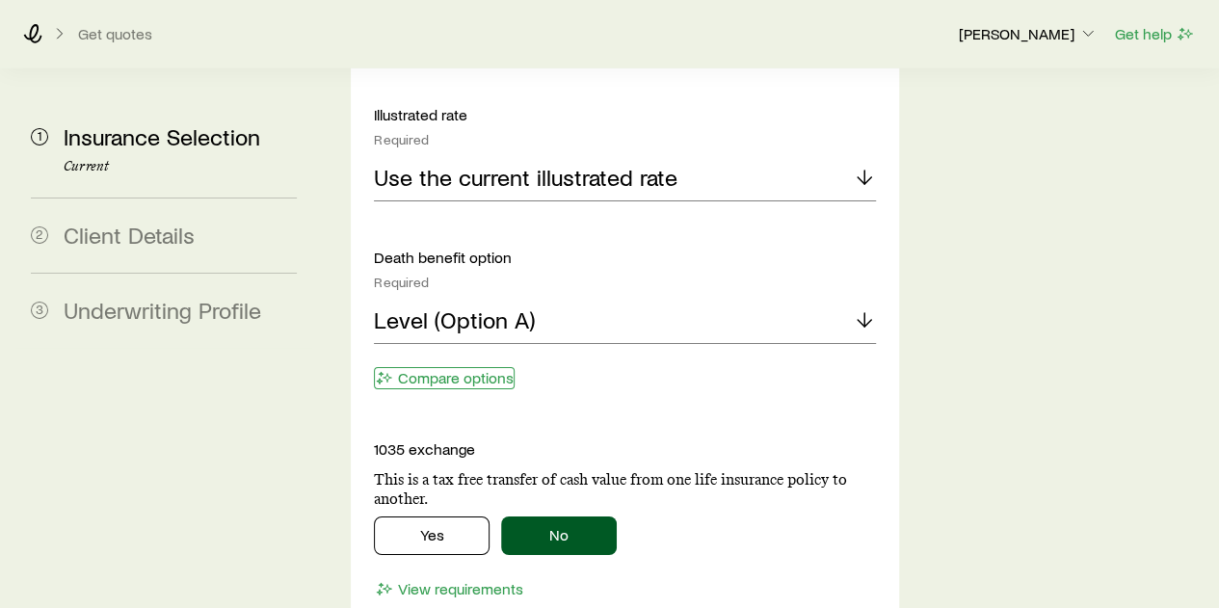
click at [455, 367] on button "Compare options" at bounding box center [444, 378] width 141 height 22
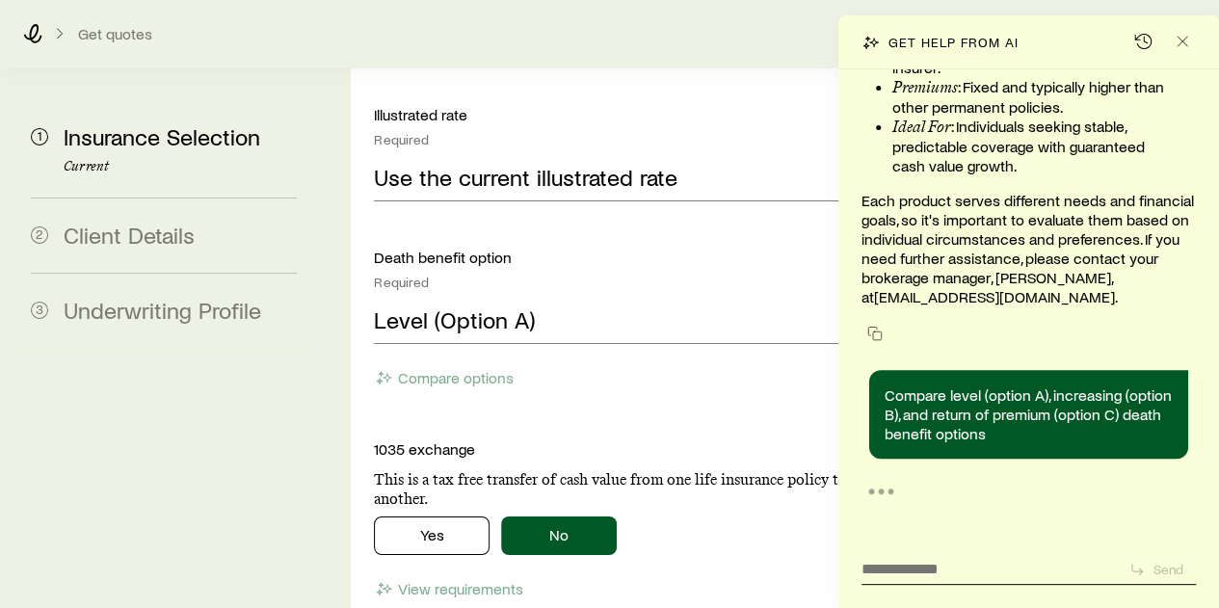
scroll to position [223699, 0]
click at [1180, 41] on icon "Close" at bounding box center [1182, 41] width 19 height 19
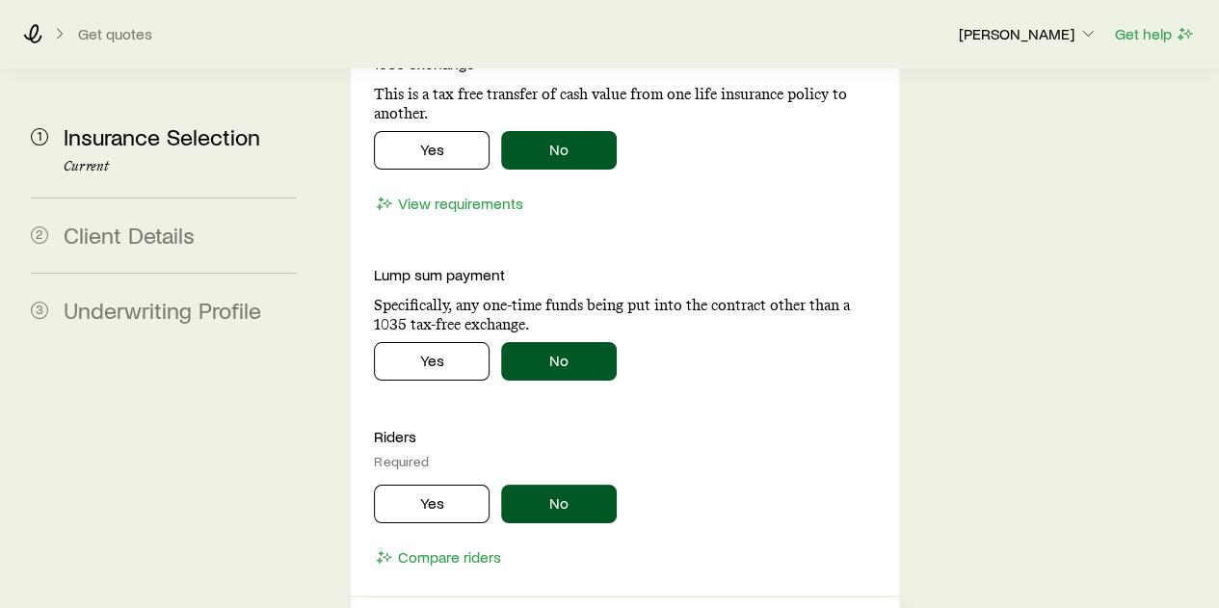
scroll to position [224337, 0]
click at [439, 485] on button "Yes" at bounding box center [432, 504] width 116 height 39
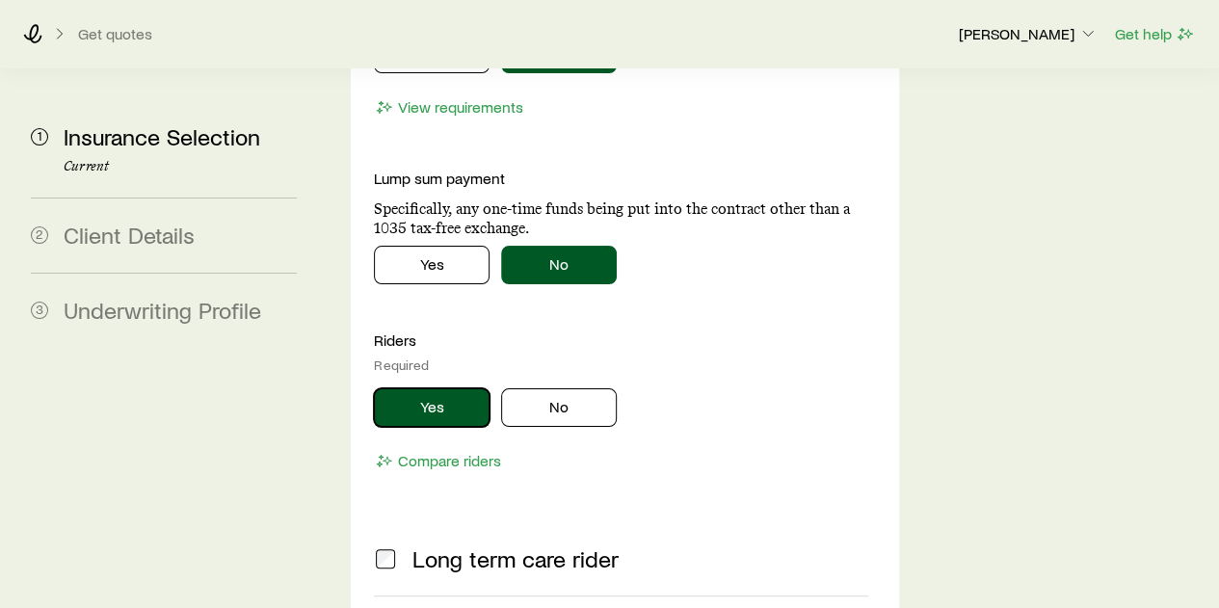
scroll to position [225049, 0]
click at [455, 450] on button "Compare riders" at bounding box center [438, 461] width 128 height 22
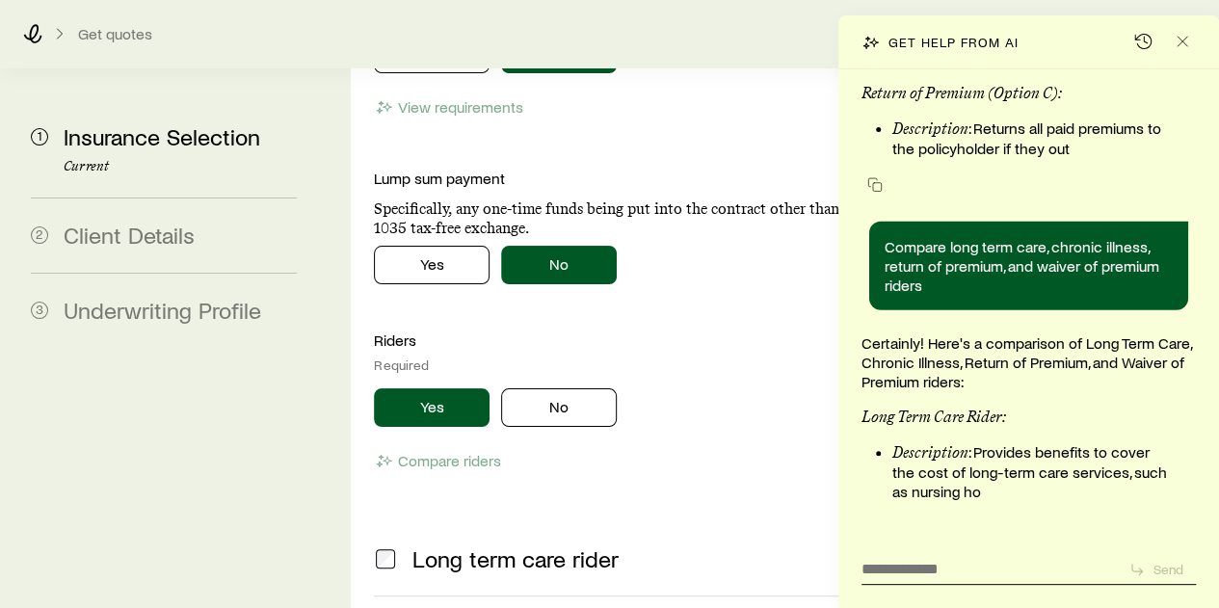
scroll to position [225939, 0]
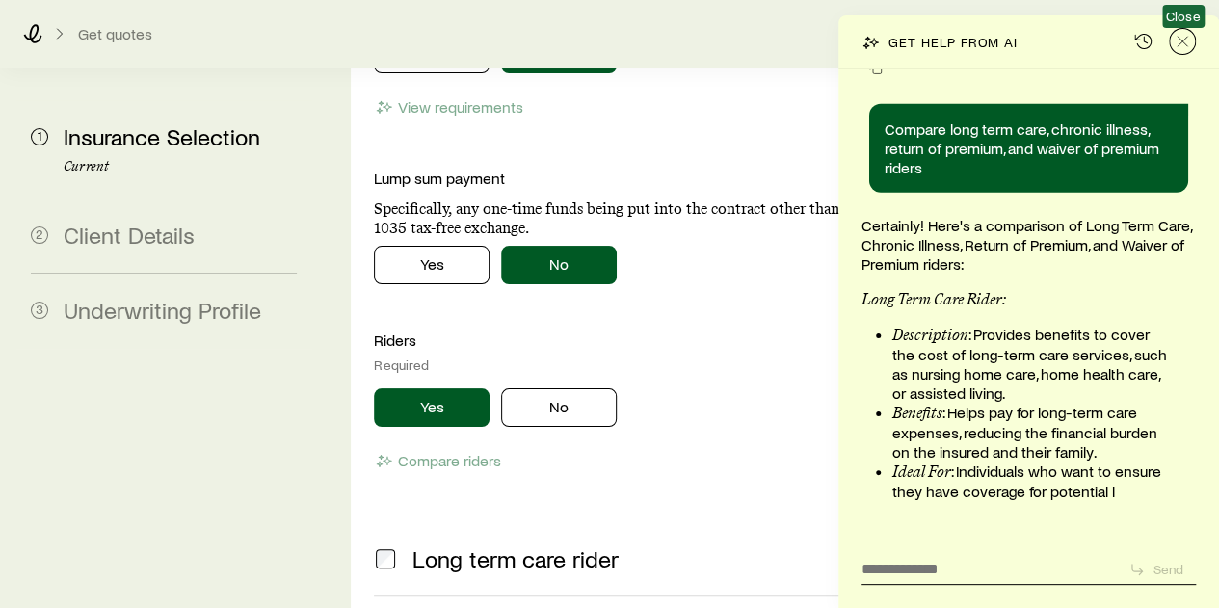
click at [1185, 37] on line "Close" at bounding box center [1183, 42] width 10 height 10
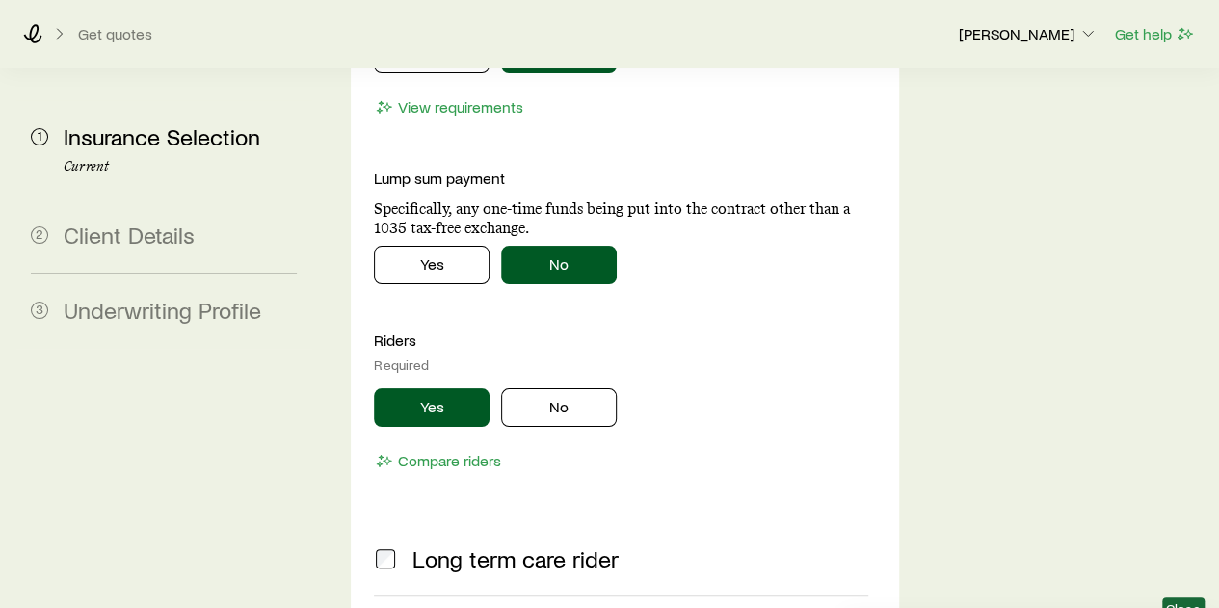
scroll to position [226795, 0]
click at [563, 388] on button "No" at bounding box center [559, 407] width 116 height 39
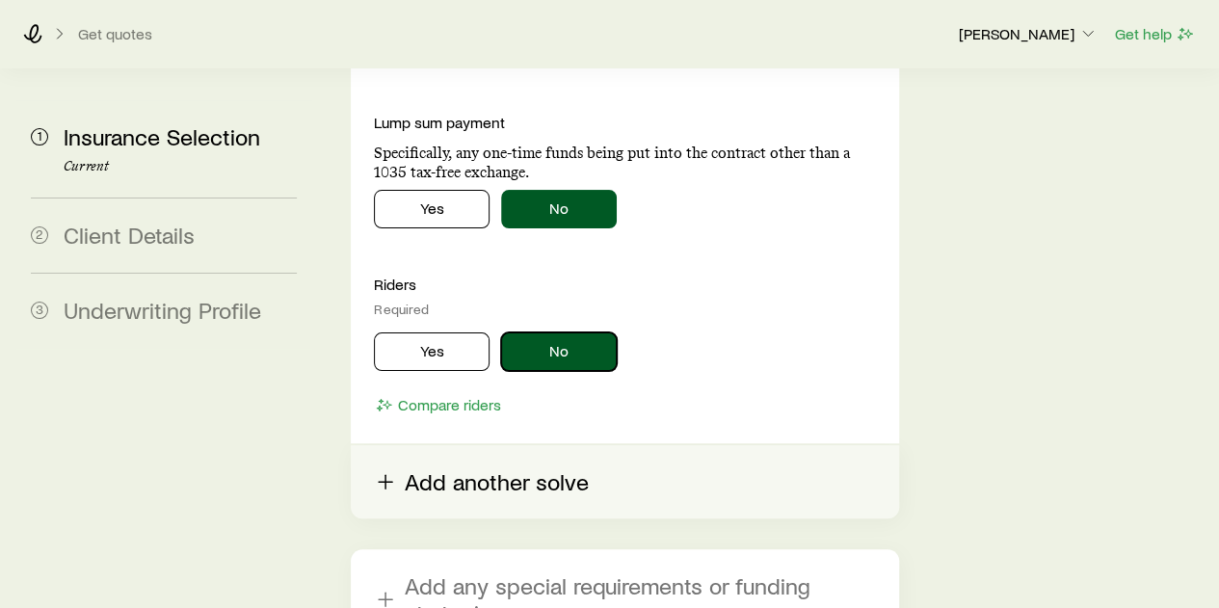
scroll to position [3806, 0]
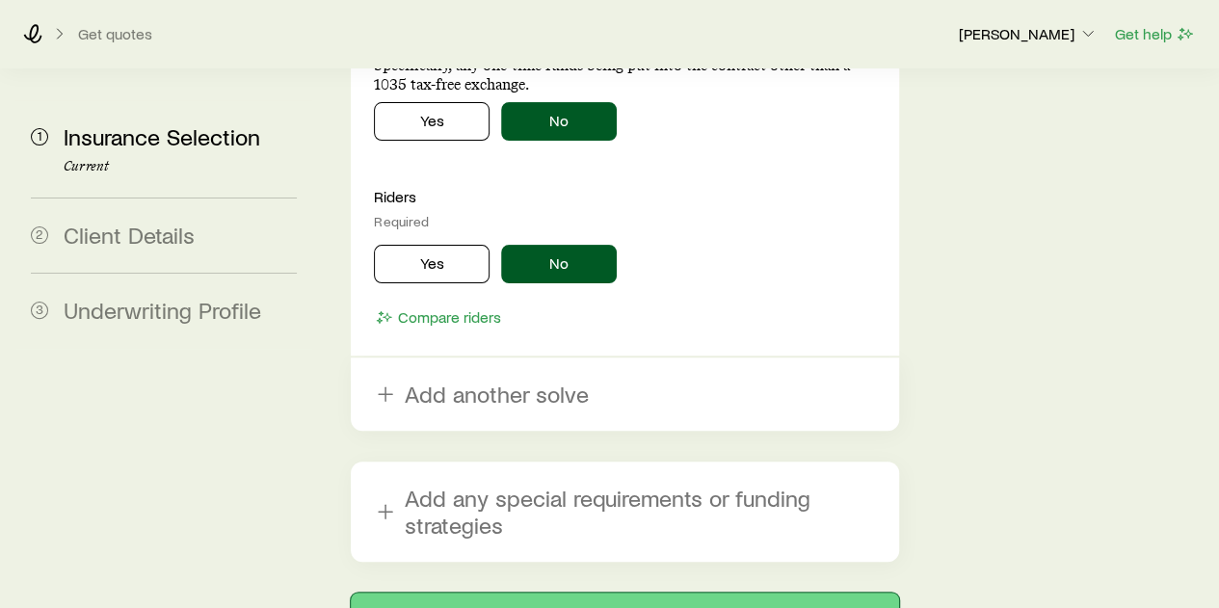
click at [533, 593] on button "Next: Client Details" at bounding box center [624, 616] width 547 height 46
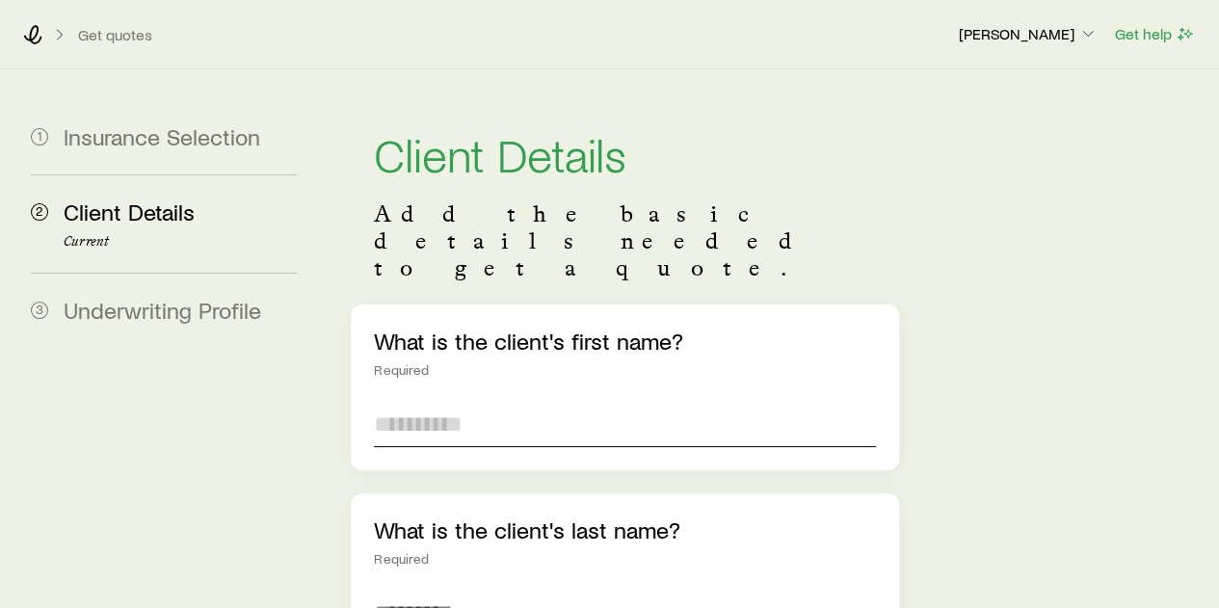
click at [460, 401] on input "text" at bounding box center [624, 424] width 501 height 46
type input "****"
click at [450, 590] on input "text" at bounding box center [624, 613] width 501 height 46
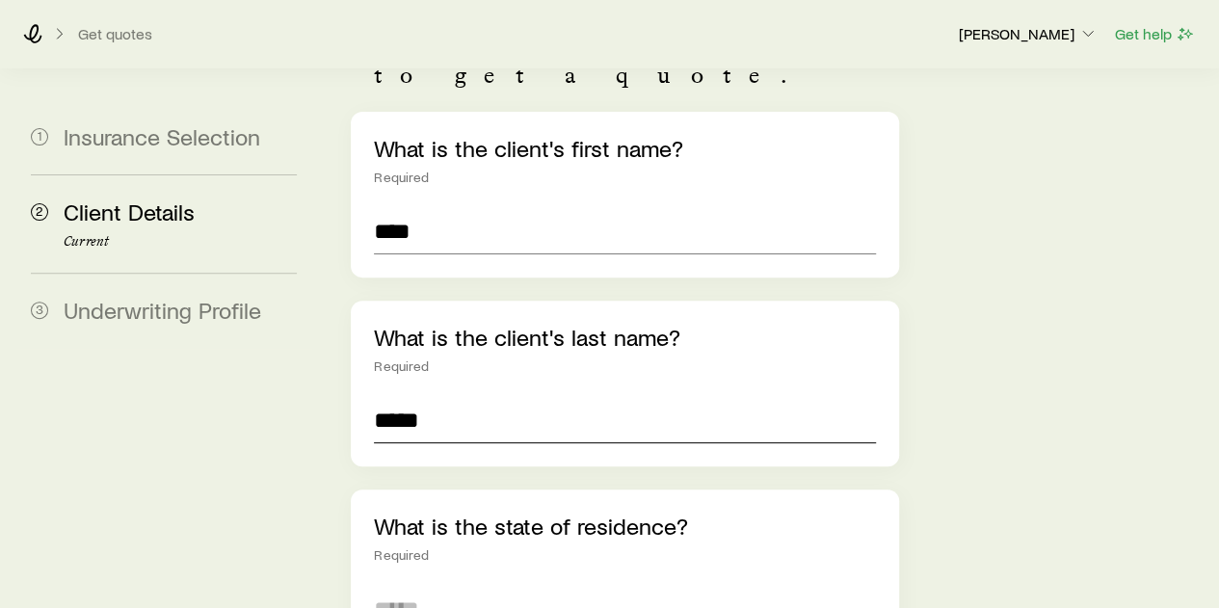
type input "*****"
click at [443, 586] on input at bounding box center [624, 609] width 501 height 46
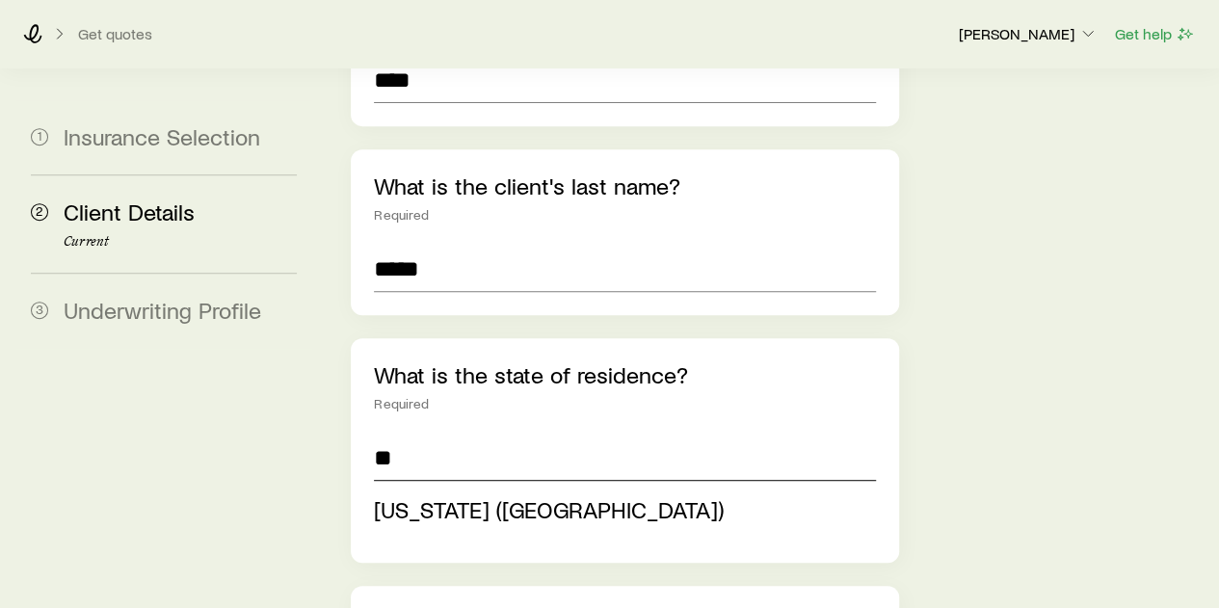
scroll to position [385, 0]
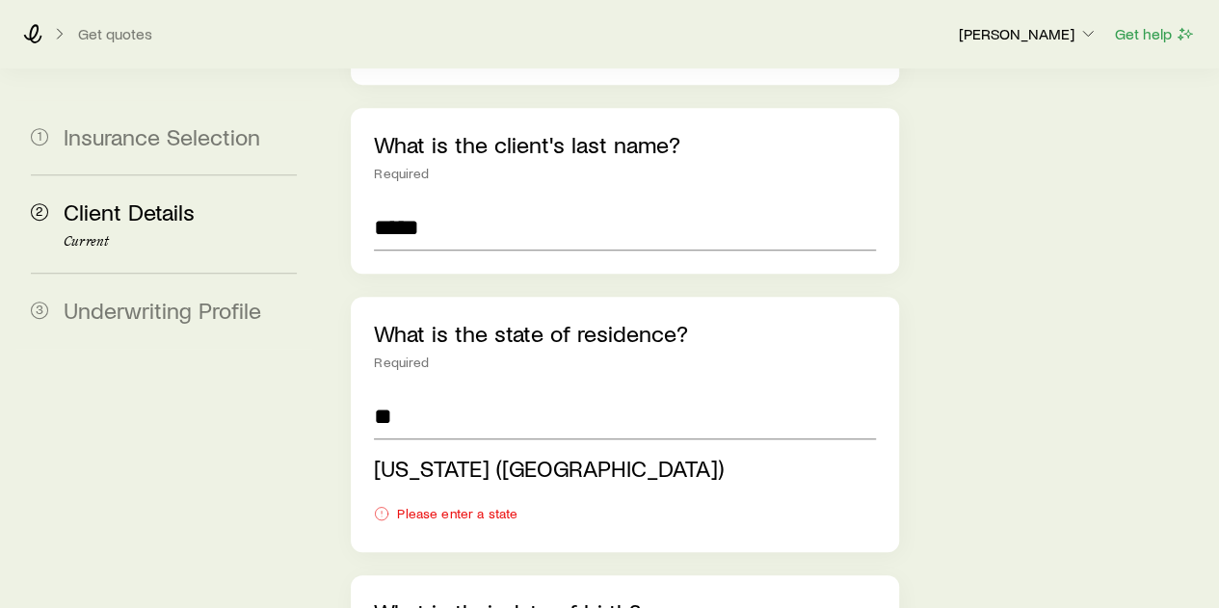
click at [455, 454] on span "[US_STATE] ([GEOGRAPHIC_DATA])" at bounding box center [549, 468] width 350 height 28
type input "**********"
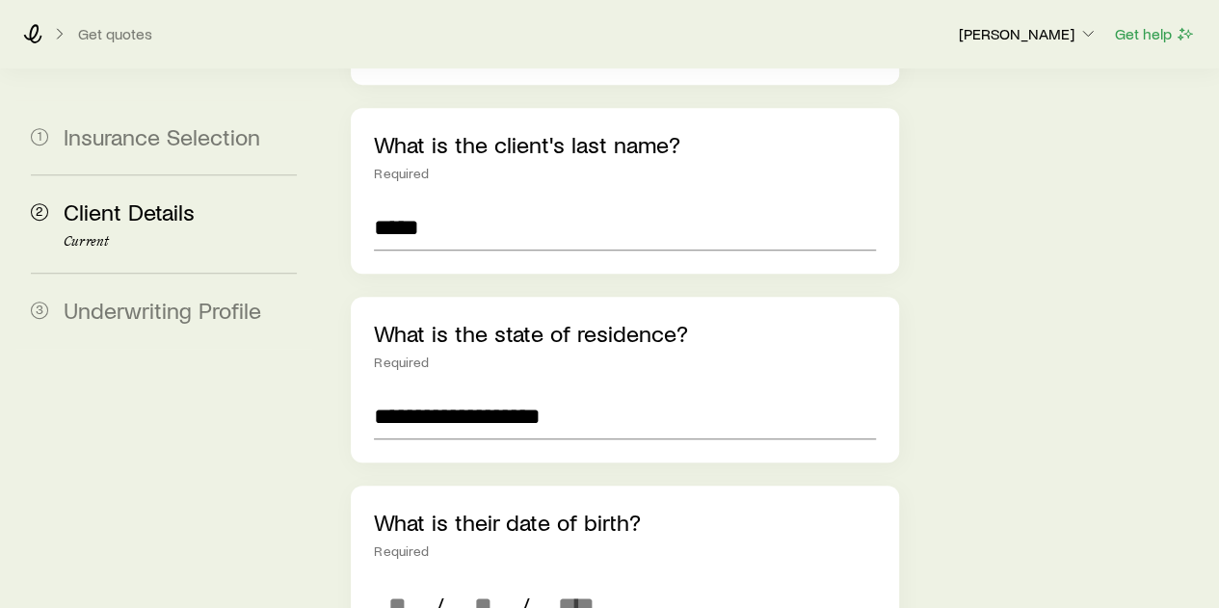
scroll to position [229248, 0]
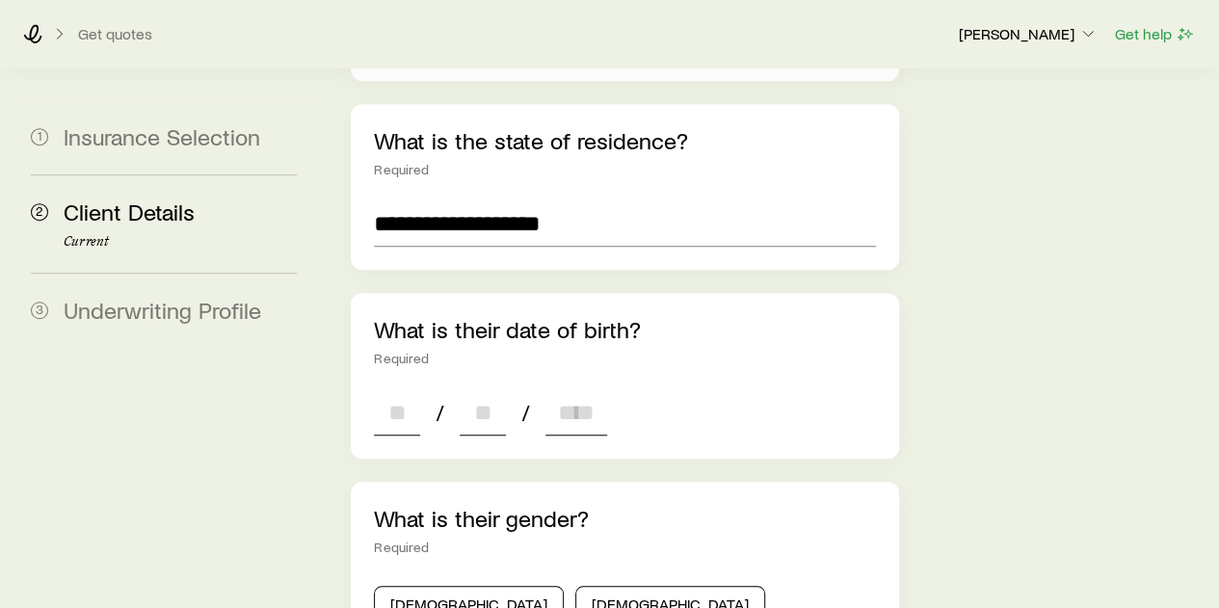
click at [406, 389] on input at bounding box center [397, 412] width 46 height 46
type input "*"
click at [471, 389] on input at bounding box center [483, 412] width 46 height 46
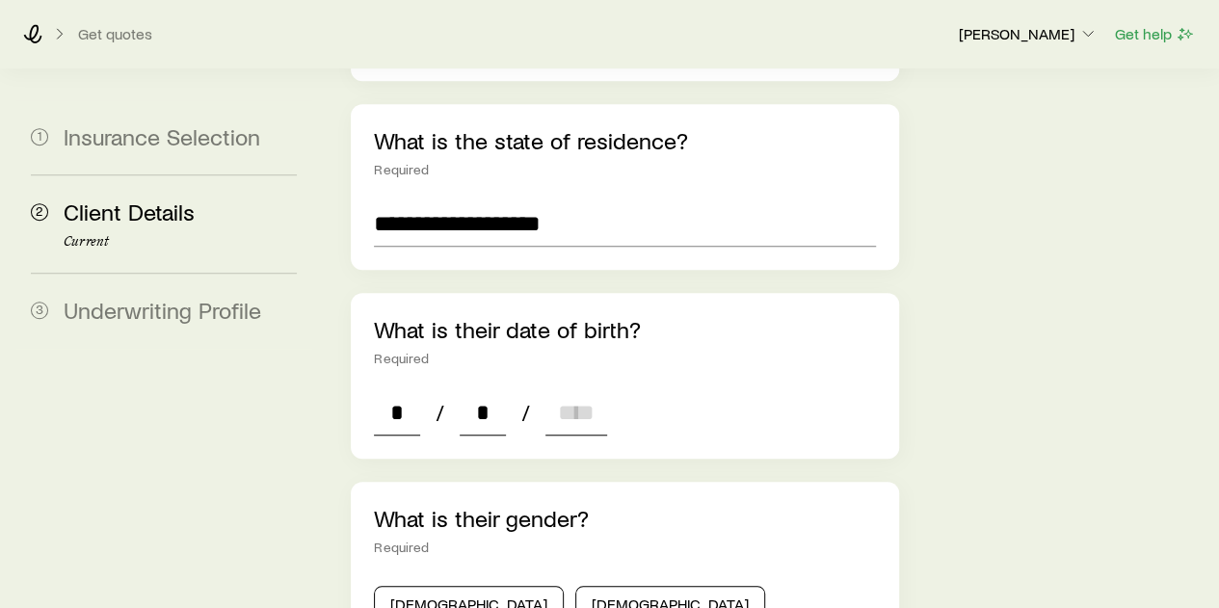
type input "*"
click at [552, 389] on input at bounding box center [576, 412] width 62 height 46
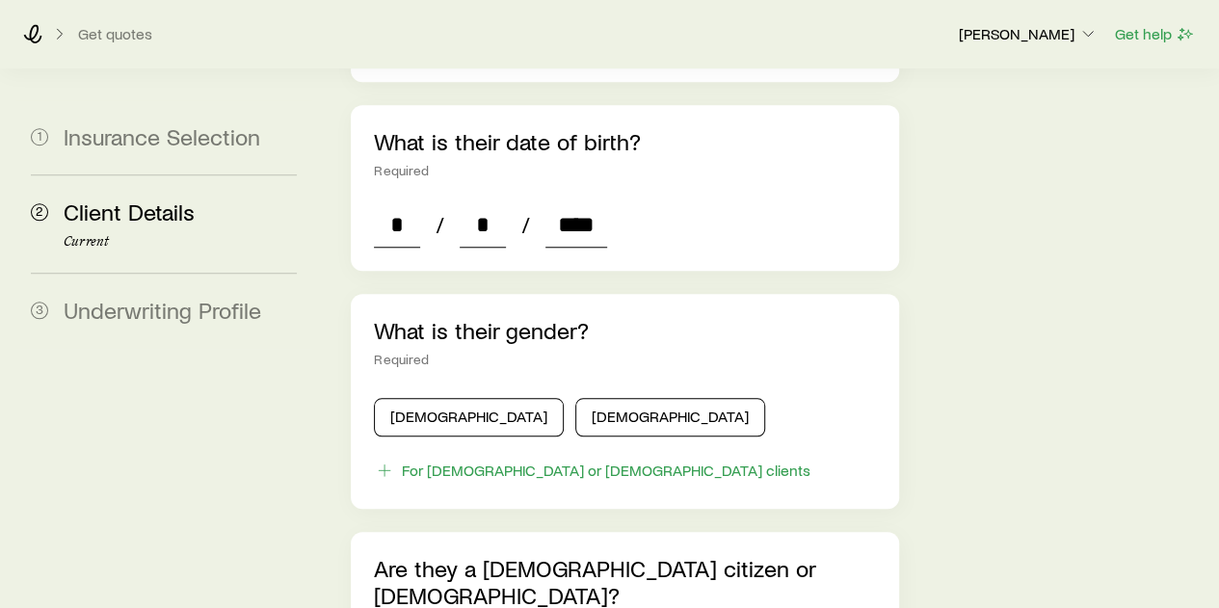
scroll to position [771, 0]
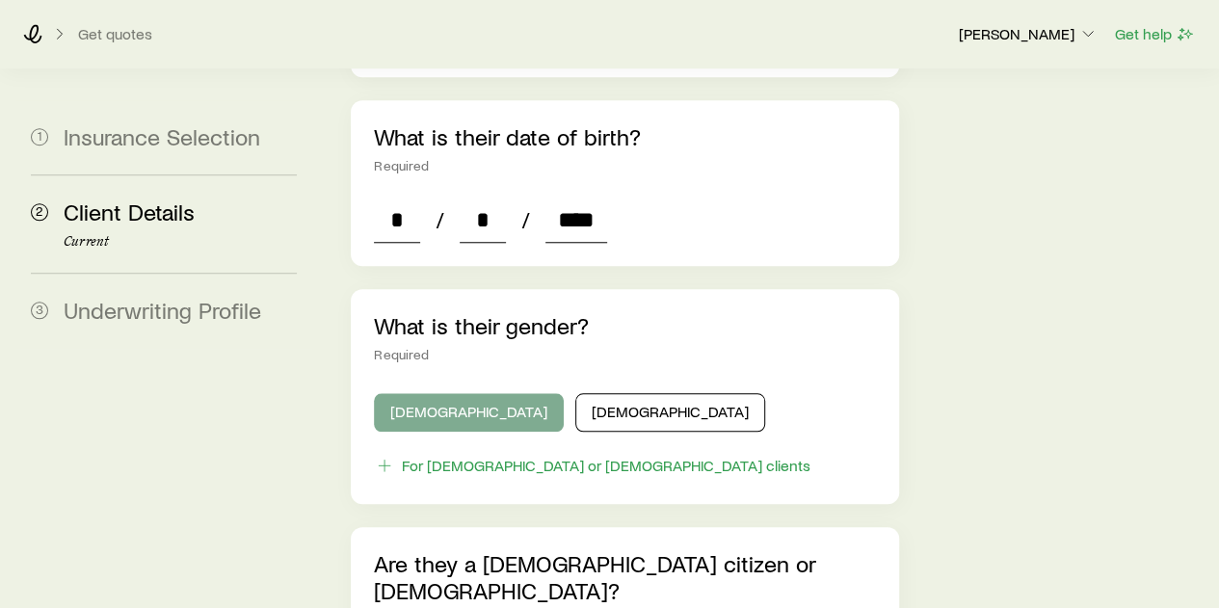
type input "****"
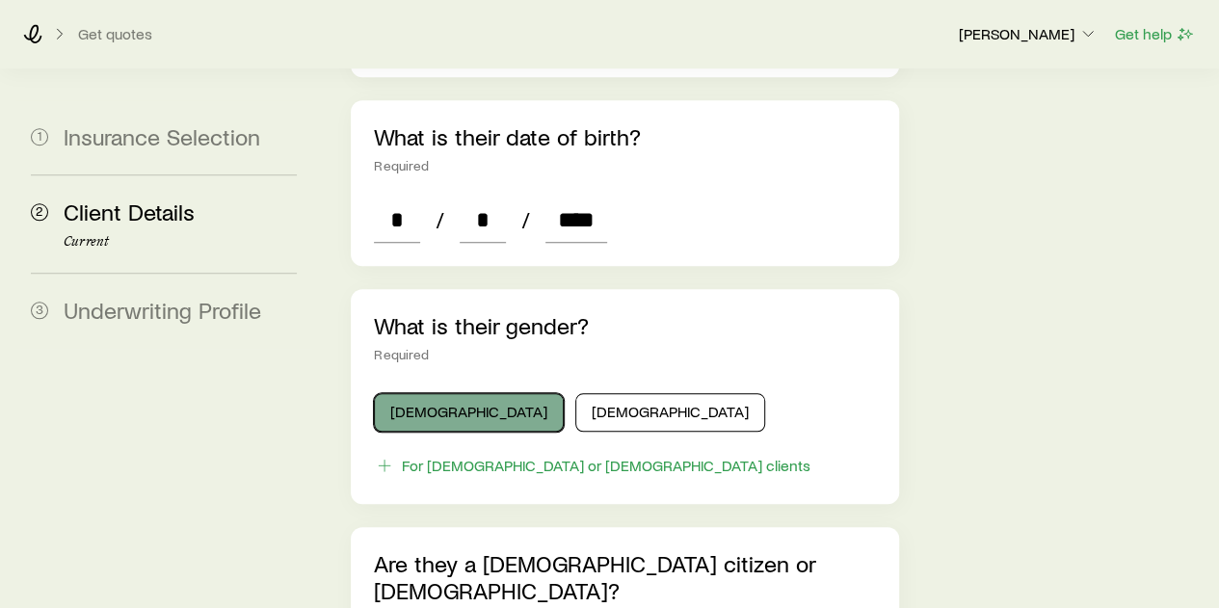
click at [410, 393] on button "[DEMOGRAPHIC_DATA]" at bounding box center [469, 412] width 190 height 39
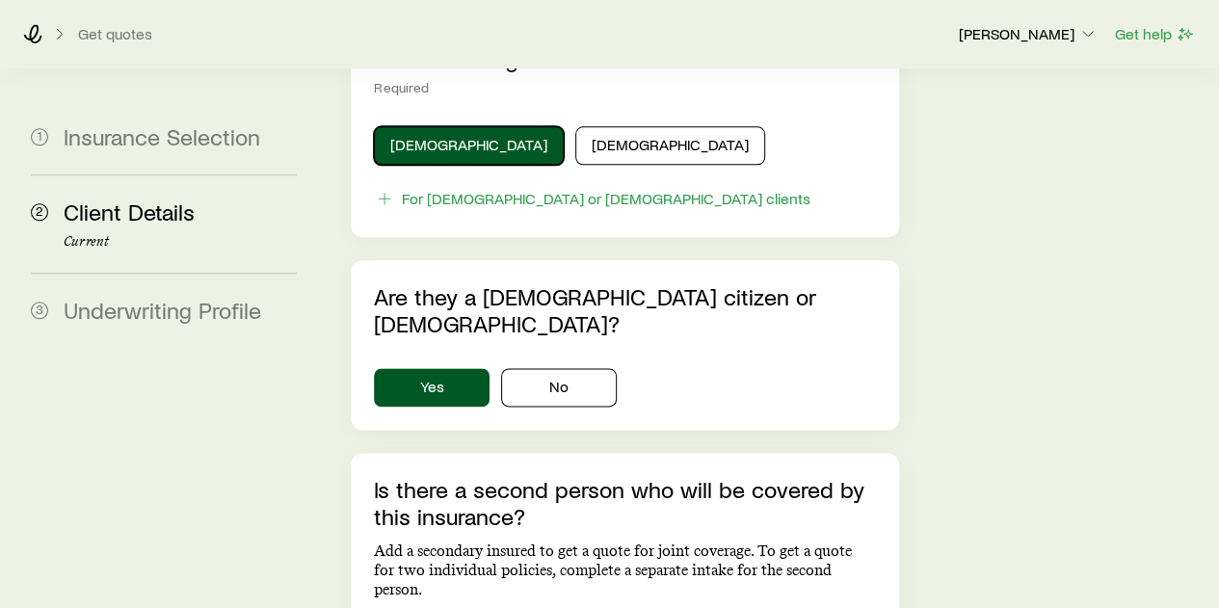
scroll to position [1156, 0]
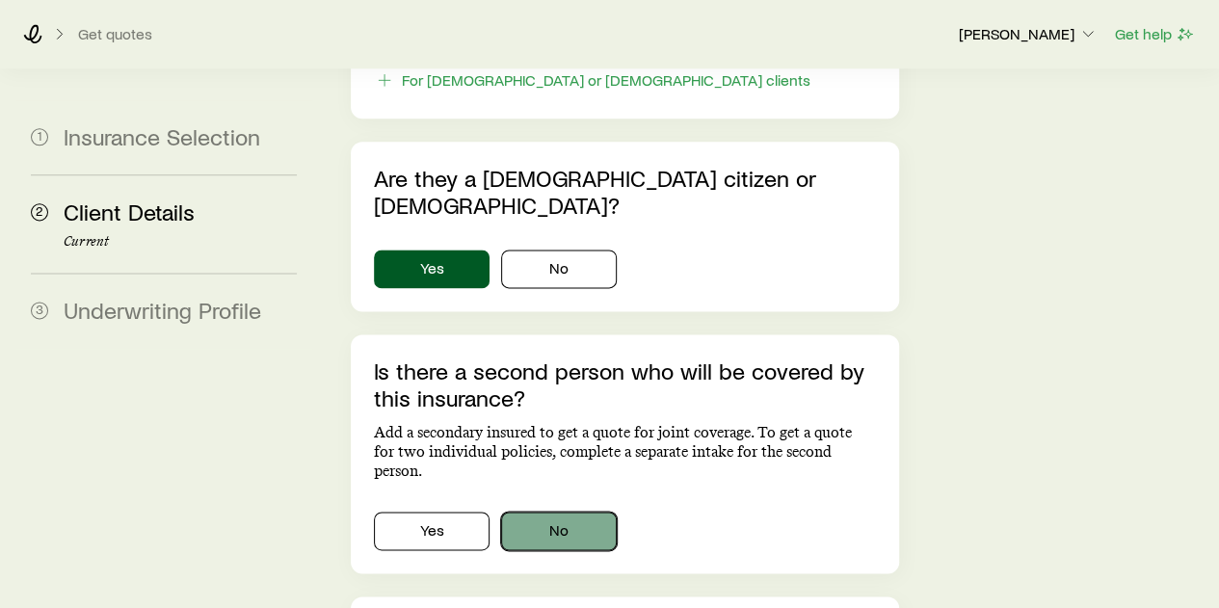
click at [565, 512] on button "No" at bounding box center [559, 531] width 116 height 39
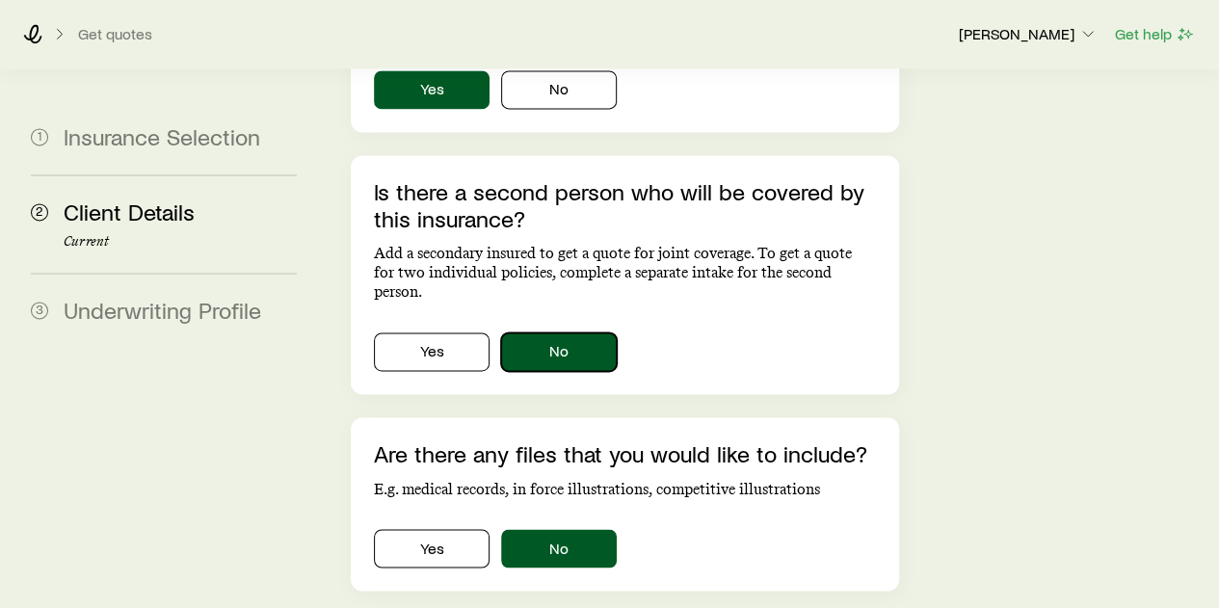
scroll to position [1349, 0]
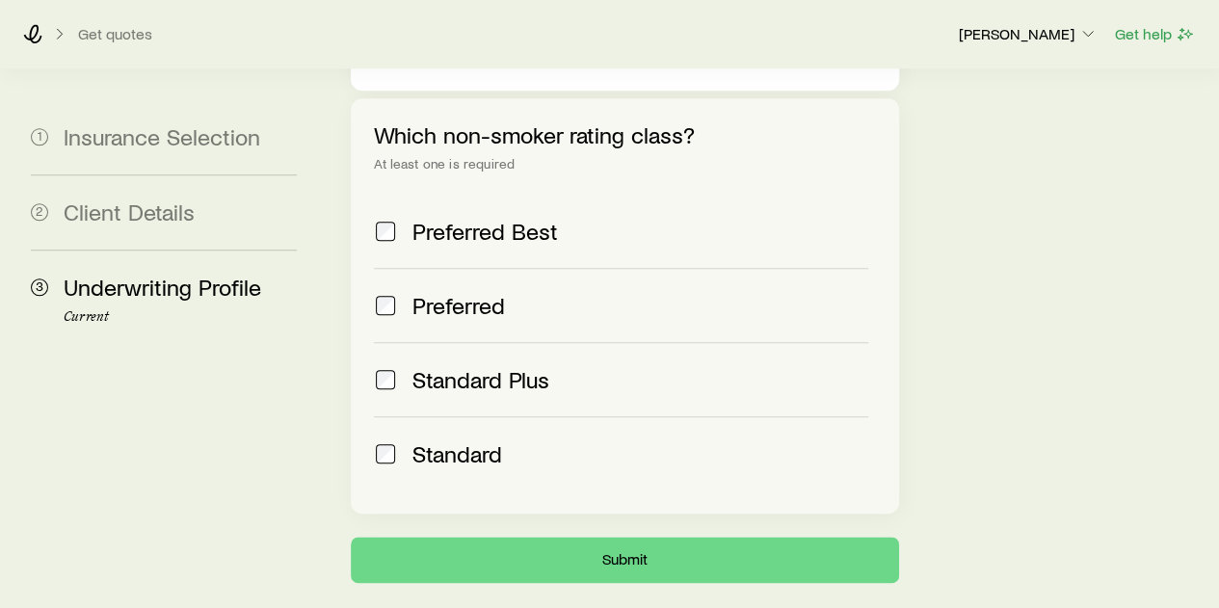
scroll to position [881, 0]
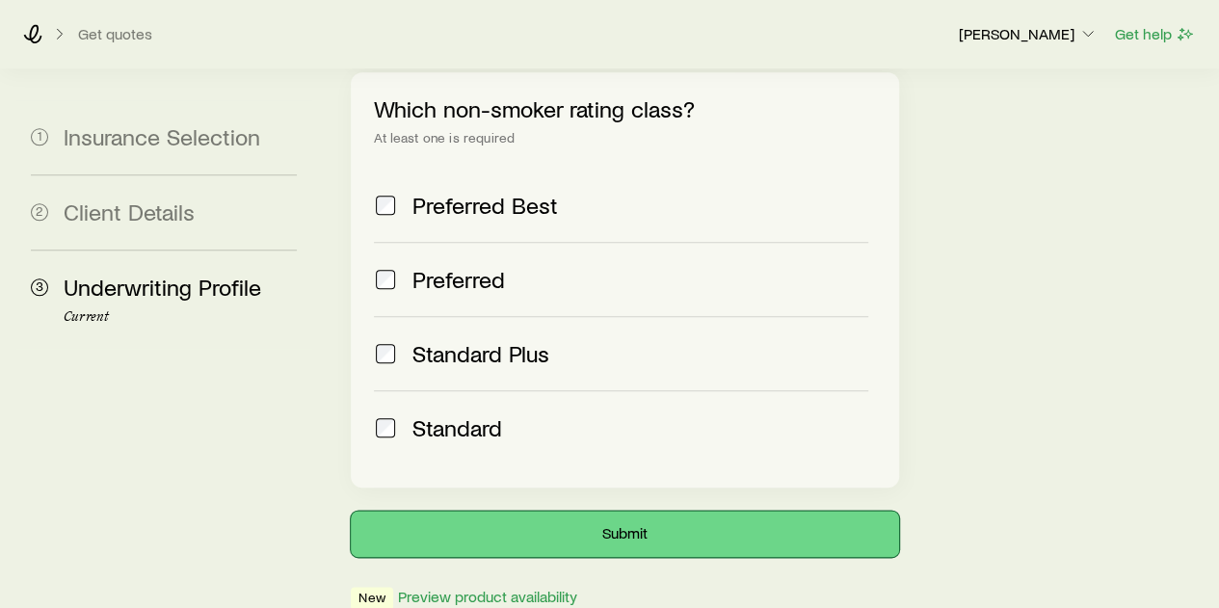
click at [611, 511] on button "Submit" at bounding box center [624, 534] width 547 height 46
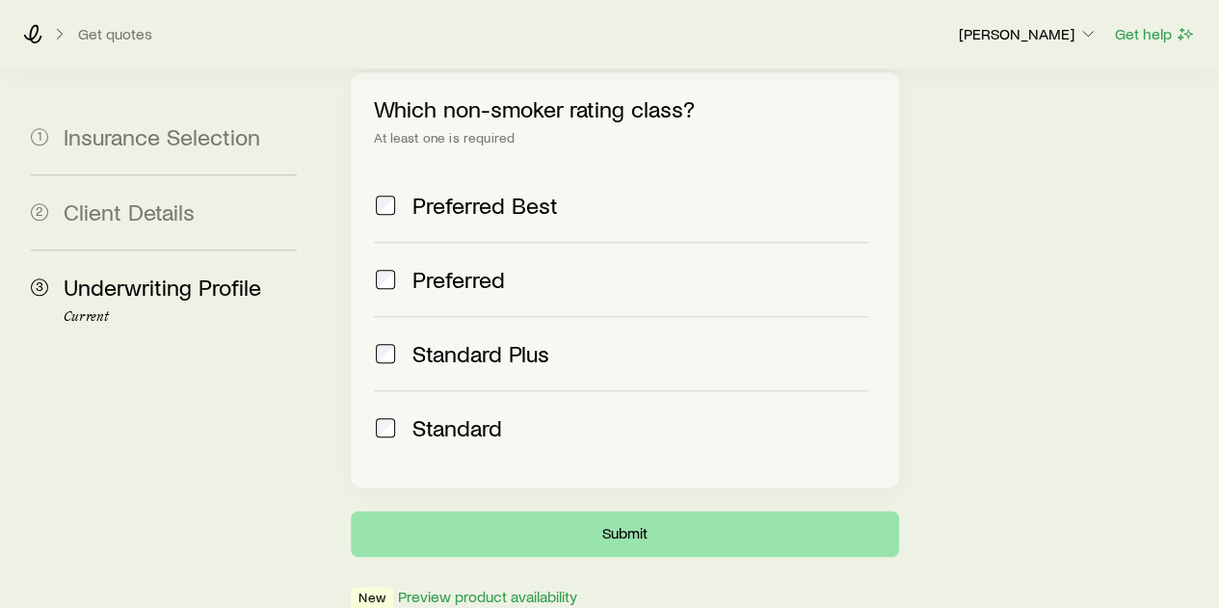
scroll to position [0, 0]
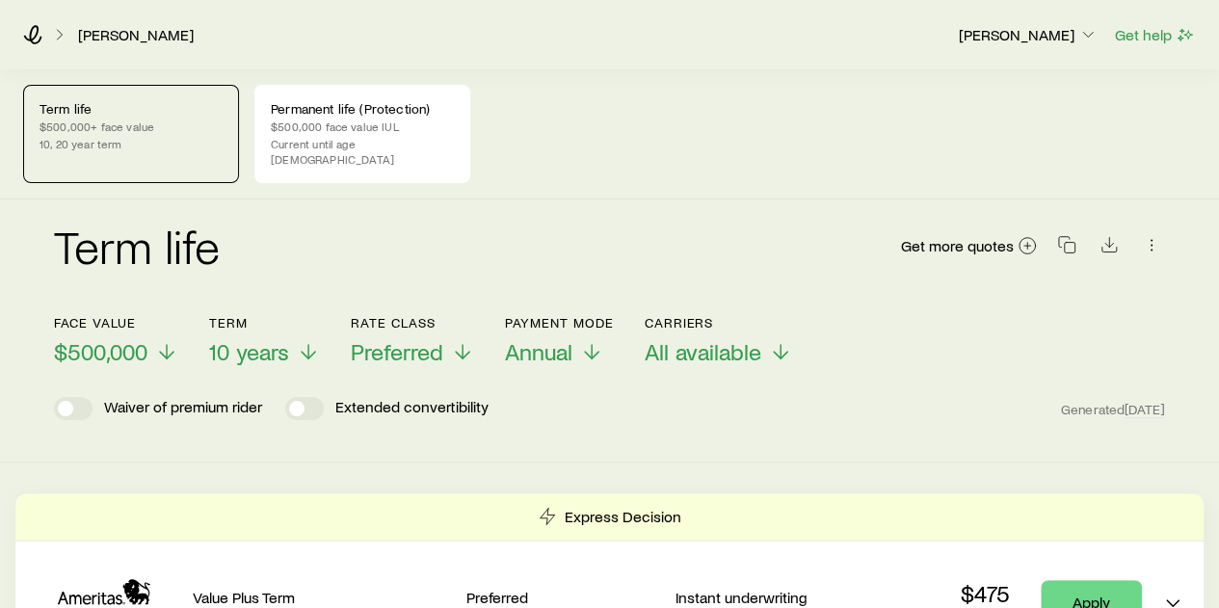
scroll to position [96, 0]
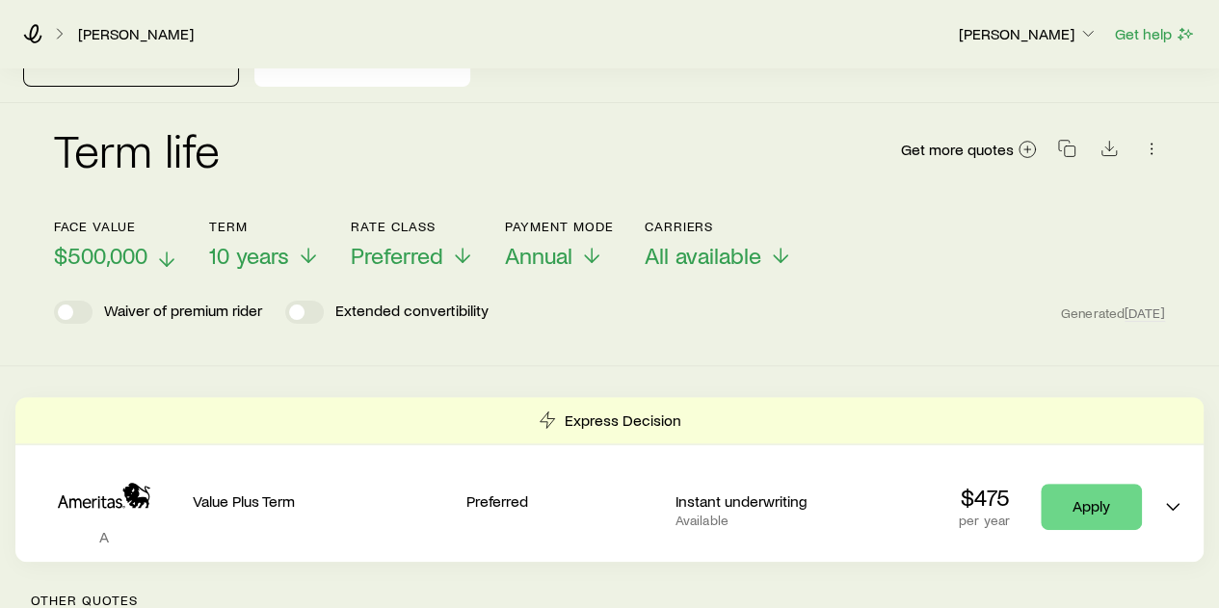
click at [167, 253] on line at bounding box center [167, 259] width 0 height 13
click at [283, 139] on div "Term life Get more quotes" at bounding box center [609, 160] width 1111 height 69
click at [308, 248] on icon at bounding box center [308, 259] width 23 height 23
click at [427, 129] on div "Term life Get more quotes" at bounding box center [609, 160] width 1111 height 69
click at [463, 253] on line at bounding box center [463, 259] width 0 height 13
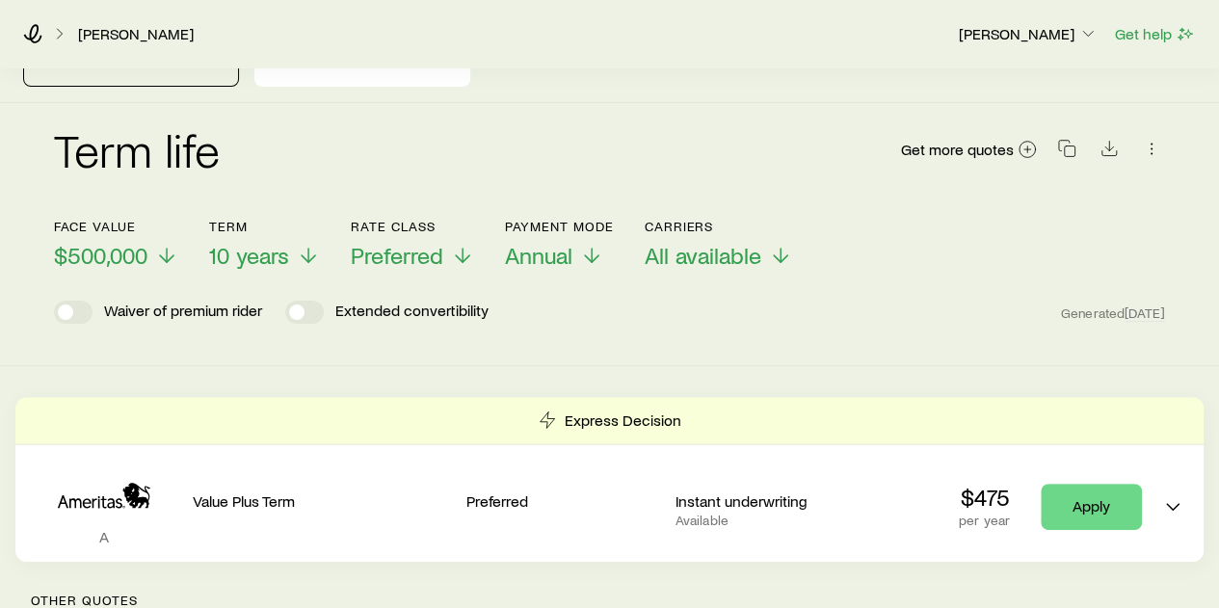
click at [468, 126] on div "Term life Get more quotes" at bounding box center [609, 160] width 1111 height 69
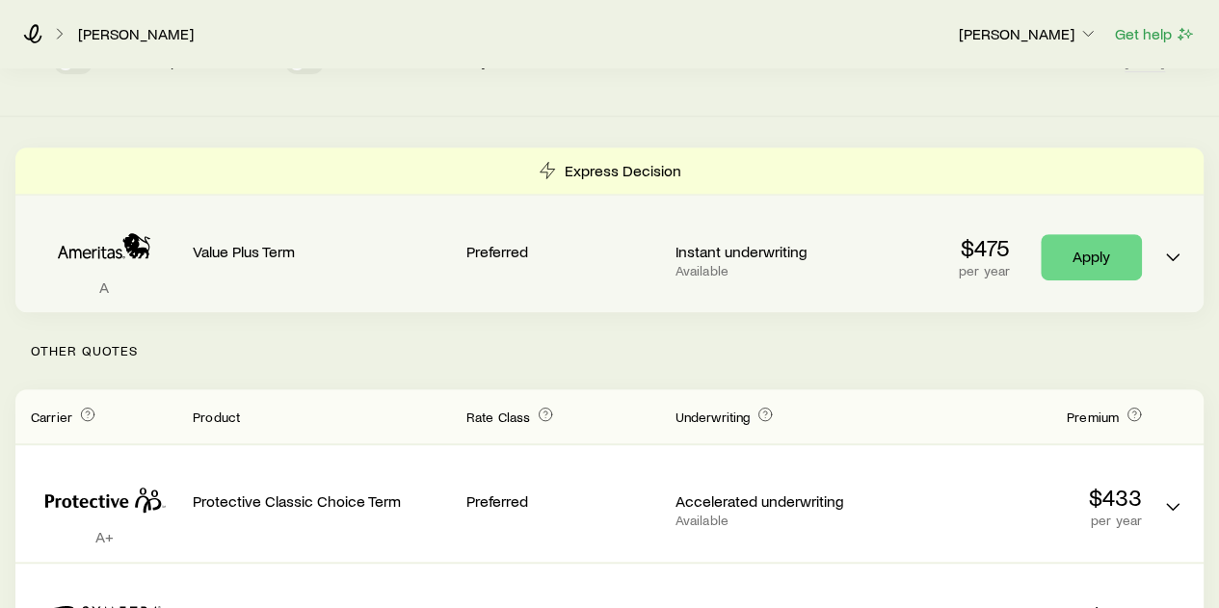
scroll to position [385, 0]
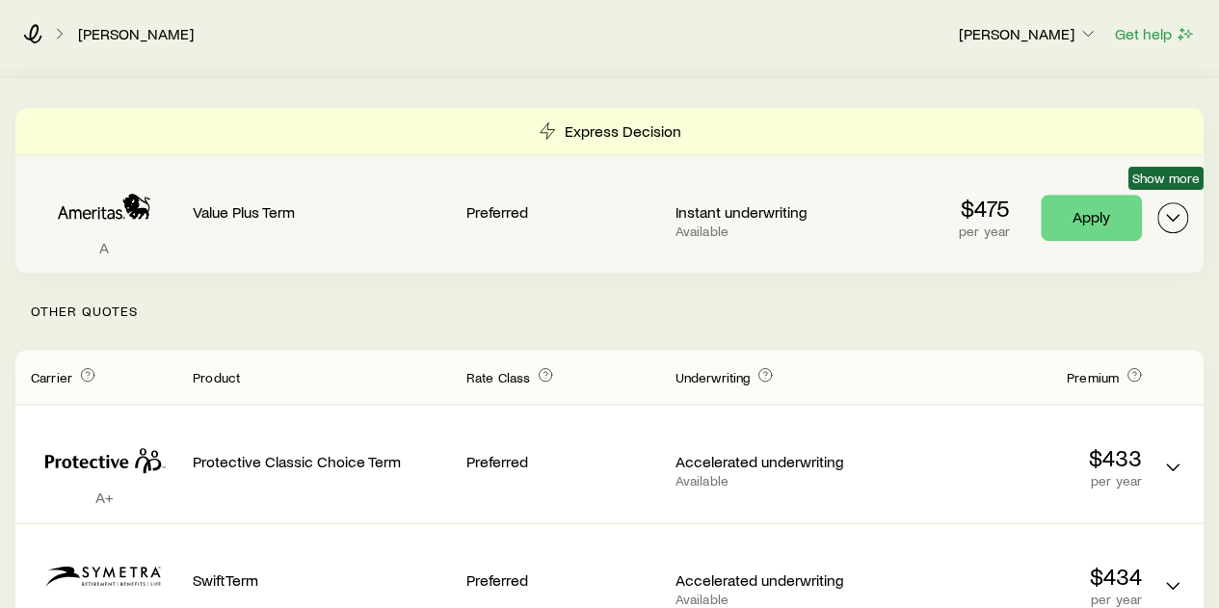
click at [1172, 206] on icon "Term quotes" at bounding box center [1172, 217] width 23 height 23
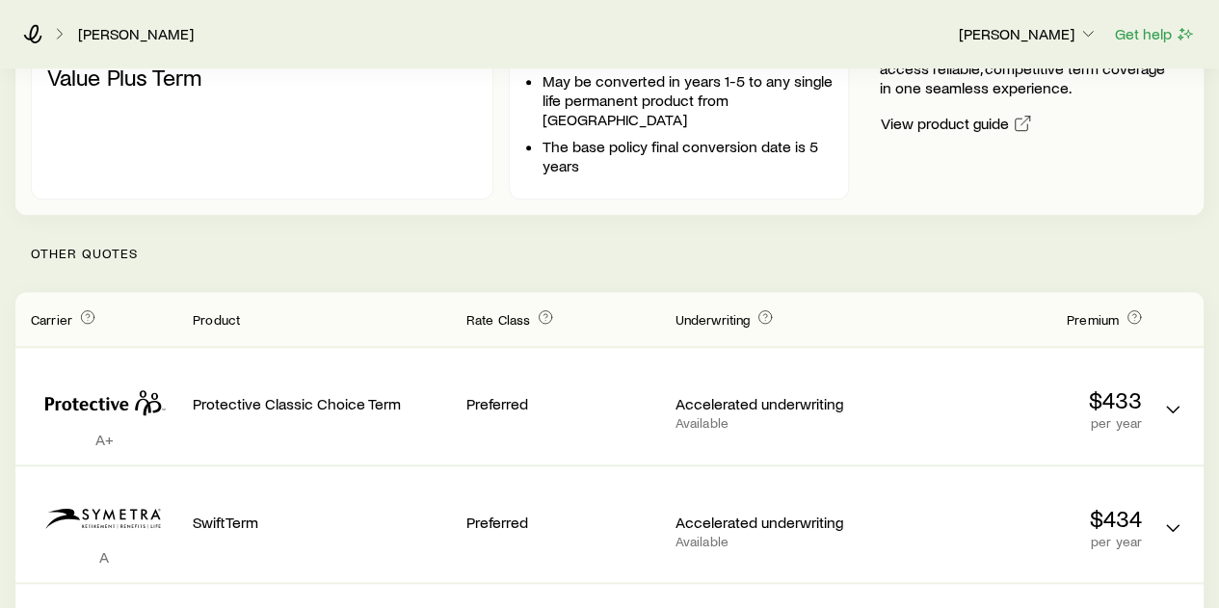
scroll to position [675, 0]
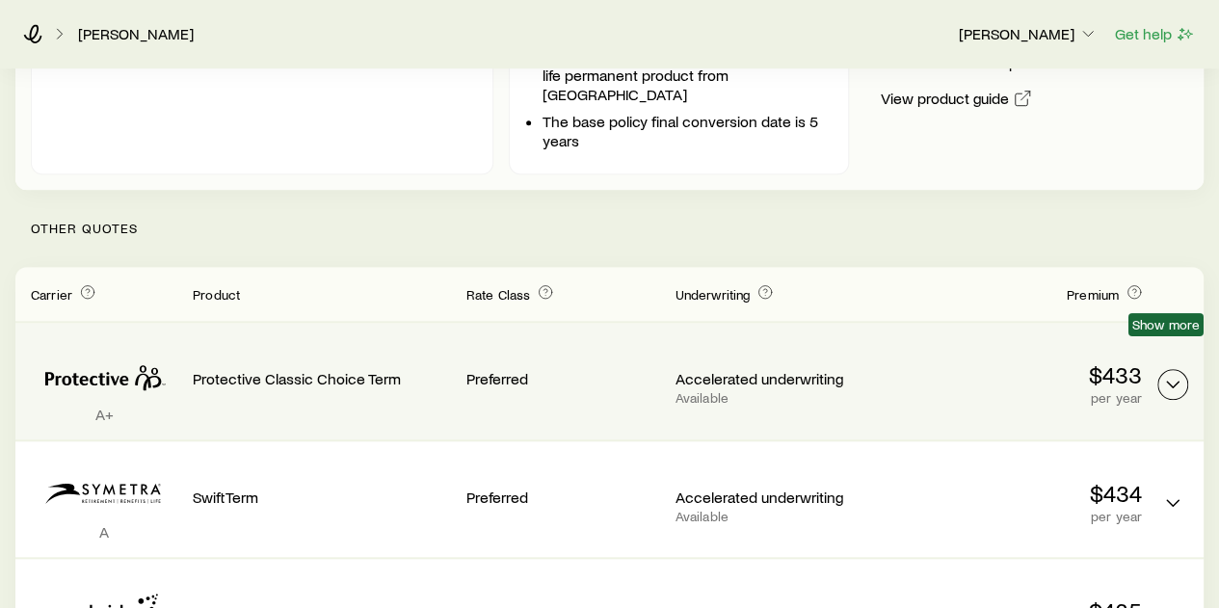
click at [1173, 382] on polyline "Term quotes" at bounding box center [1173, 385] width 12 height 6
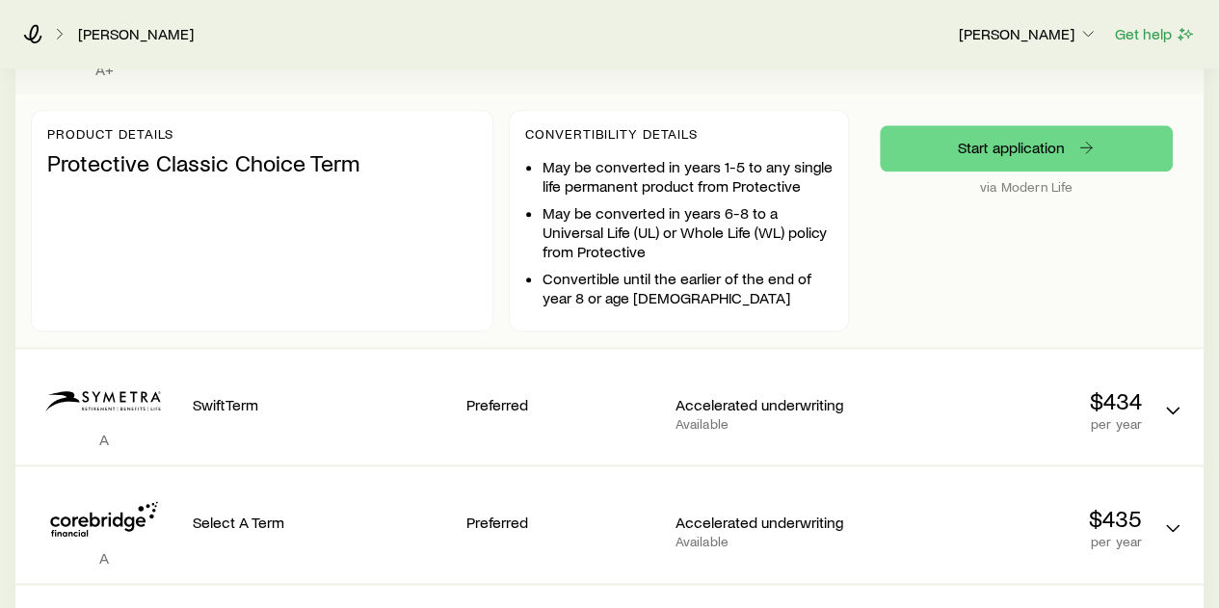
scroll to position [1060, 0]
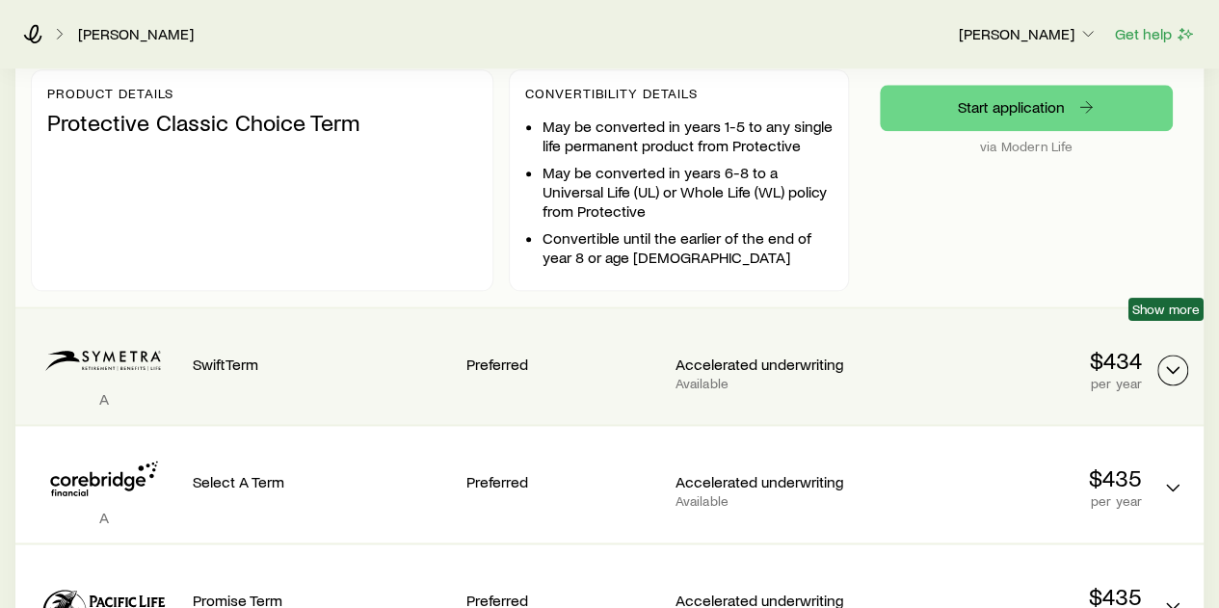
click at [1166, 359] on icon "Term quotes" at bounding box center [1172, 370] width 23 height 23
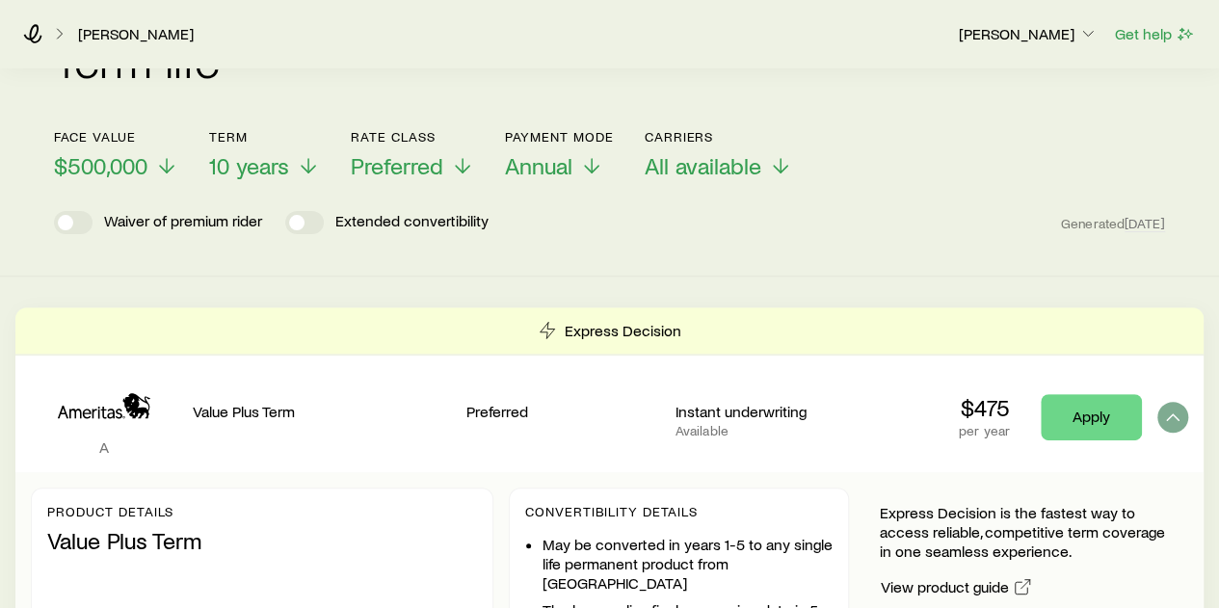
scroll to position [0, 0]
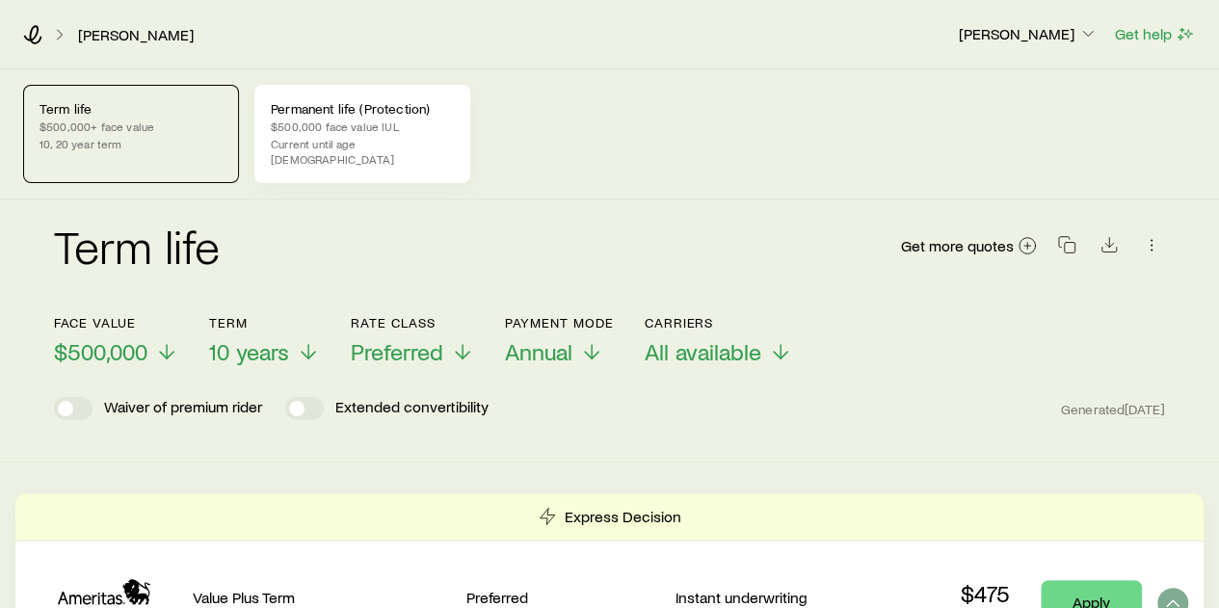
click at [305, 134] on div "Permanent life (Protection) $500,000 face value IUL Current until age [DEMOGRAP…" at bounding box center [362, 134] width 216 height 98
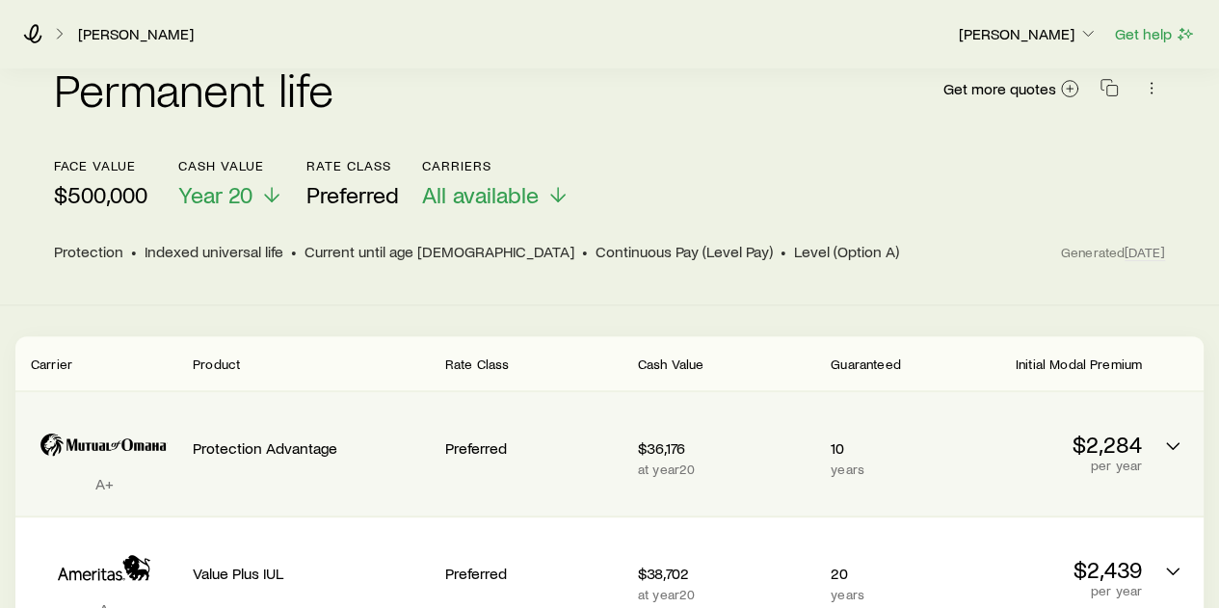
scroll to position [193, 0]
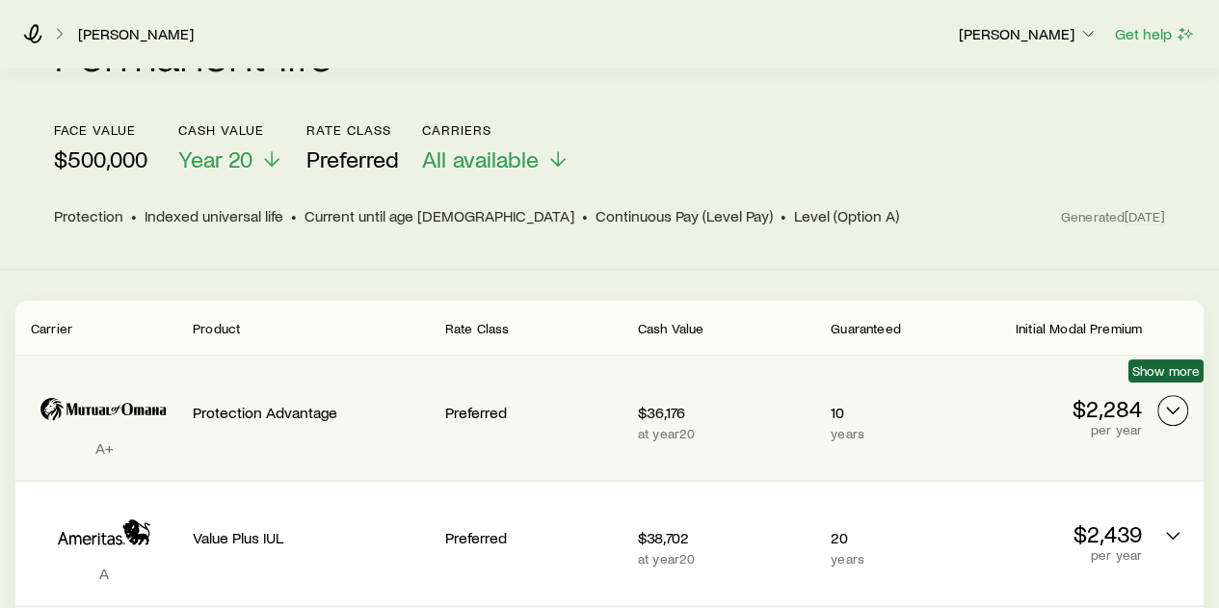
click at [1177, 408] on polyline "Permanent quotes" at bounding box center [1173, 411] width 12 height 6
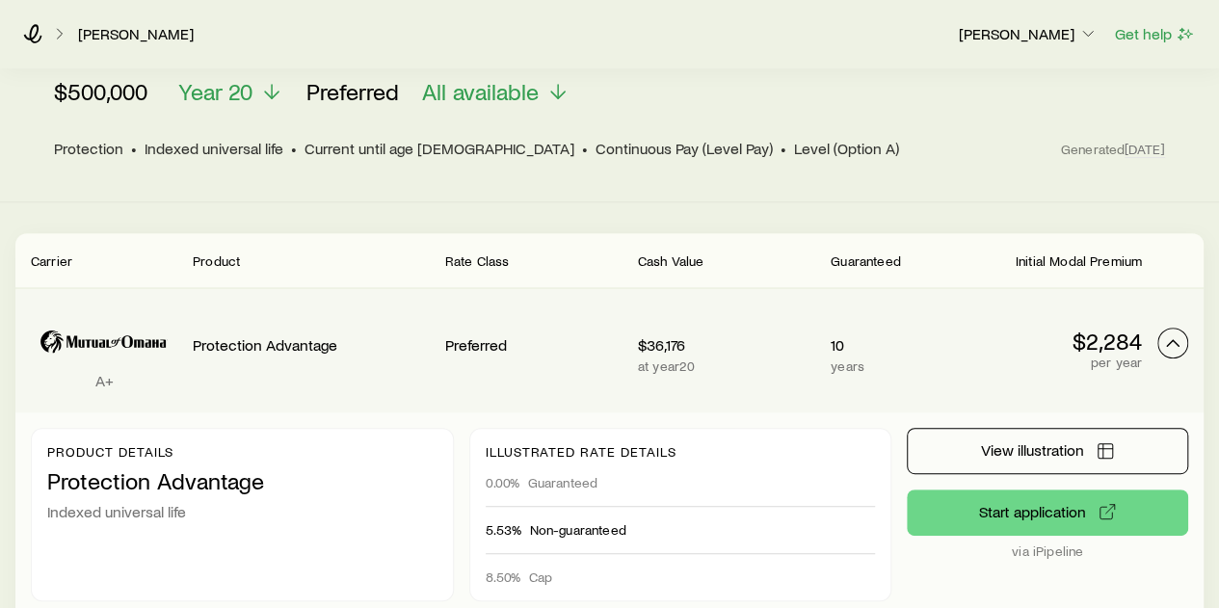
scroll to position [289, 0]
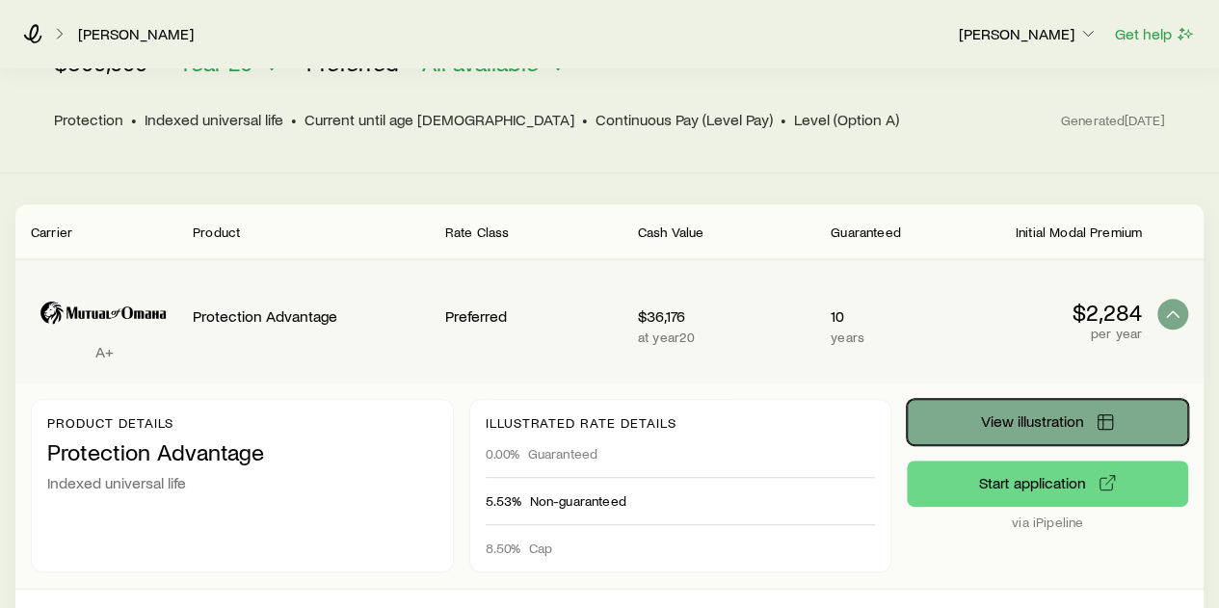
click at [1033, 413] on span "View illustration" at bounding box center [1032, 420] width 103 height 15
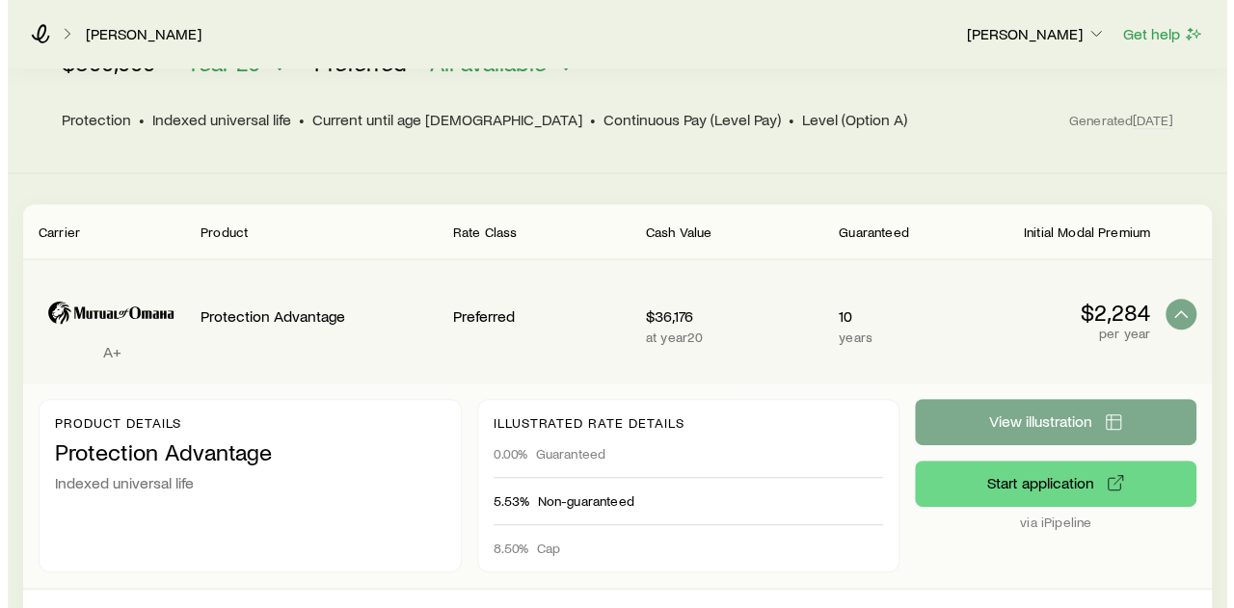
scroll to position [227639, 0]
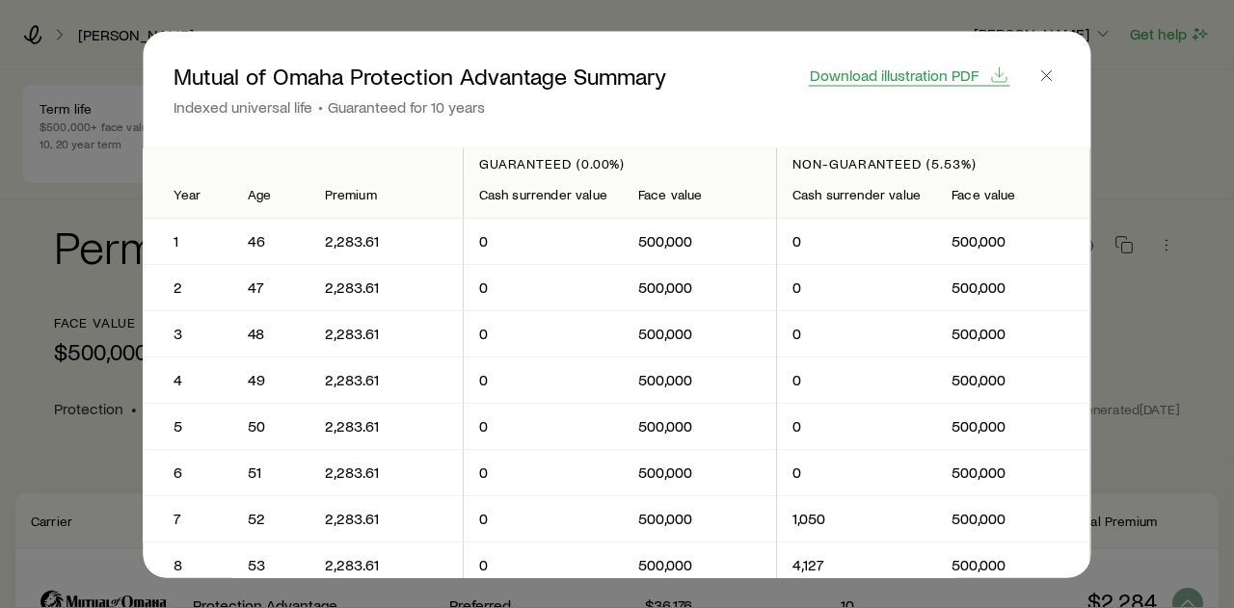
click at [913, 74] on span "Download illustration PDF" at bounding box center [894, 73] width 169 height 15
click at [1048, 74] on line "button" at bounding box center [1047, 75] width 10 height 10
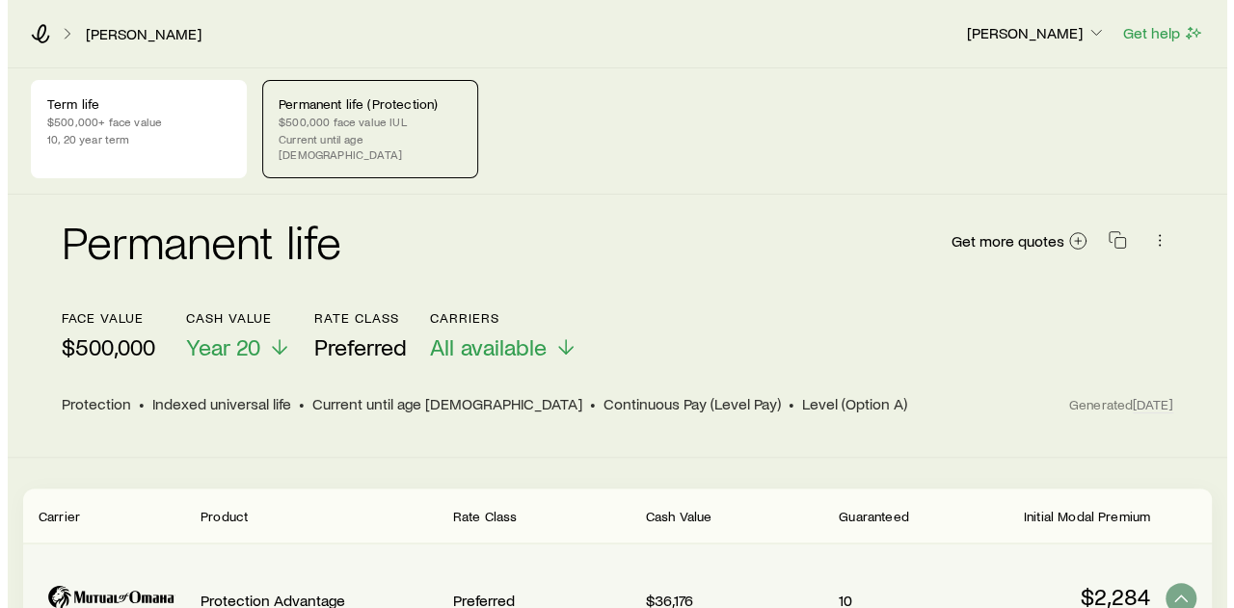
scroll to position [0, 0]
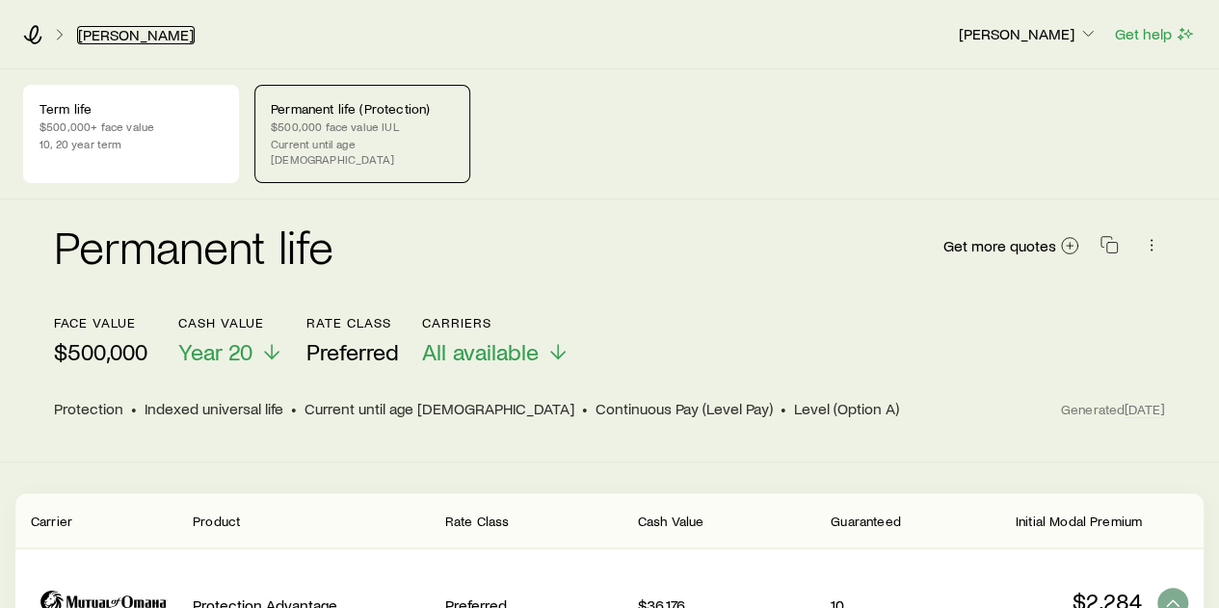
click at [108, 34] on link "[PERSON_NAME]" at bounding box center [136, 35] width 118 height 18
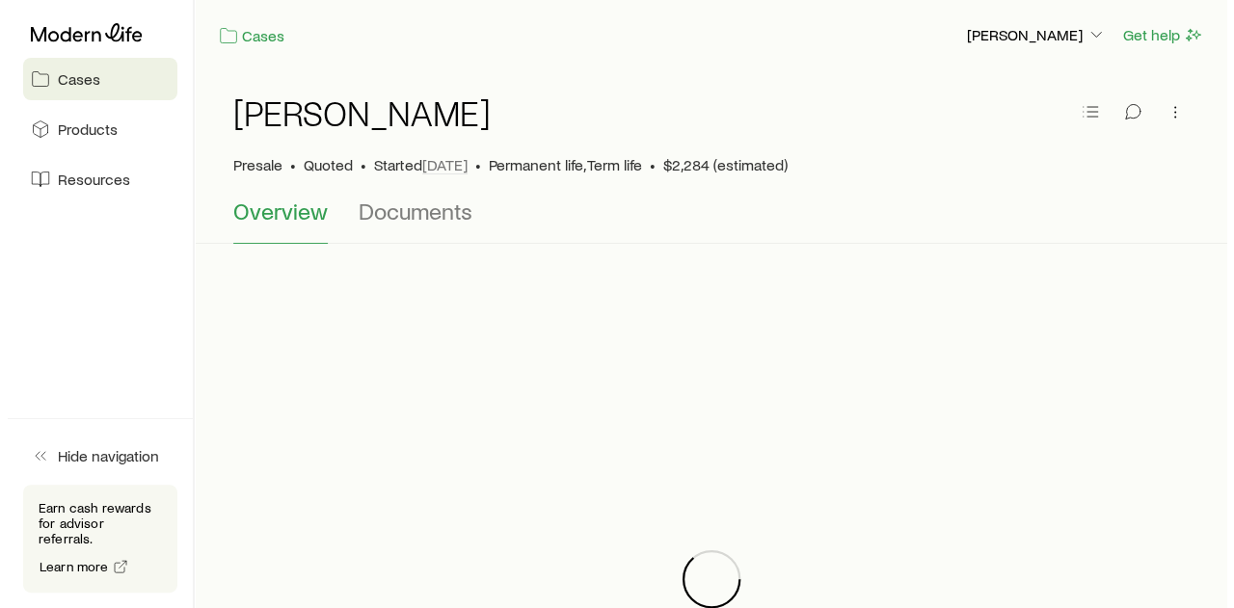
scroll to position [229606, 0]
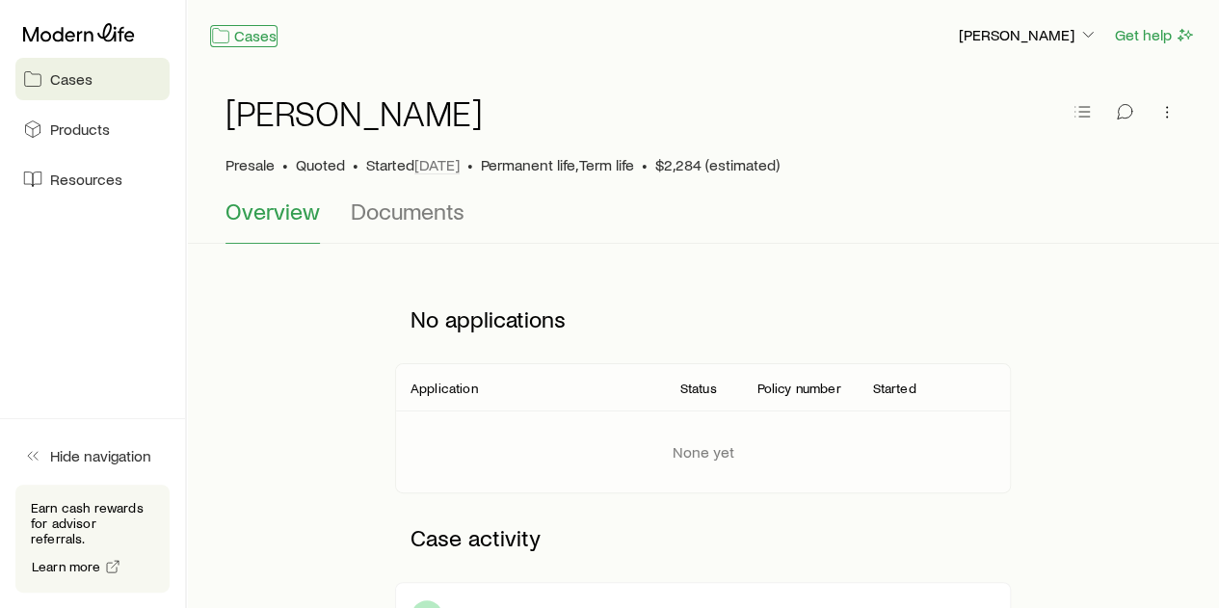
click at [253, 32] on link "Cases" at bounding box center [243, 36] width 67 height 22
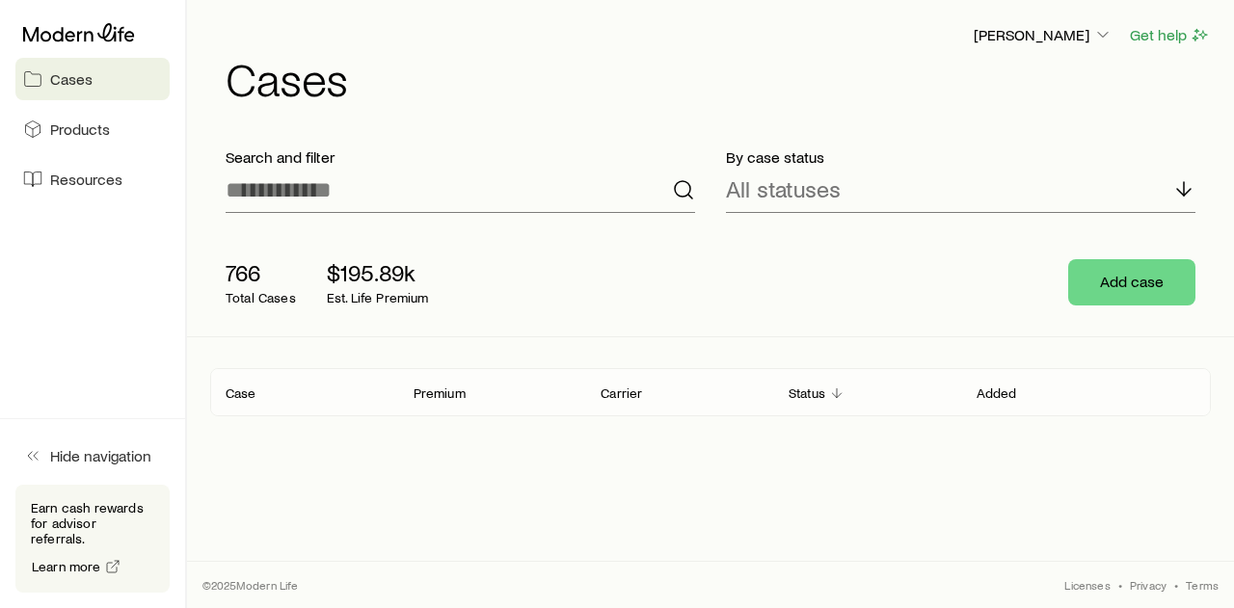
scroll to position [229606, 0]
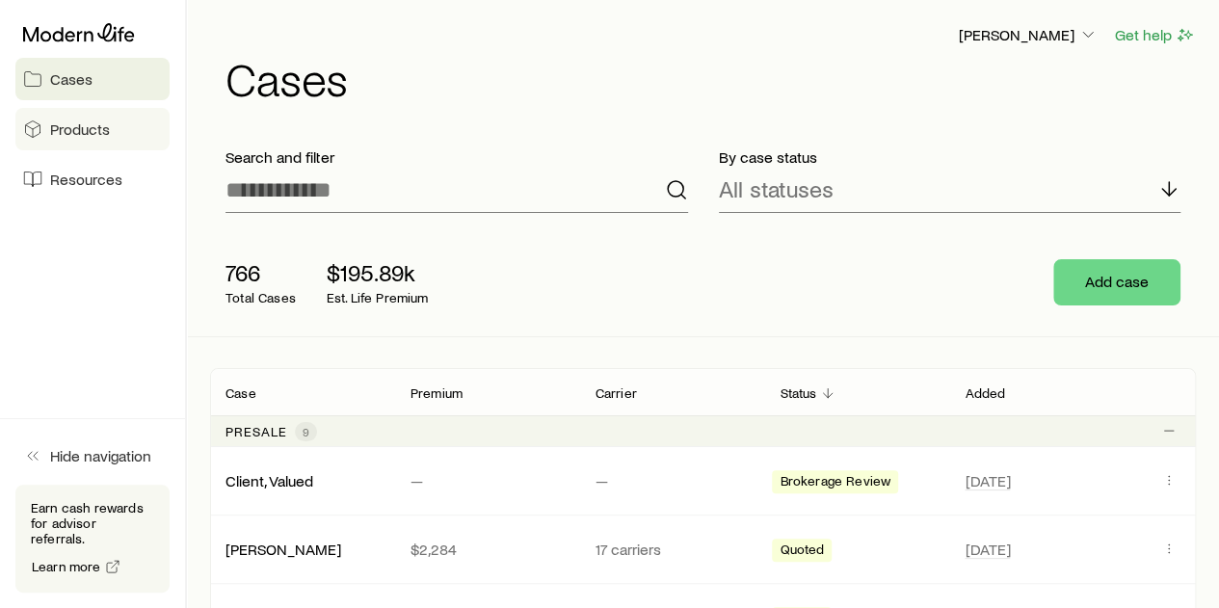
click at [93, 128] on span "Products" at bounding box center [80, 129] width 60 height 19
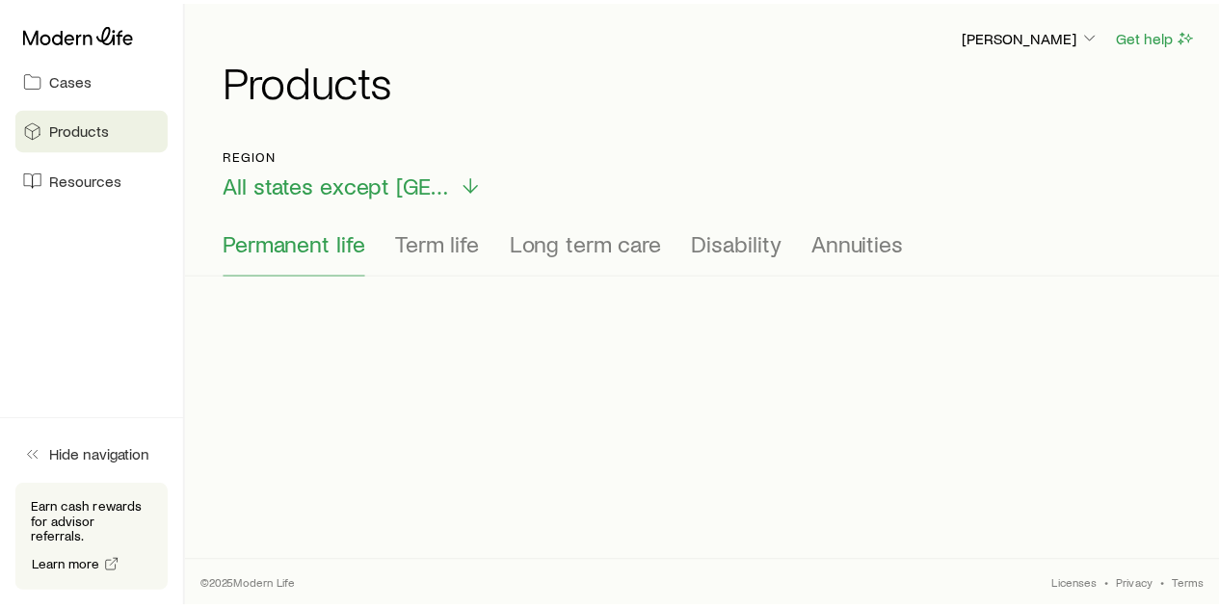
scroll to position [229606, 0]
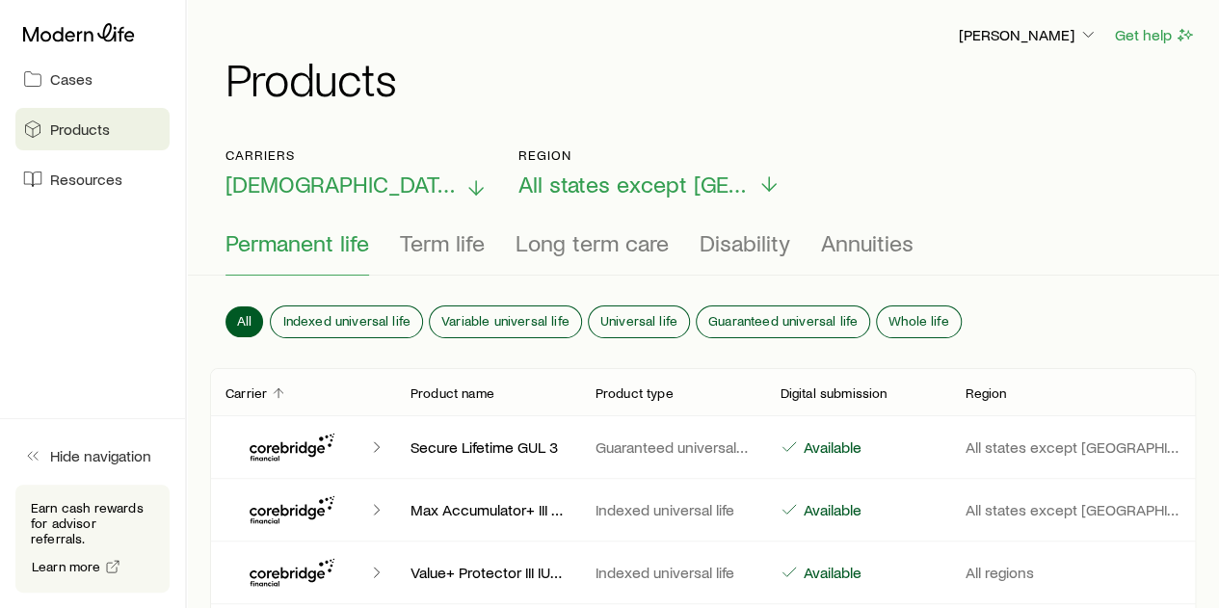
click at [465, 184] on icon at bounding box center [476, 187] width 23 height 23
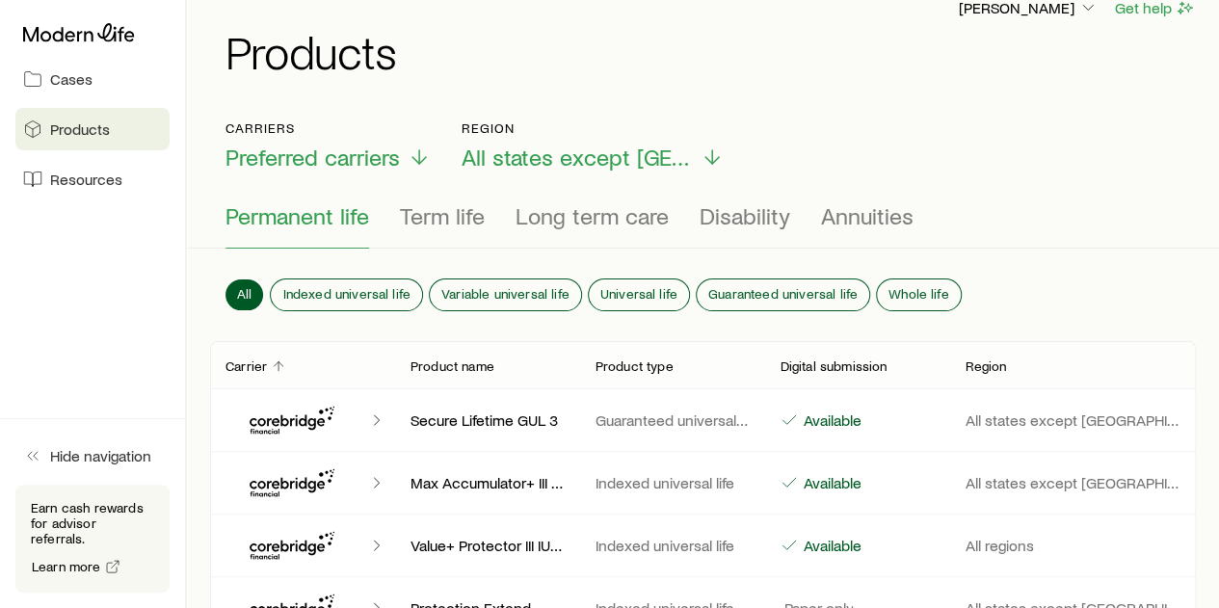
scroll to position [0, 0]
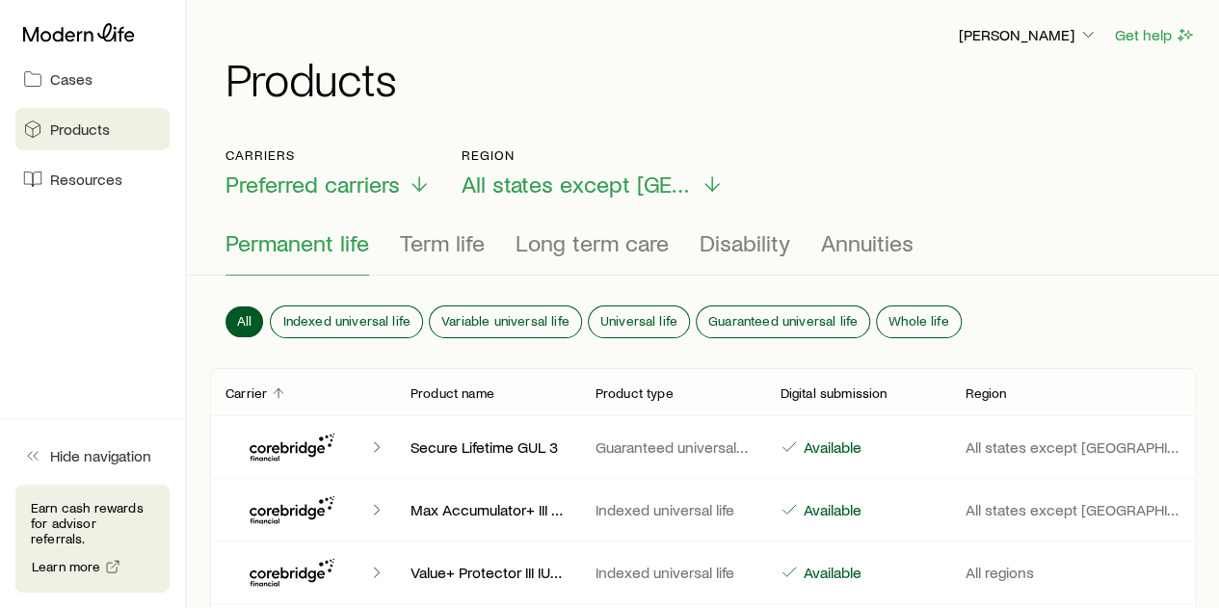
click at [95, 531] on p "Earn cash rewards for advisor referrals." at bounding box center [92, 523] width 123 height 46
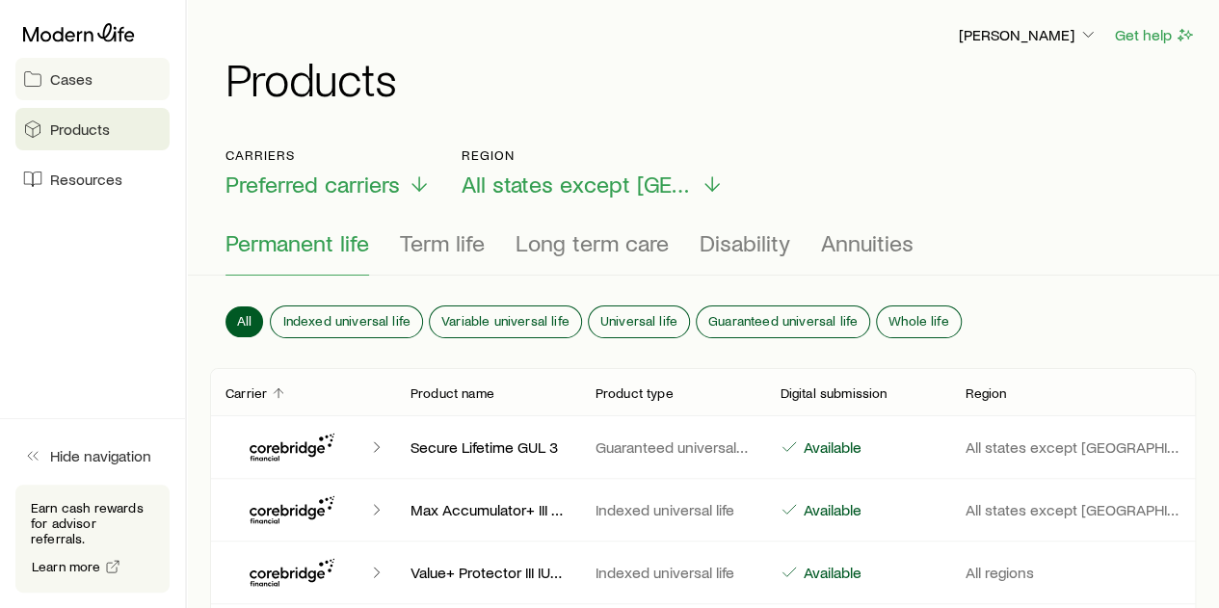
click at [46, 74] on link "Cases" at bounding box center [92, 79] width 154 height 42
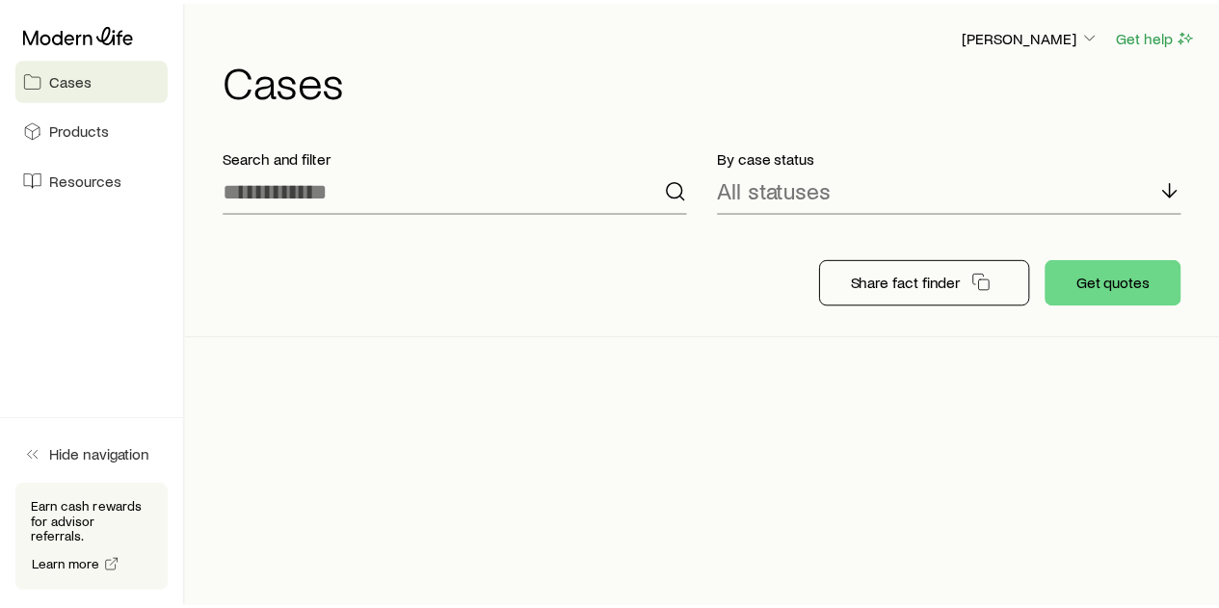
scroll to position [229606, 0]
